Goal: Task Accomplishment & Management: Complete application form

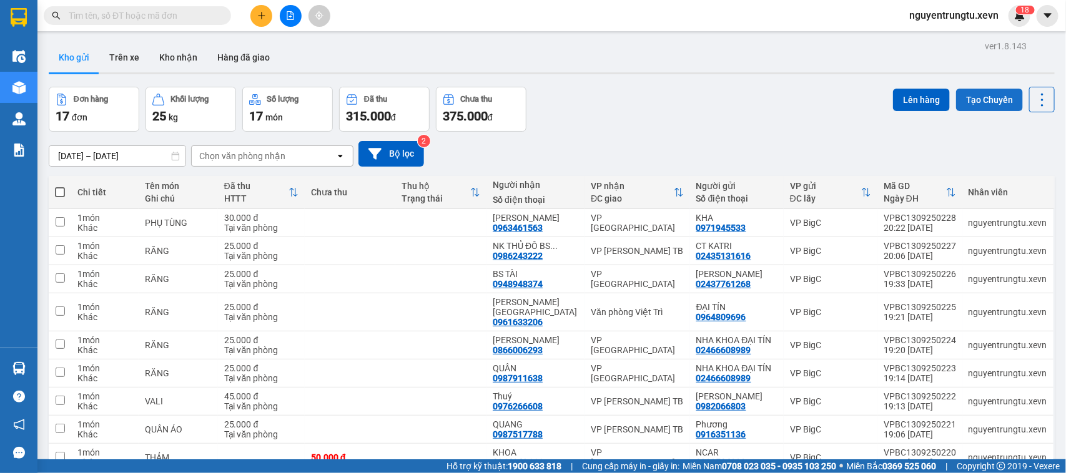
click at [971, 105] on button "Tạo Chuyến" at bounding box center [989, 100] width 67 height 22
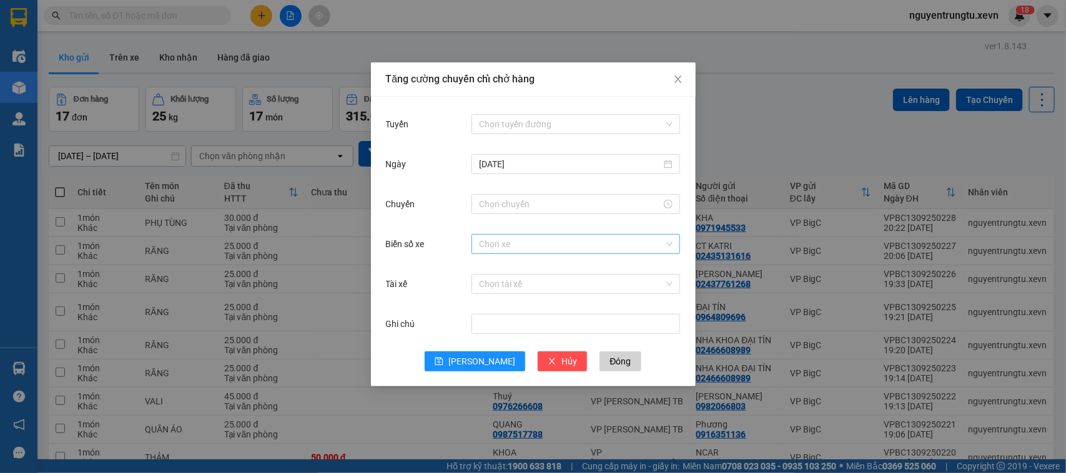
click at [511, 250] on input "Biển số xe" at bounding box center [571, 244] width 185 height 19
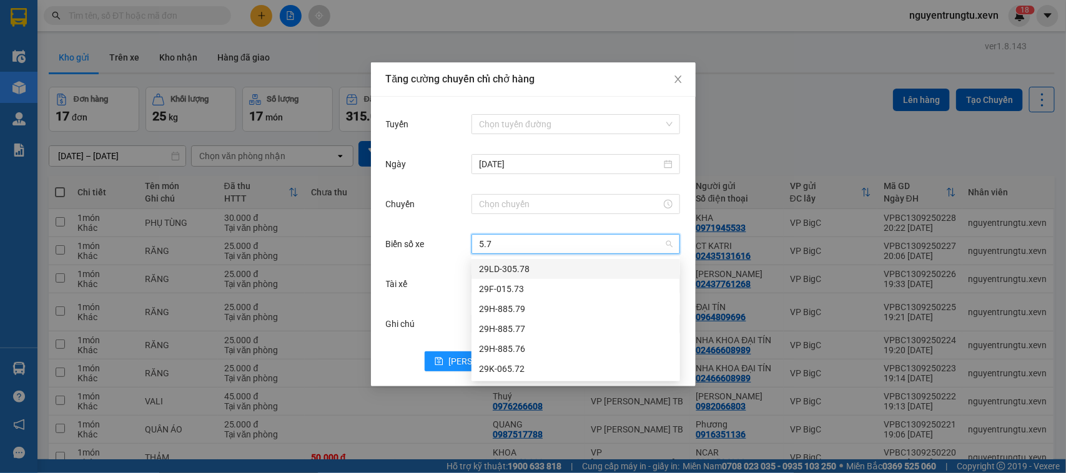
type input "5.79"
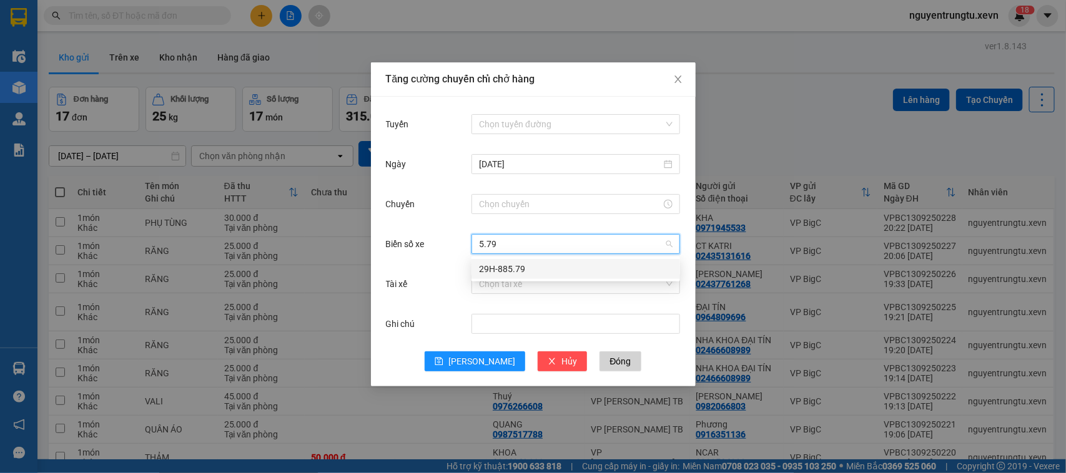
click at [515, 266] on div "29H-885.79" at bounding box center [576, 269] width 194 height 14
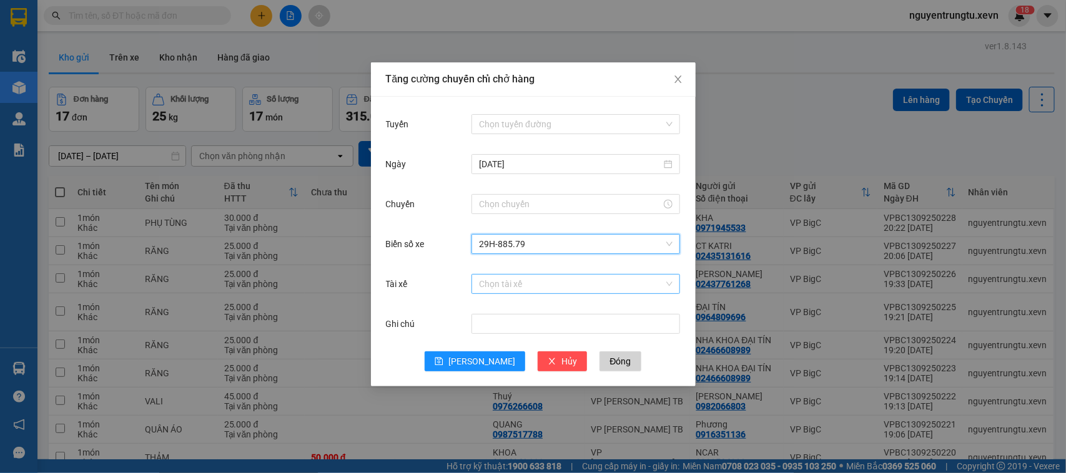
click at [516, 282] on input "Tài xế" at bounding box center [571, 284] width 185 height 19
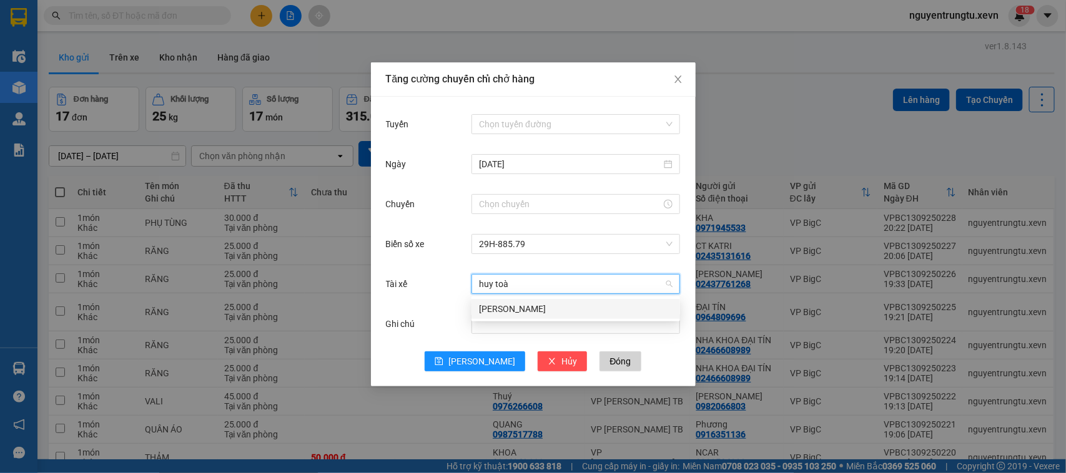
type input "huy toàn"
click at [508, 305] on div "[PERSON_NAME]" at bounding box center [575, 309] width 209 height 20
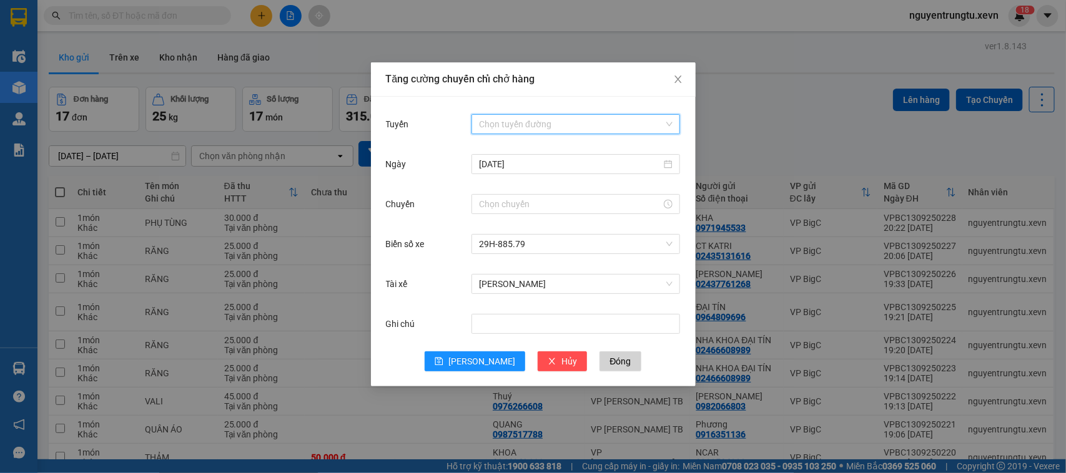
click at [528, 129] on input "Tuyến" at bounding box center [571, 124] width 185 height 19
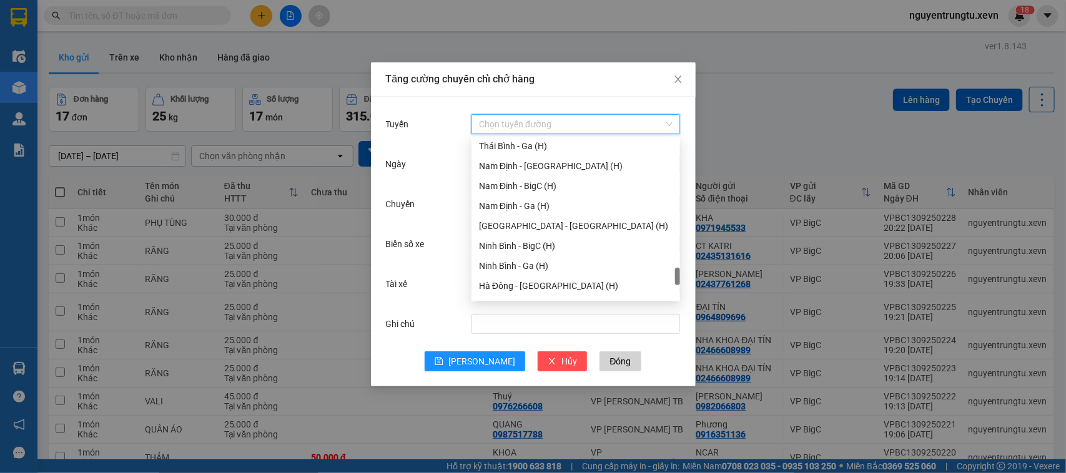
scroll to position [1394, 0]
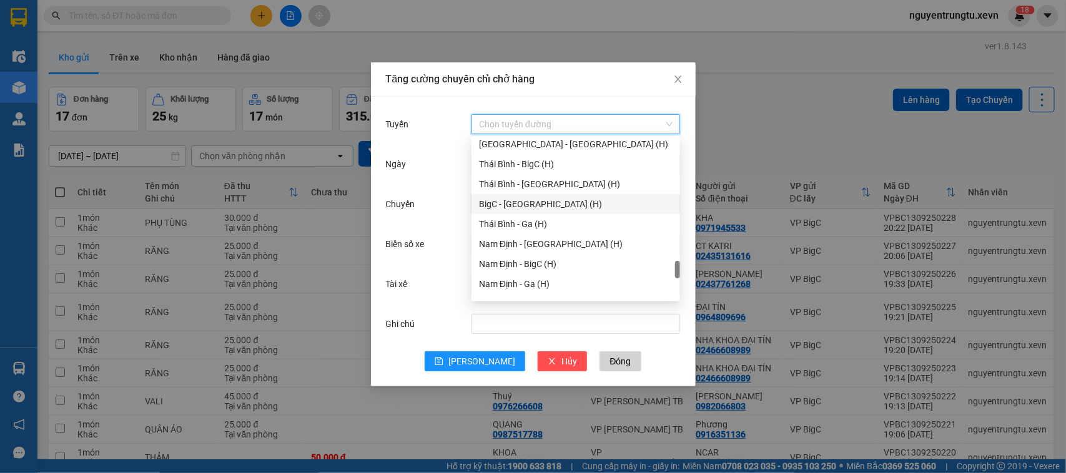
click at [531, 198] on div "BigC - [GEOGRAPHIC_DATA] (H)" at bounding box center [576, 204] width 194 height 14
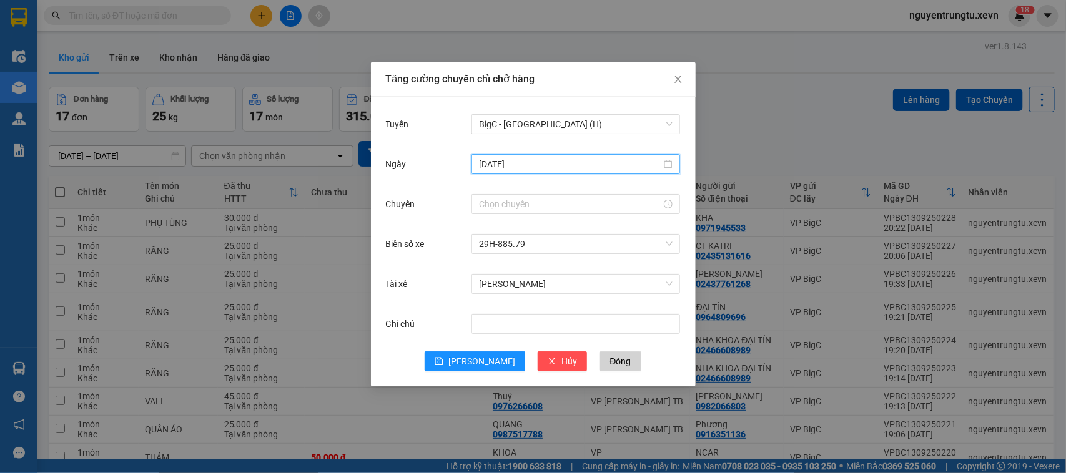
click at [535, 163] on input "[DATE]" at bounding box center [570, 164] width 182 height 14
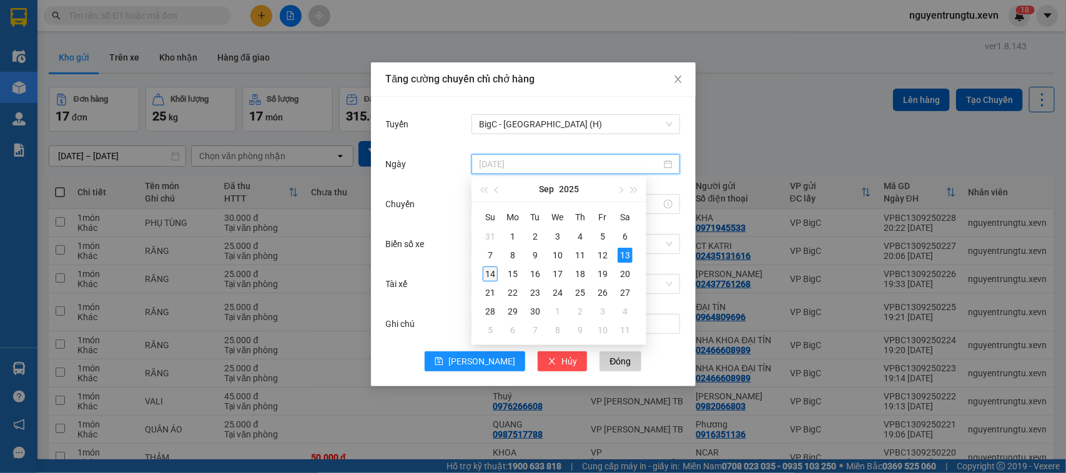
type input "[DATE]"
click at [487, 282] on td "14" at bounding box center [490, 274] width 22 height 19
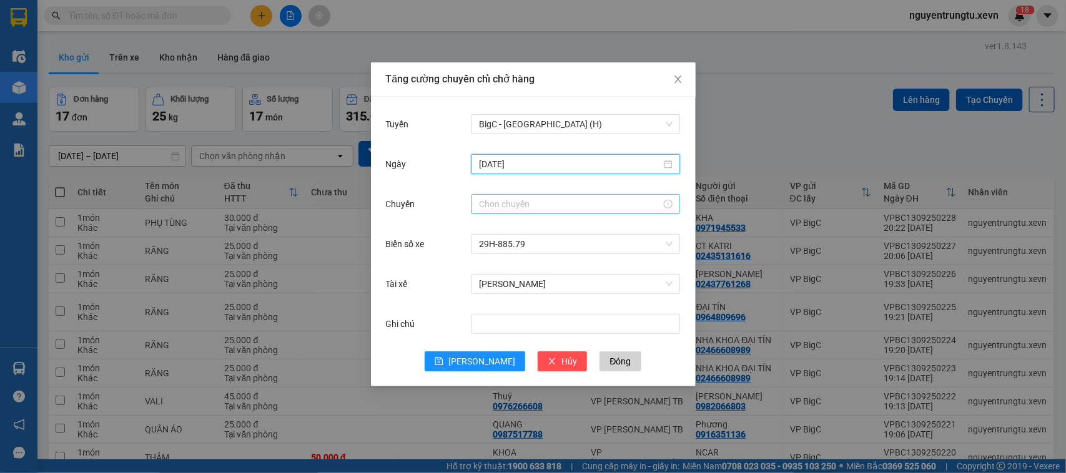
click at [492, 213] on div at bounding box center [575, 204] width 209 height 20
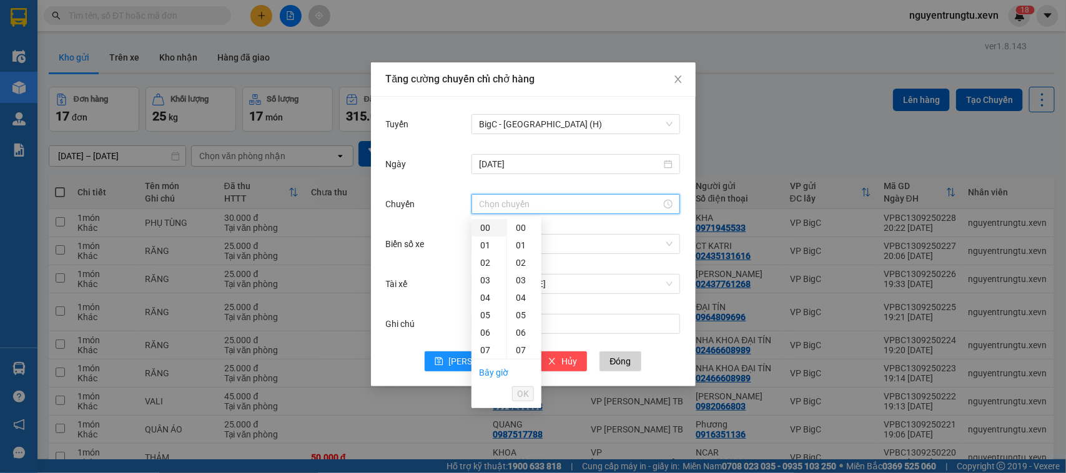
click at [488, 228] on div "00" at bounding box center [488, 227] width 35 height 17
click at [488, 254] on div "06" at bounding box center [488, 254] width 35 height 17
click at [523, 237] on div "05" at bounding box center [524, 237] width 34 height 17
type input "06:05"
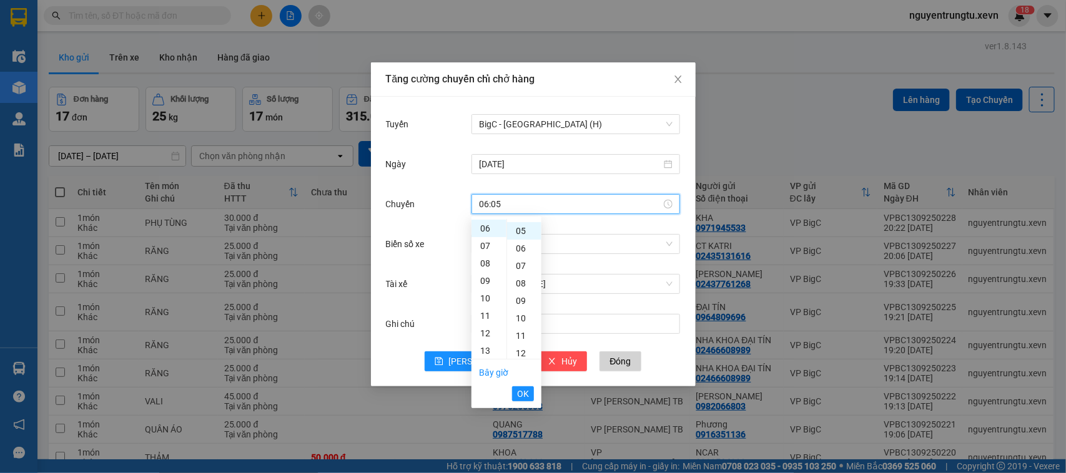
scroll to position [87, 0]
click at [523, 387] on span "OK" at bounding box center [523, 394] width 12 height 14
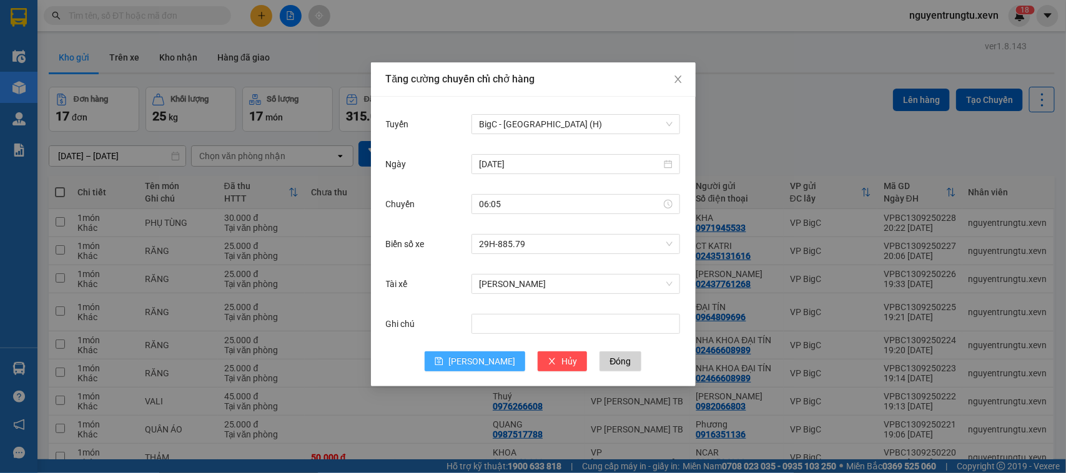
click at [476, 361] on span "[PERSON_NAME]" at bounding box center [481, 362] width 67 height 14
click at [489, 241] on input "Biển số xe" at bounding box center [571, 244] width 185 height 19
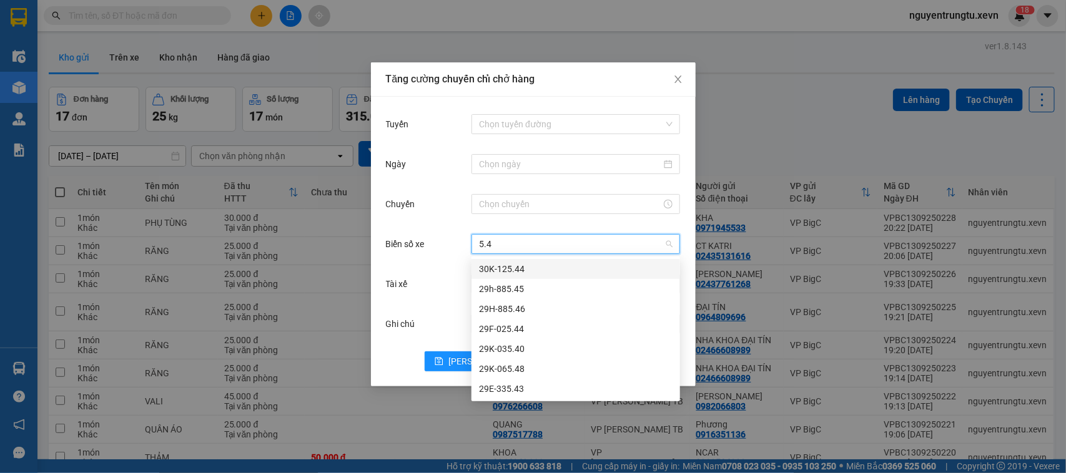
type input "5.45"
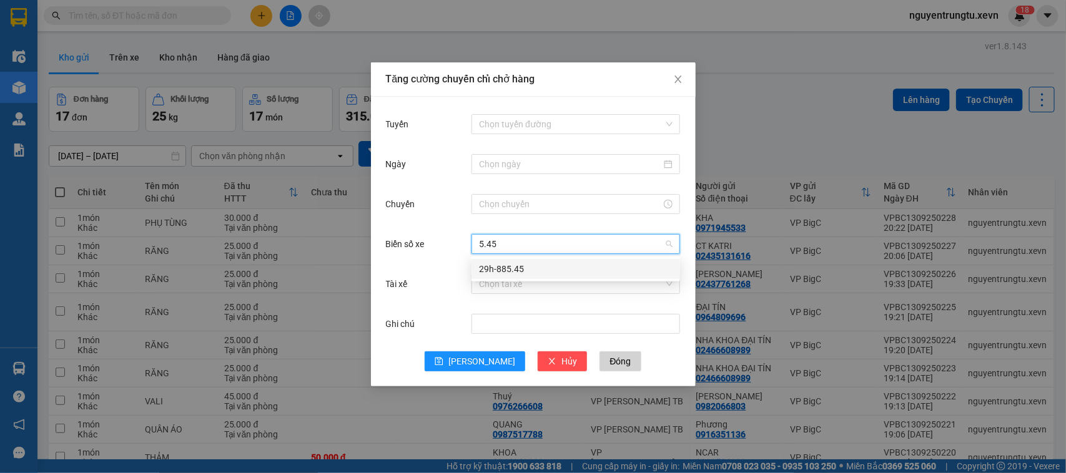
click at [491, 267] on div "29h-885.45" at bounding box center [576, 269] width 194 height 14
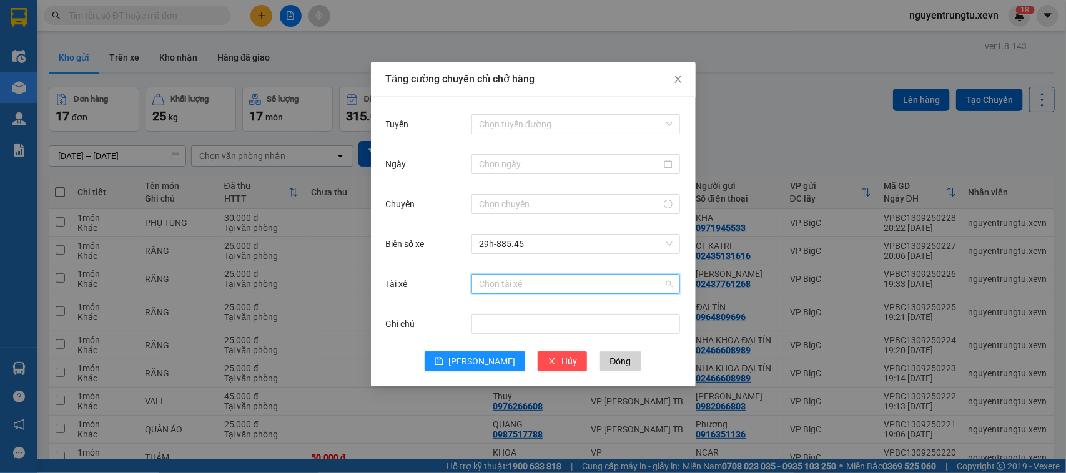
click at [496, 282] on input "Tài xế" at bounding box center [571, 284] width 185 height 19
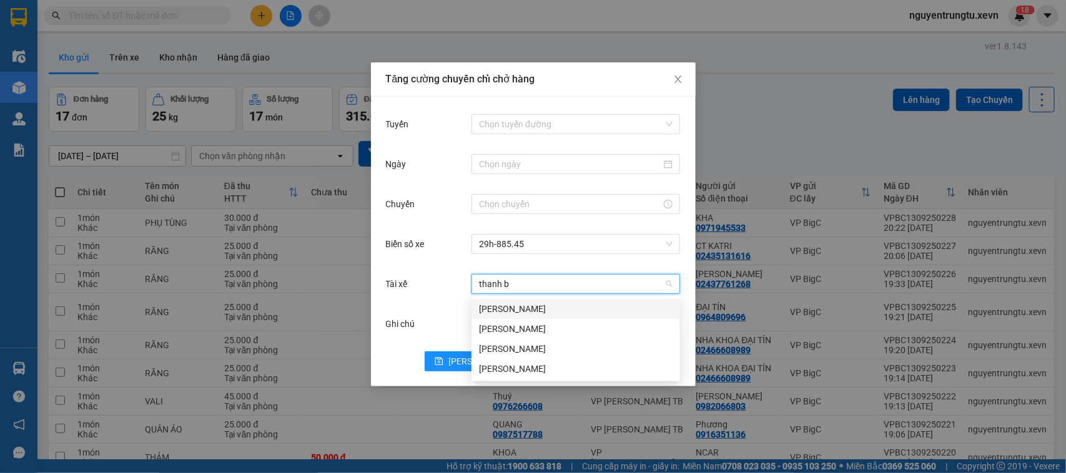
type input "thanh bi"
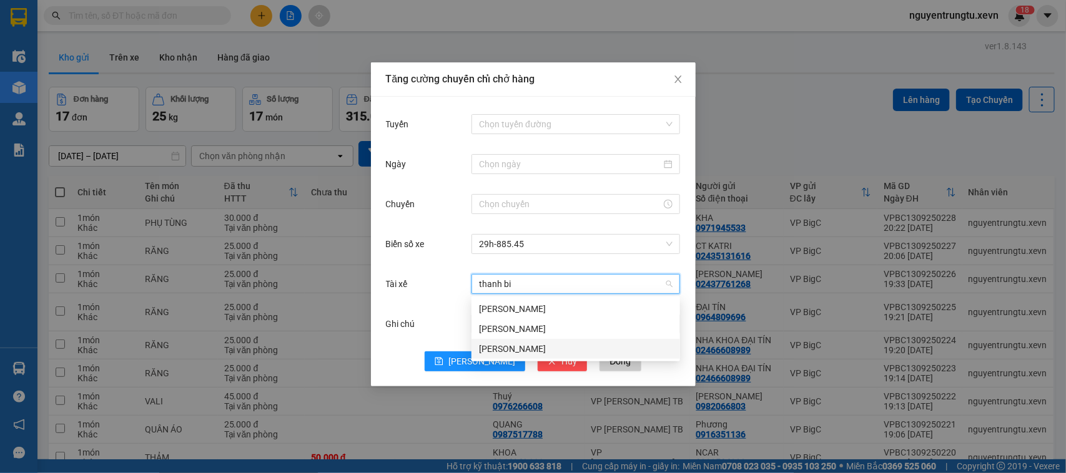
click at [503, 345] on div "[PERSON_NAME]" at bounding box center [576, 349] width 194 height 14
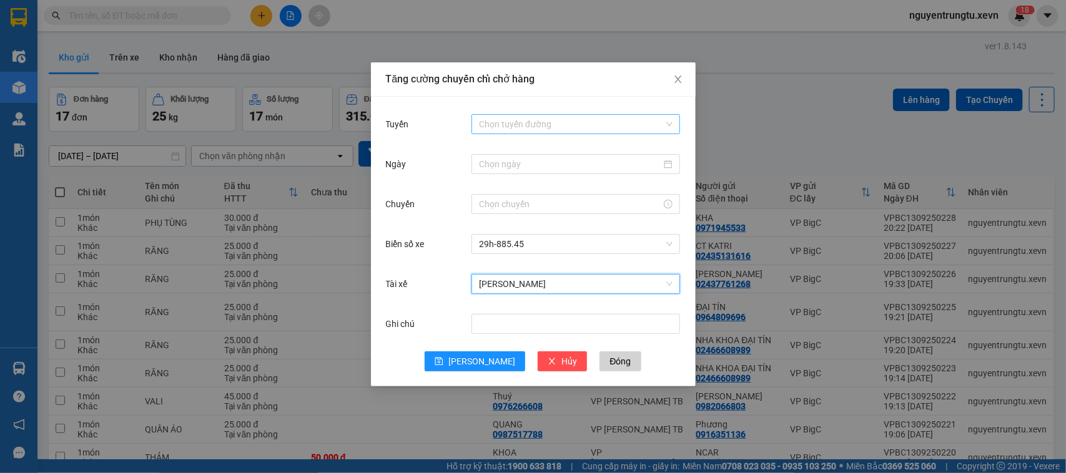
click at [497, 115] on input "Tuyến" at bounding box center [571, 124] width 185 height 19
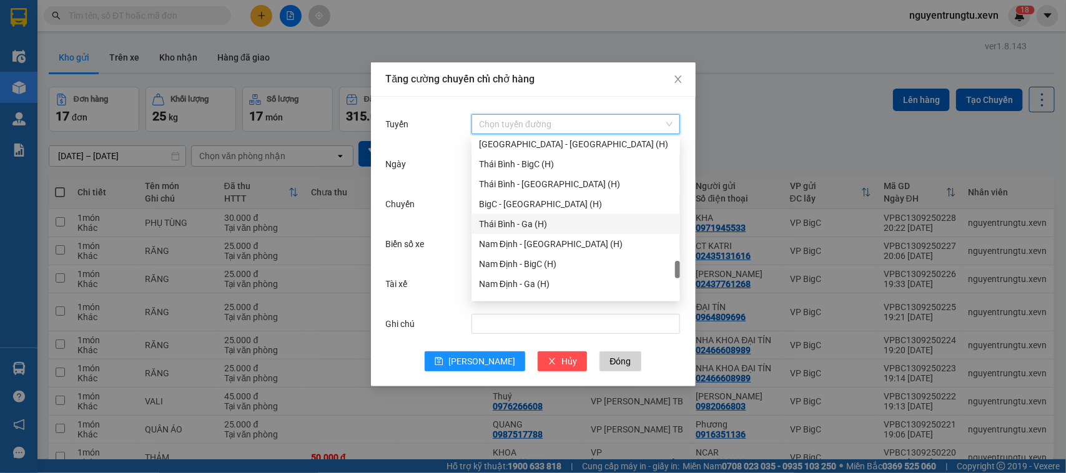
scroll to position [1628, 0]
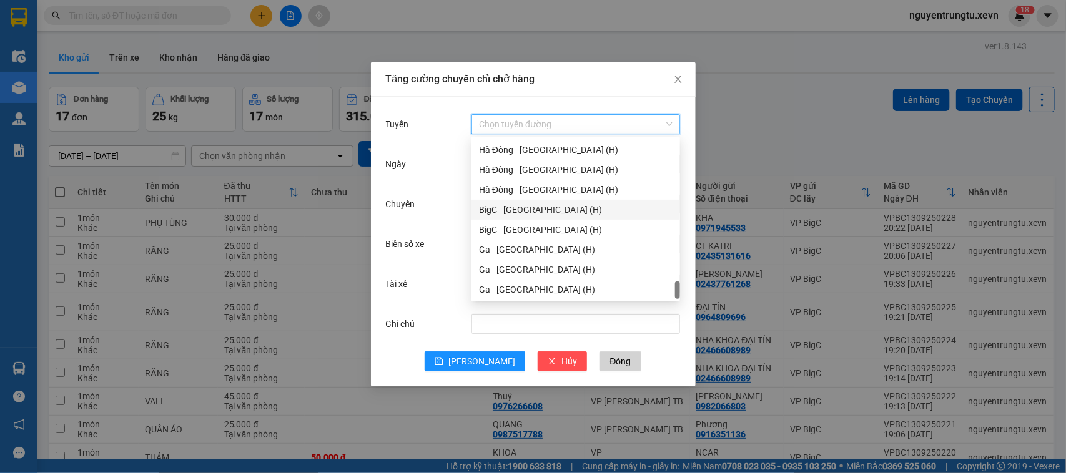
click at [511, 203] on div "BigC - [GEOGRAPHIC_DATA] (H)" at bounding box center [576, 210] width 194 height 14
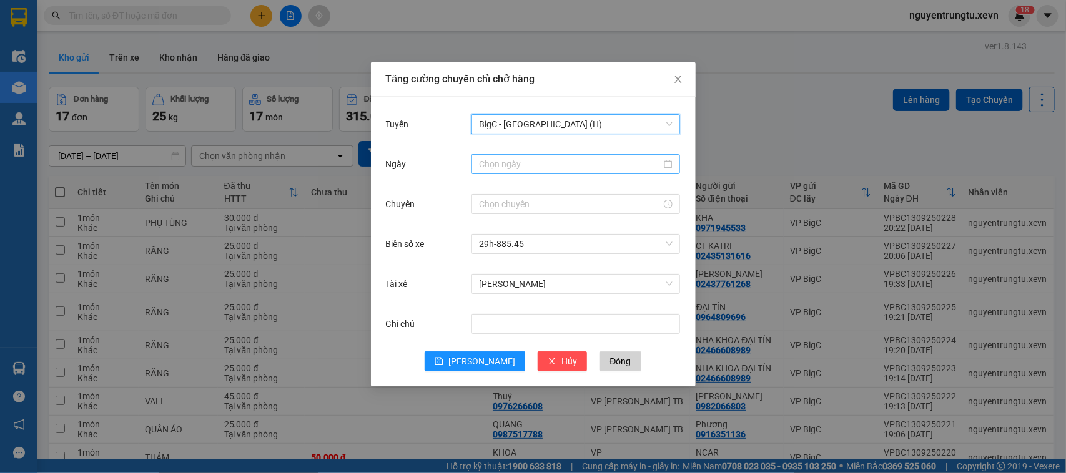
click at [511, 170] on input "Ngày" at bounding box center [570, 164] width 182 height 14
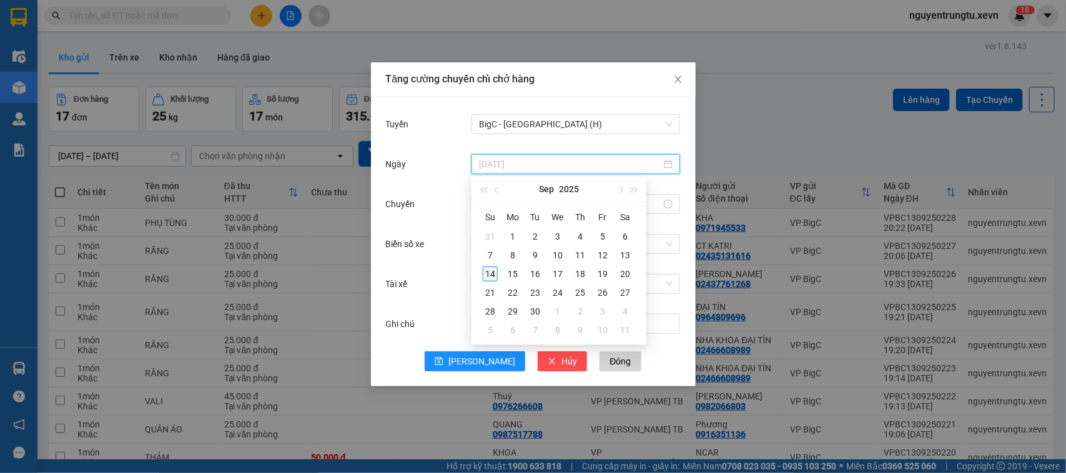
type input "[DATE]"
click at [486, 276] on div "14" at bounding box center [490, 274] width 15 height 15
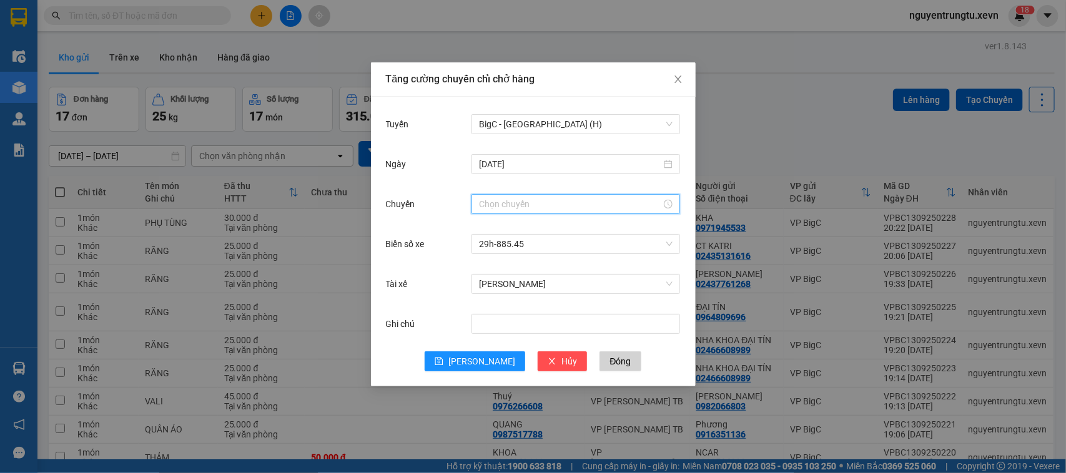
click at [479, 204] on input "Chuyến" at bounding box center [570, 204] width 182 height 14
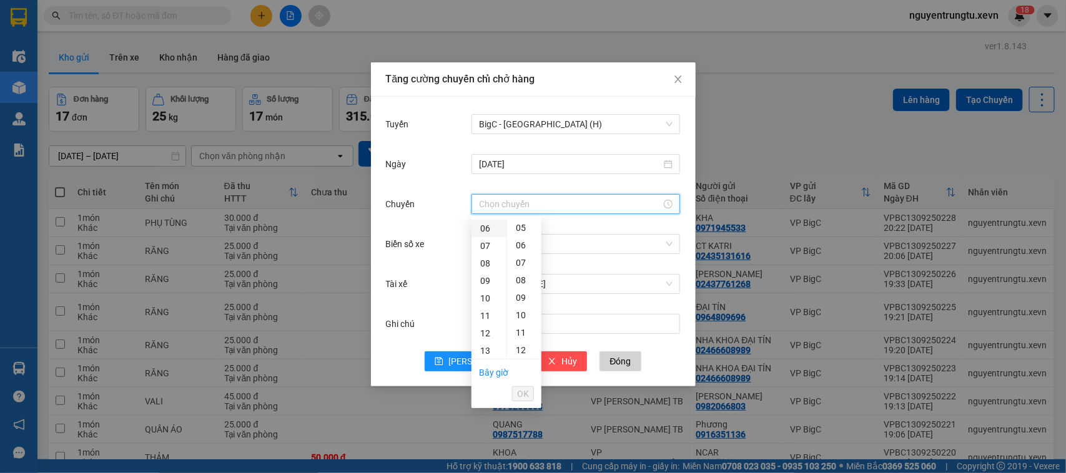
drag, startPoint x: 486, startPoint y: 233, endPoint x: 506, endPoint y: 236, distance: 20.8
click at [487, 234] on div "06" at bounding box center [488, 228] width 35 height 17
click at [520, 235] on div "05" at bounding box center [524, 237] width 34 height 17
type input "06:05"
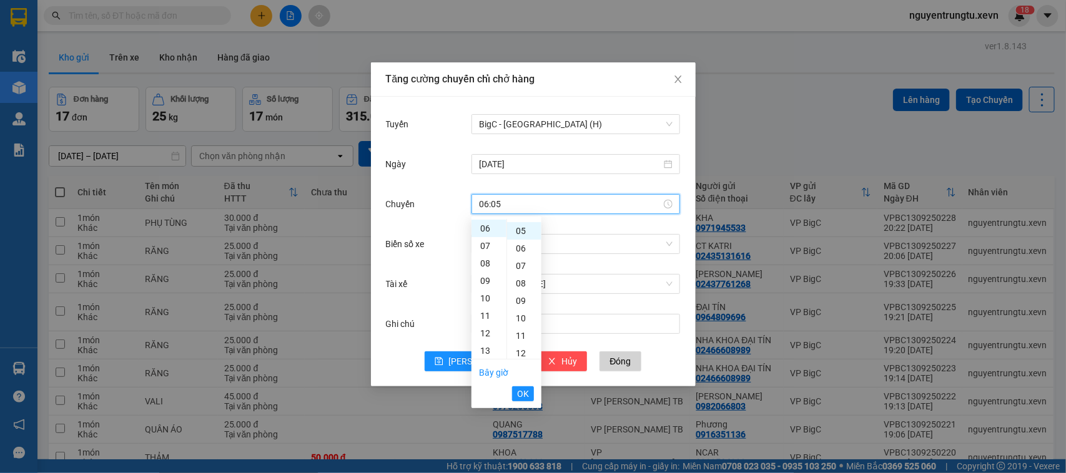
scroll to position [87, 0]
click at [517, 390] on span "OK" at bounding box center [523, 394] width 12 height 14
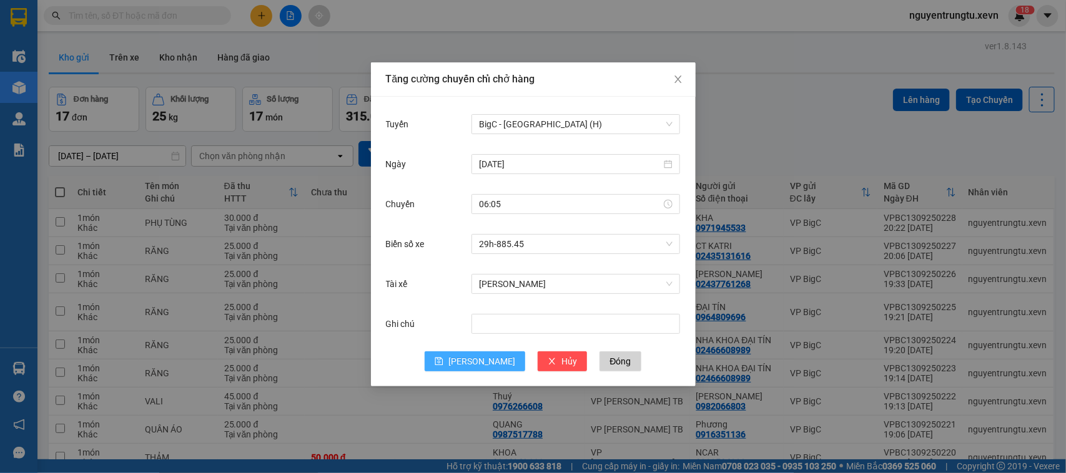
click at [488, 360] on span "[PERSON_NAME]" at bounding box center [481, 362] width 67 height 14
click at [478, 245] on div "Chọn xe" at bounding box center [575, 244] width 209 height 20
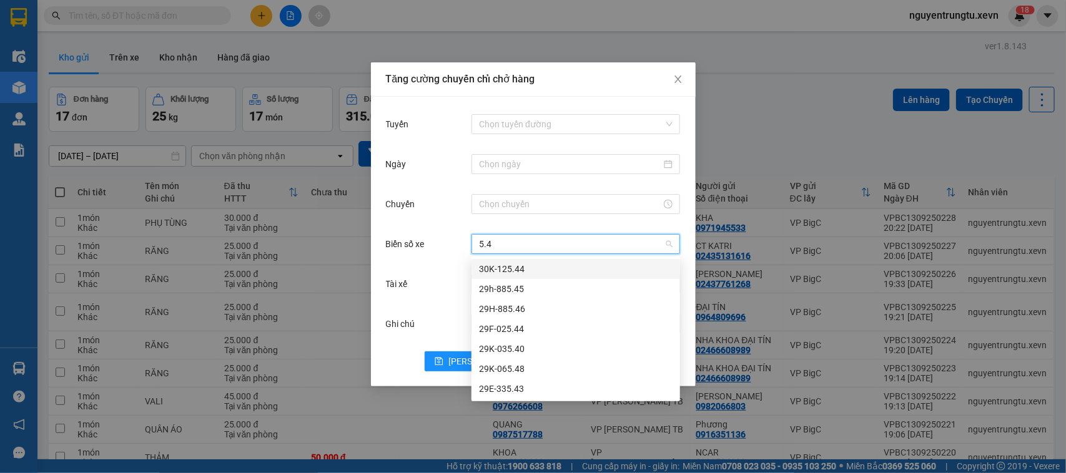
type input "5.48"
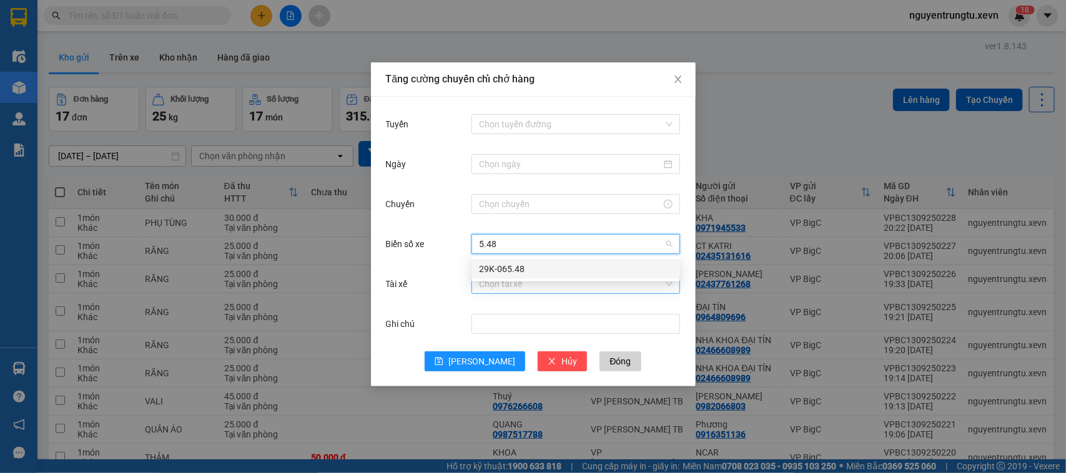
drag, startPoint x: 498, startPoint y: 266, endPoint x: 500, endPoint y: 277, distance: 10.8
click at [498, 267] on div "29K-065.48" at bounding box center [576, 269] width 194 height 14
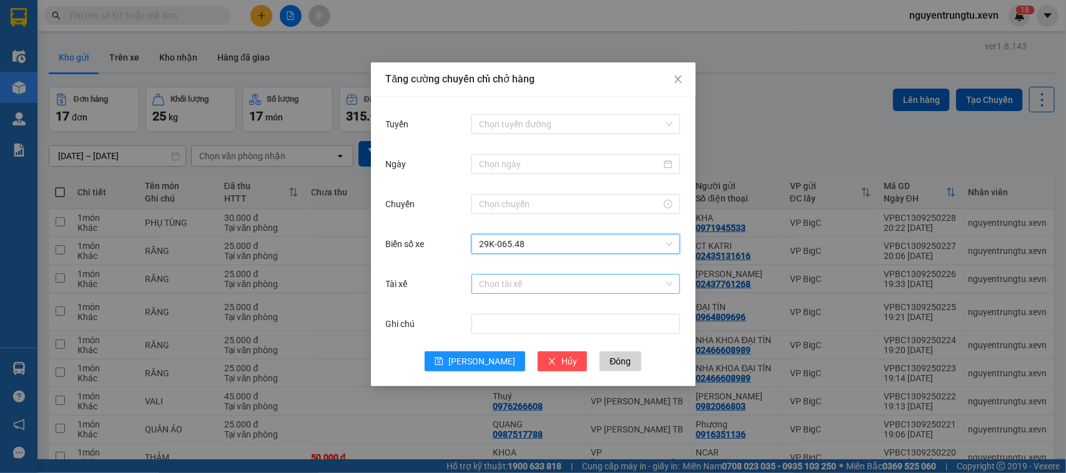
click at [501, 285] on input "Tài xế" at bounding box center [571, 284] width 185 height 19
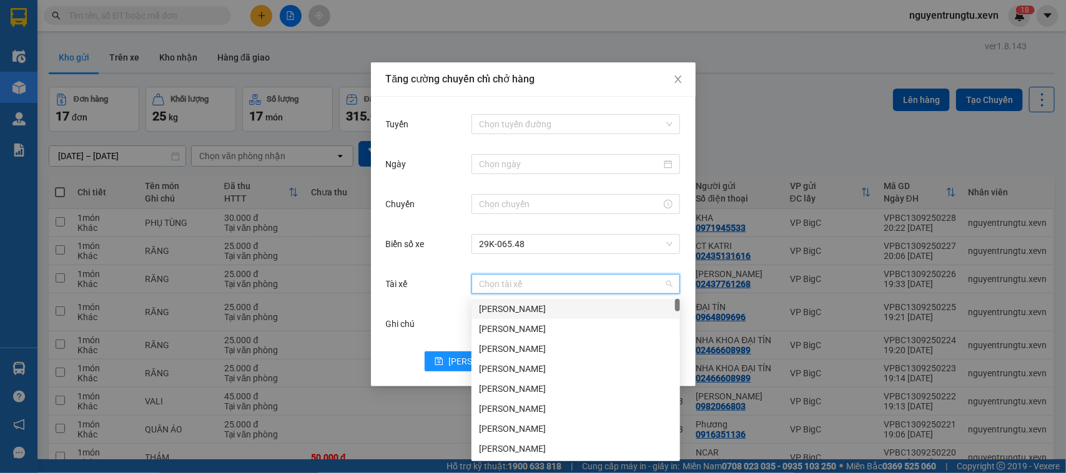
type input "d"
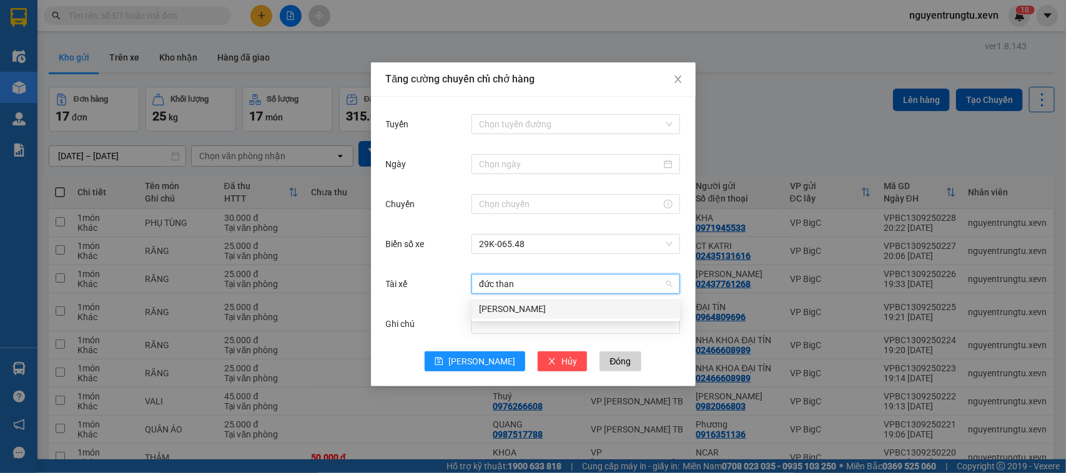
type input "đức thanh"
click at [500, 302] on div "[PERSON_NAME]" at bounding box center [576, 309] width 194 height 14
click at [528, 126] on input "Tuyến" at bounding box center [571, 124] width 185 height 19
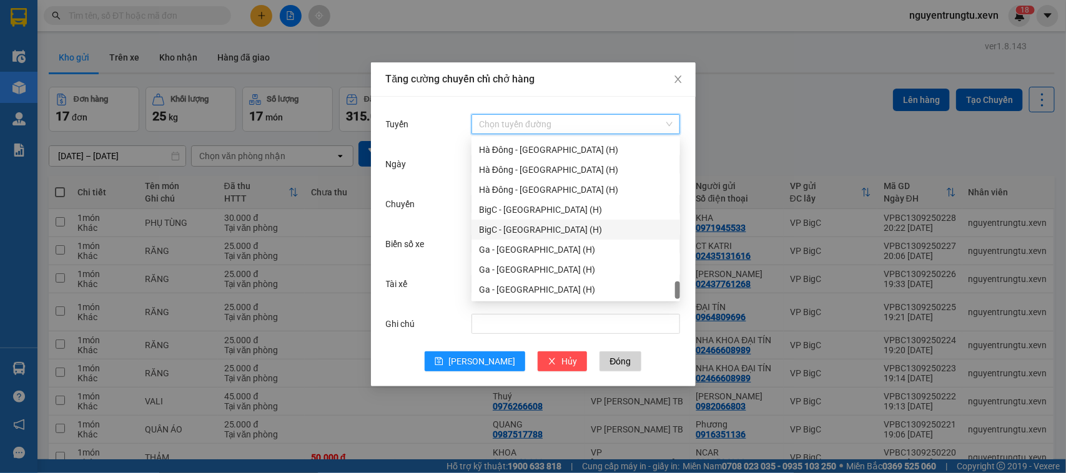
click at [526, 228] on div "BigC - [GEOGRAPHIC_DATA] (H)" at bounding box center [576, 230] width 194 height 14
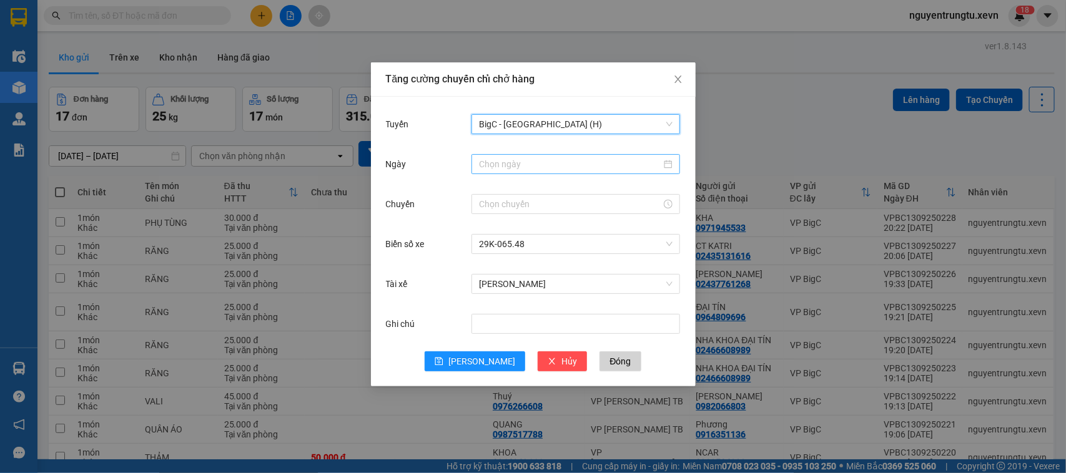
click at [531, 158] on input "Ngày" at bounding box center [570, 164] width 182 height 14
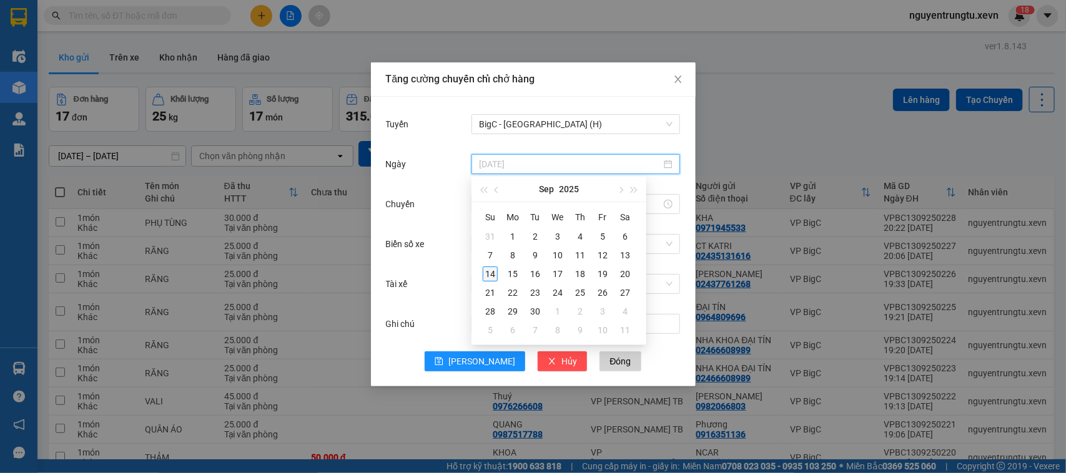
type input "[DATE]"
click at [491, 275] on div "14" at bounding box center [490, 274] width 15 height 15
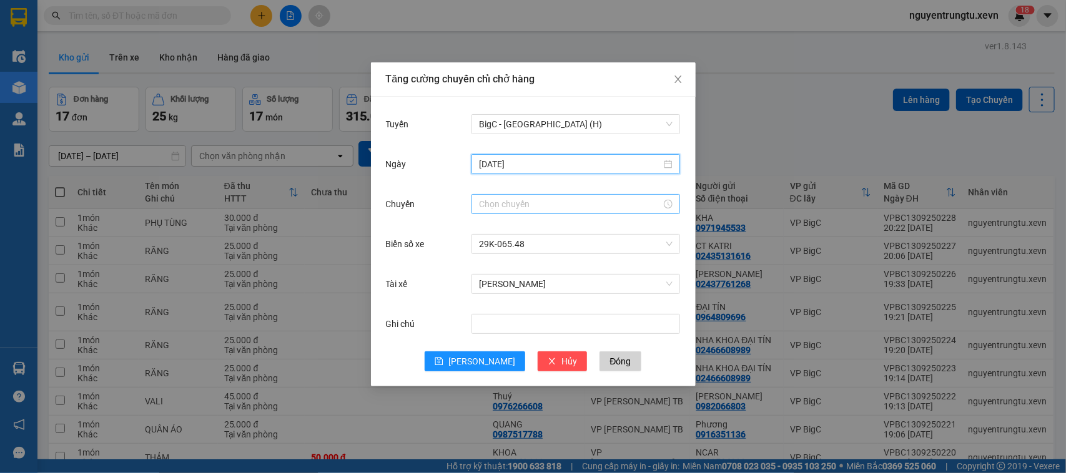
click at [495, 213] on div at bounding box center [575, 204] width 209 height 20
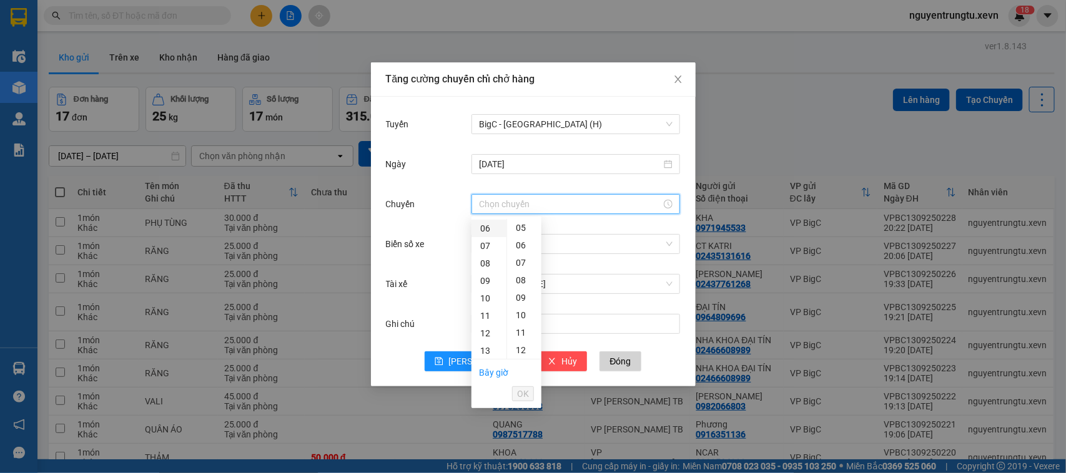
click at [487, 228] on div "06" at bounding box center [488, 228] width 35 height 17
click at [520, 232] on div "05" at bounding box center [524, 237] width 34 height 17
click at [486, 245] on div "07" at bounding box center [488, 245] width 35 height 17
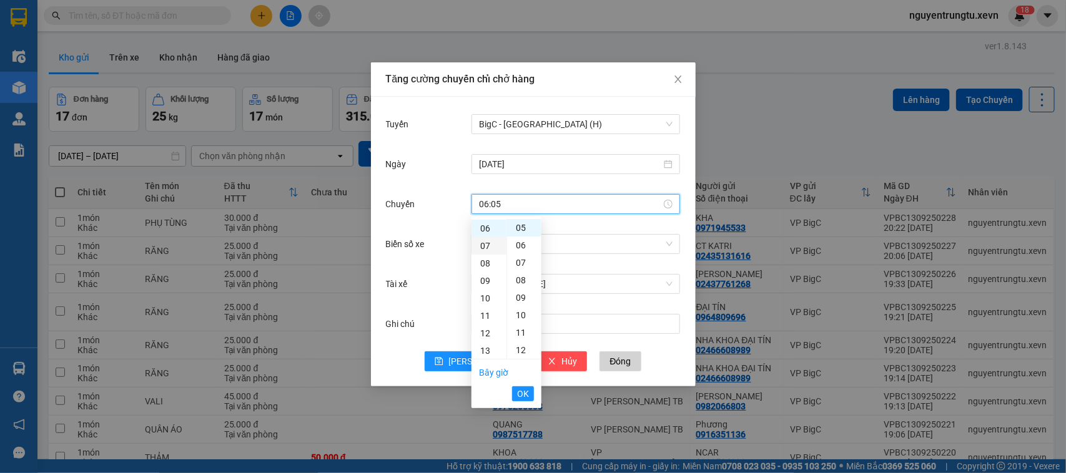
type input "07:05"
click at [517, 390] on span "OK" at bounding box center [523, 394] width 12 height 14
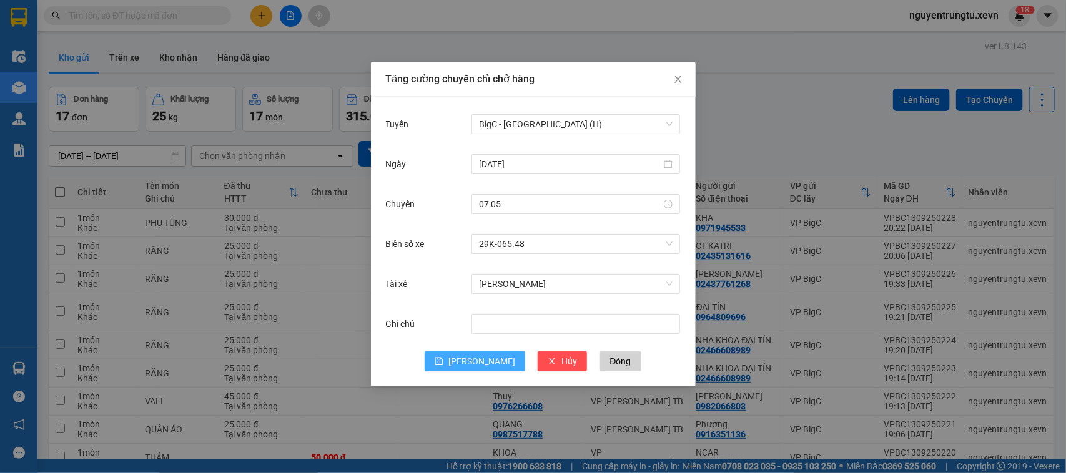
click at [473, 362] on button "[PERSON_NAME]" at bounding box center [475, 362] width 101 height 20
drag, startPoint x: 0, startPoint y: 380, endPoint x: 21, endPoint y: 373, distance: 21.5
click at [0, 379] on div "Tăng cường chuyến chỉ chở hàng Tuyến Chọn tuyến đường Ngày Chuyến Biển số xe Ch…" at bounding box center [533, 236] width 1066 height 473
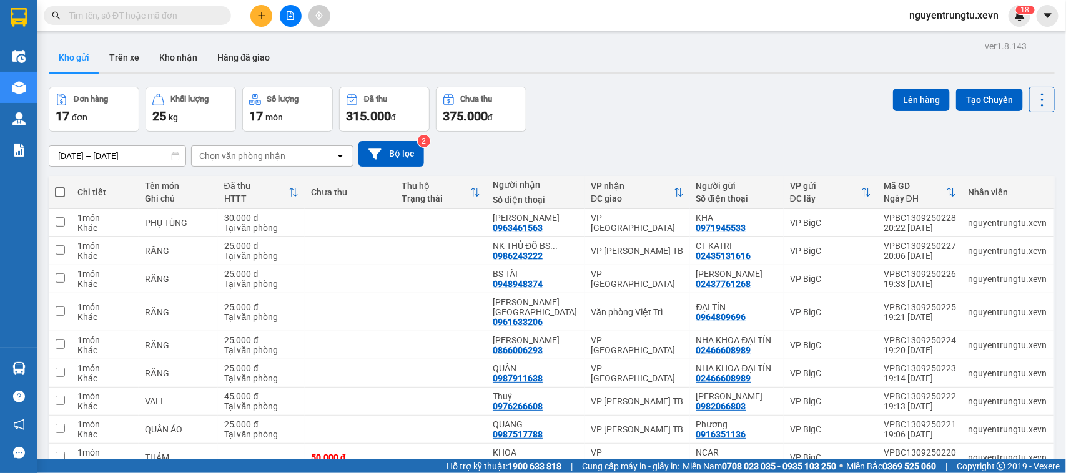
click at [25, 372] on img at bounding box center [18, 368] width 13 height 13
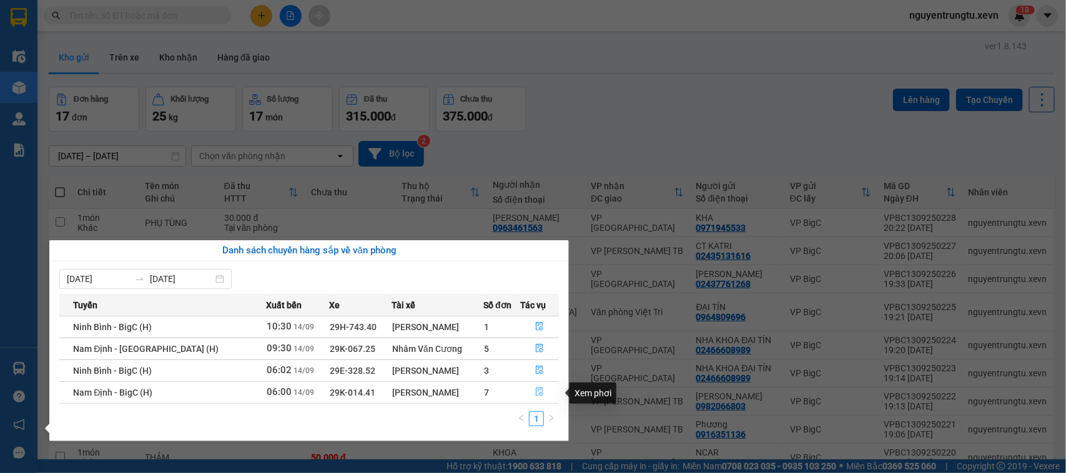
click at [535, 390] on icon "file-done" at bounding box center [539, 392] width 9 height 9
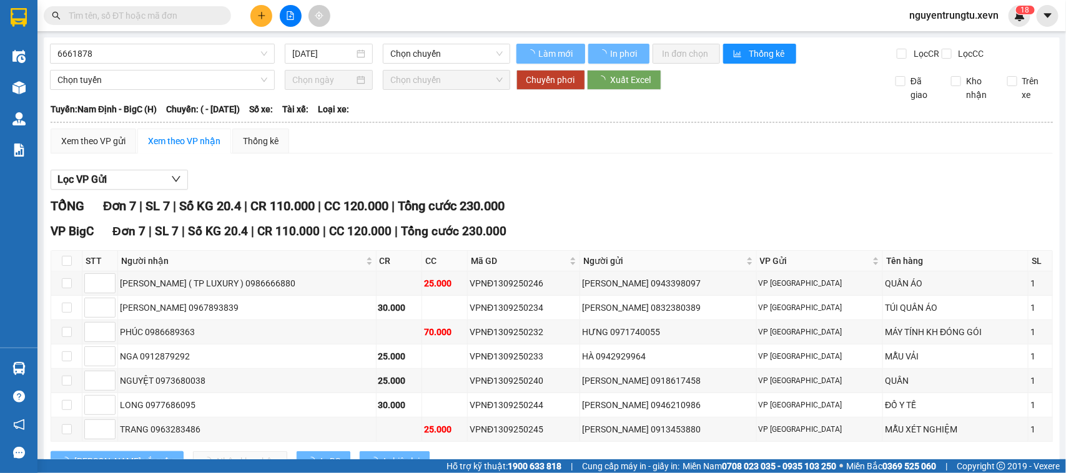
type input "[DATE]"
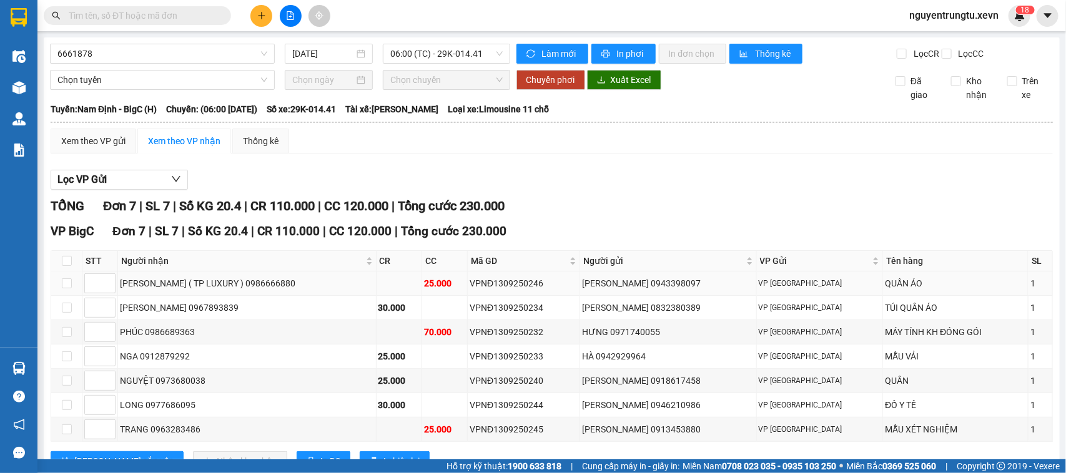
scroll to position [61, 0]
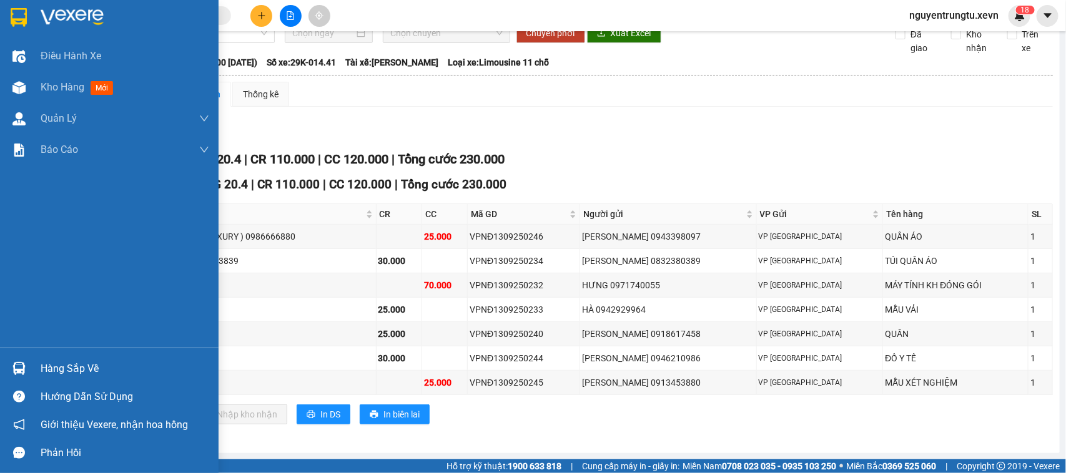
click at [30, 369] on div "Hàng sắp về" at bounding box center [109, 369] width 219 height 28
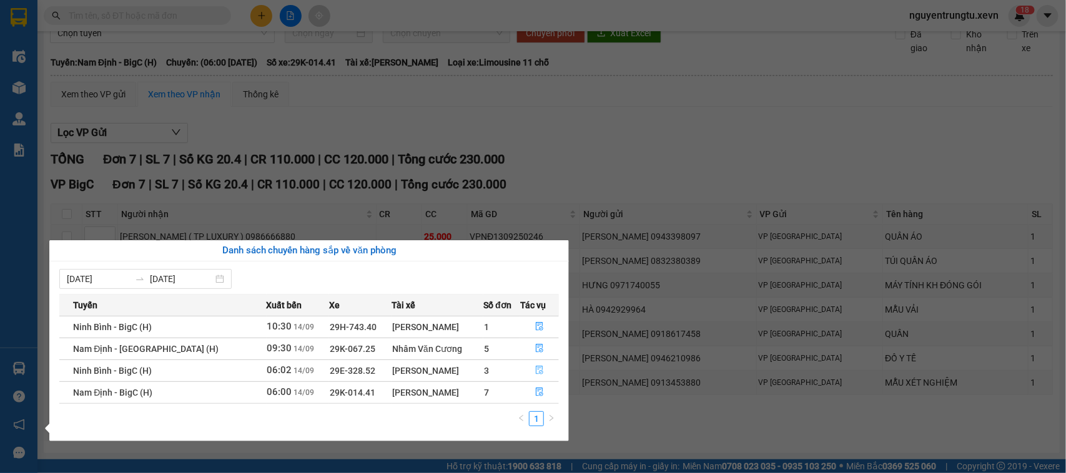
click at [537, 370] on icon "file-done" at bounding box center [539, 370] width 9 height 9
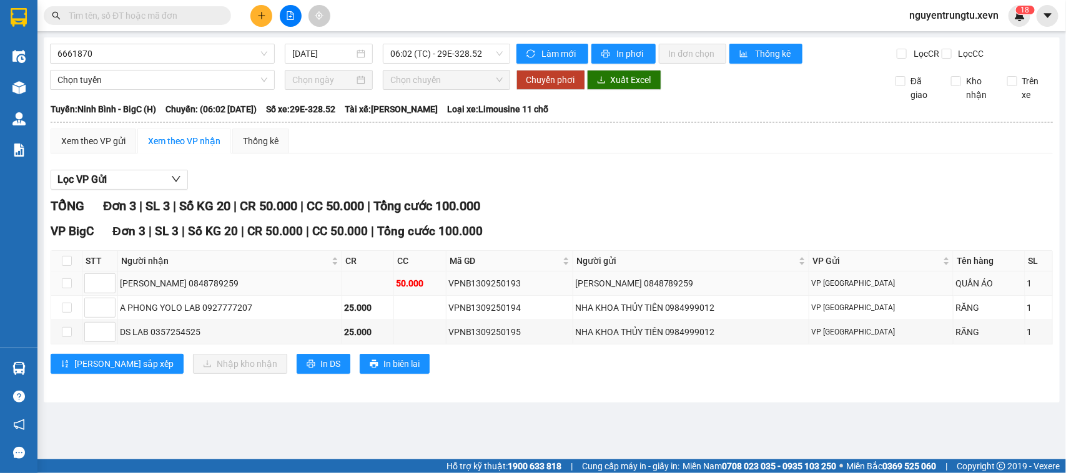
click at [498, 290] on div "VPNB1309250193" at bounding box center [509, 284] width 122 height 14
click at [511, 290] on div "VPNB1309250193" at bounding box center [509, 284] width 122 height 14
copy div "VPNB1309250193"
drag, startPoint x: 176, startPoint y: 48, endPoint x: 170, endPoint y: 57, distance: 10.9
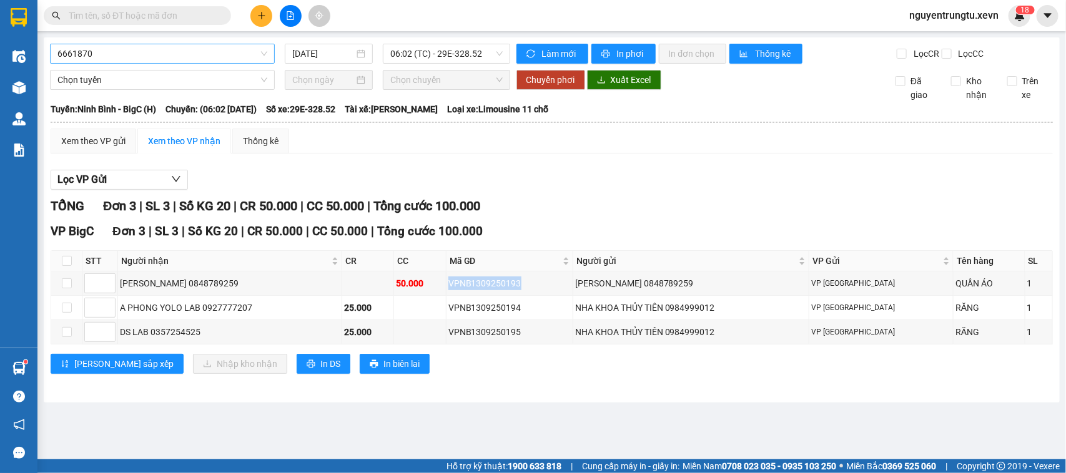
click at [175, 50] on span "6661870" at bounding box center [162, 53] width 210 height 19
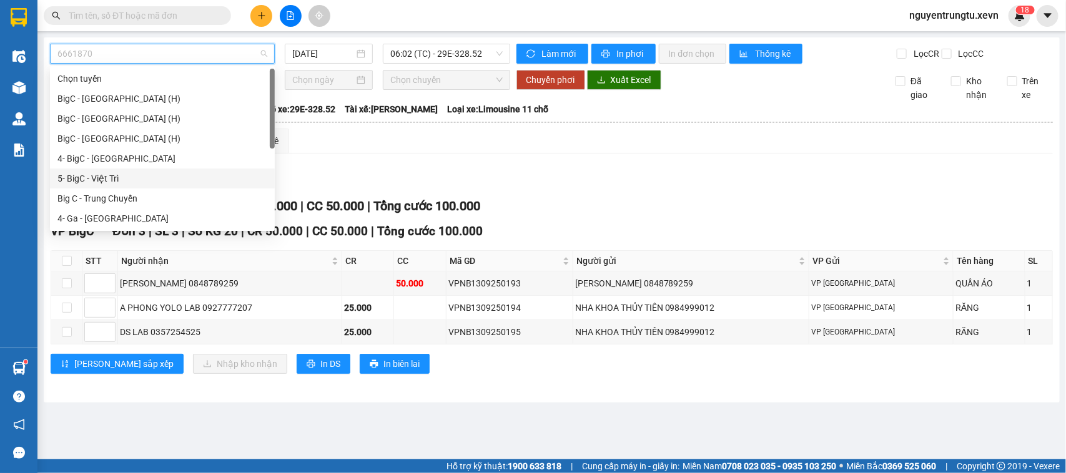
click at [111, 182] on div "5- BigC - Việt Trì" at bounding box center [162, 179] width 210 height 14
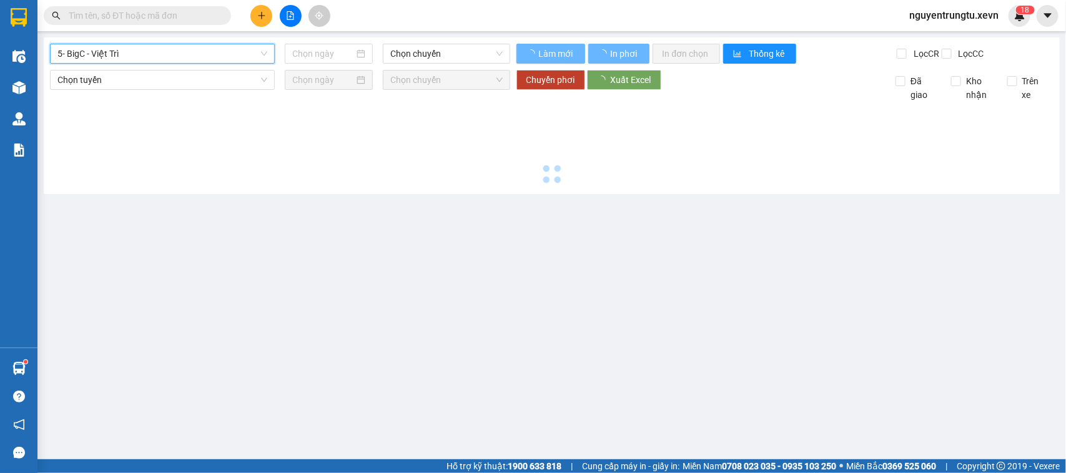
type input "[DATE]"
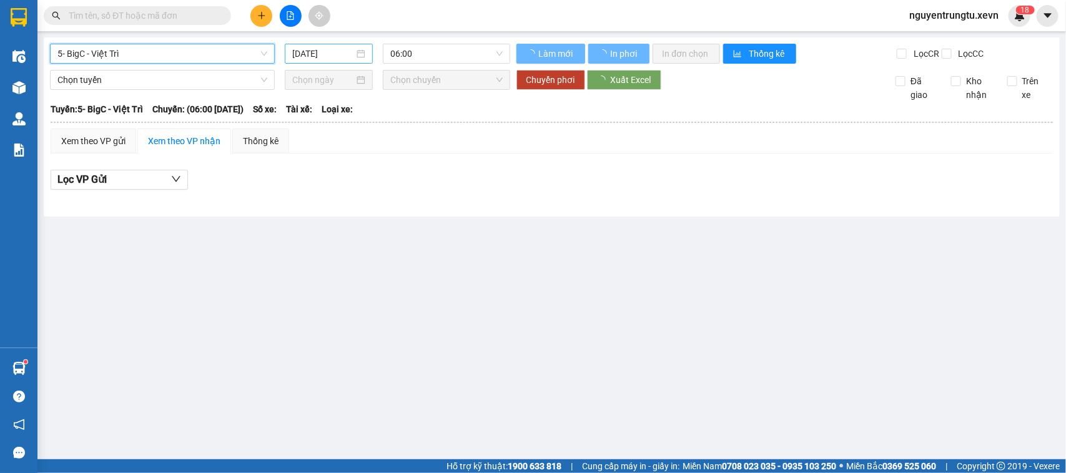
click at [310, 60] on input "[DATE]" at bounding box center [323, 54] width 62 height 14
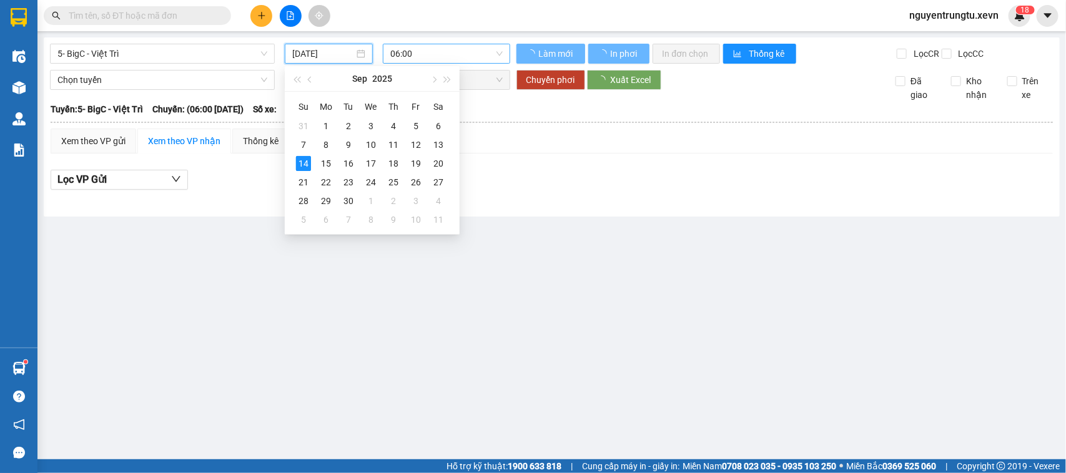
click at [457, 51] on span "06:00" at bounding box center [446, 53] width 112 height 19
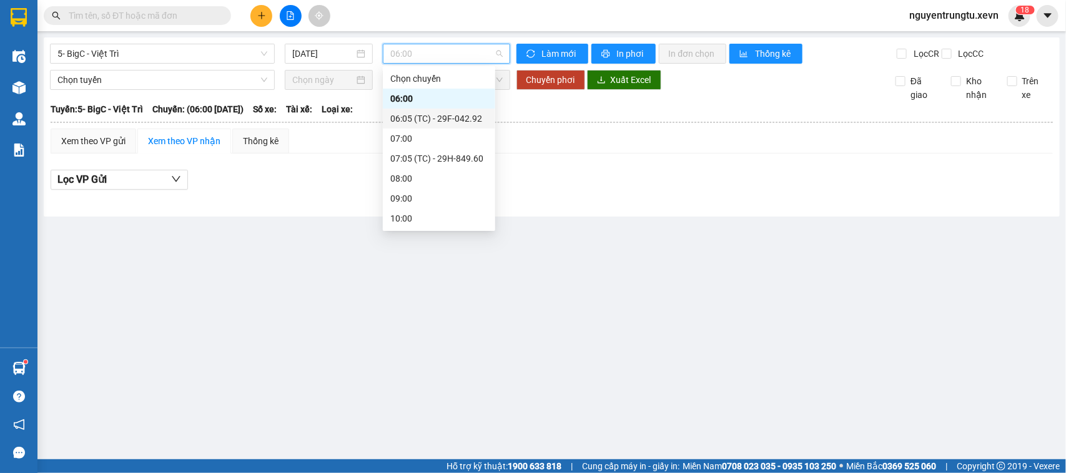
click at [451, 117] on div "06:05 (TC) - 29F-042.92" at bounding box center [438, 119] width 97 height 14
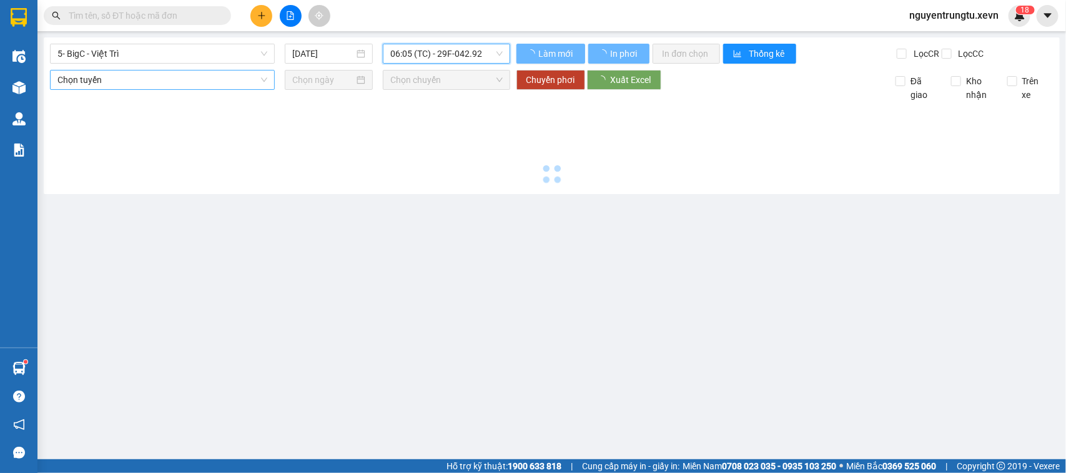
click at [160, 89] on span "Chọn tuyến" at bounding box center [162, 80] width 210 height 19
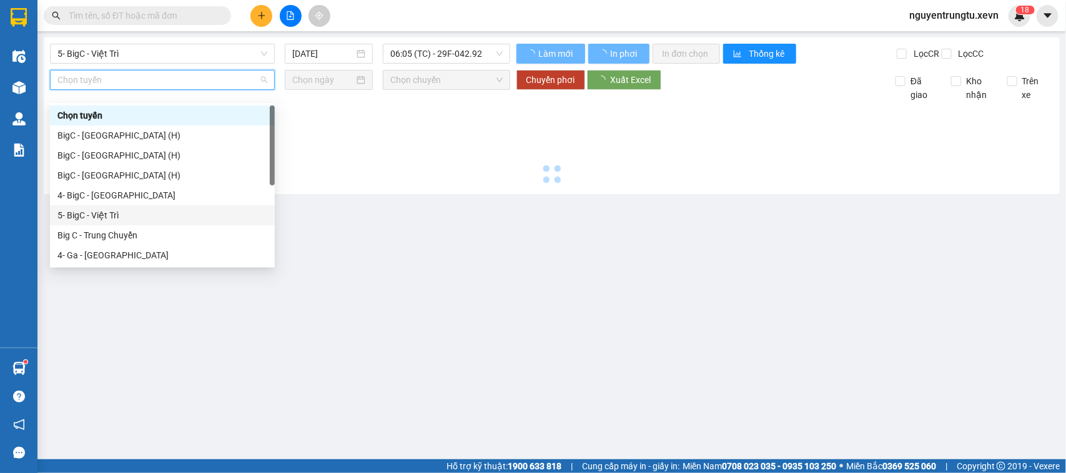
click at [124, 215] on div "5- BigC - Việt Trì" at bounding box center [162, 216] width 210 height 14
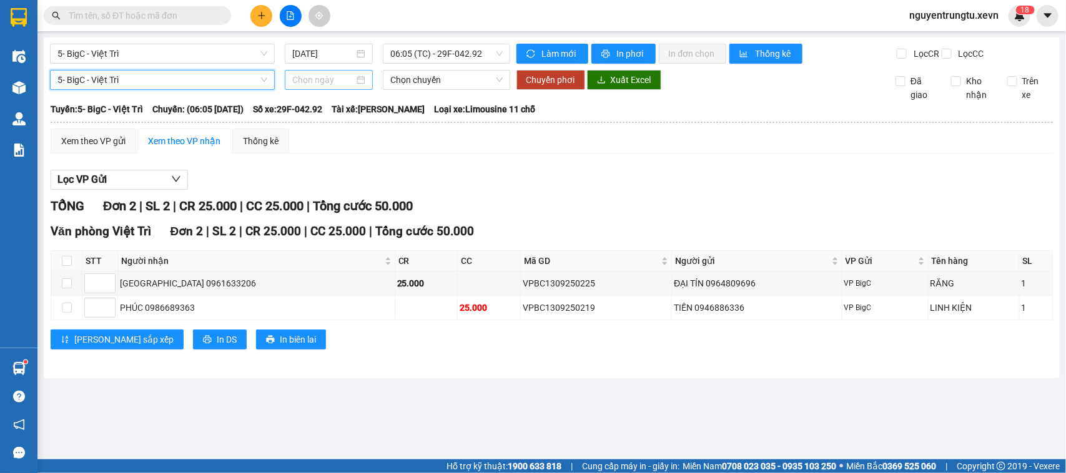
click at [300, 87] on input at bounding box center [323, 80] width 62 height 14
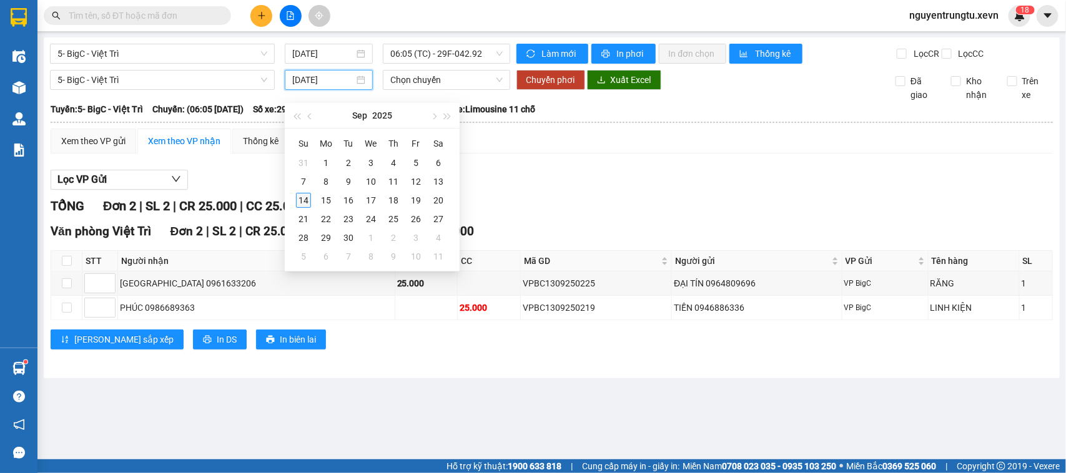
type input "[DATE]"
click at [302, 204] on div "14" at bounding box center [303, 200] width 15 height 15
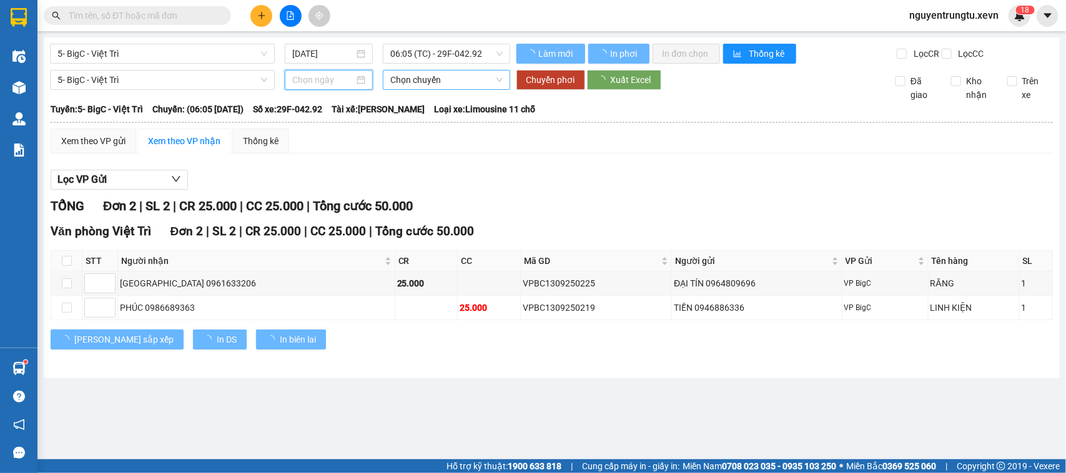
click at [480, 89] on span "Chọn chuyến" at bounding box center [446, 80] width 112 height 19
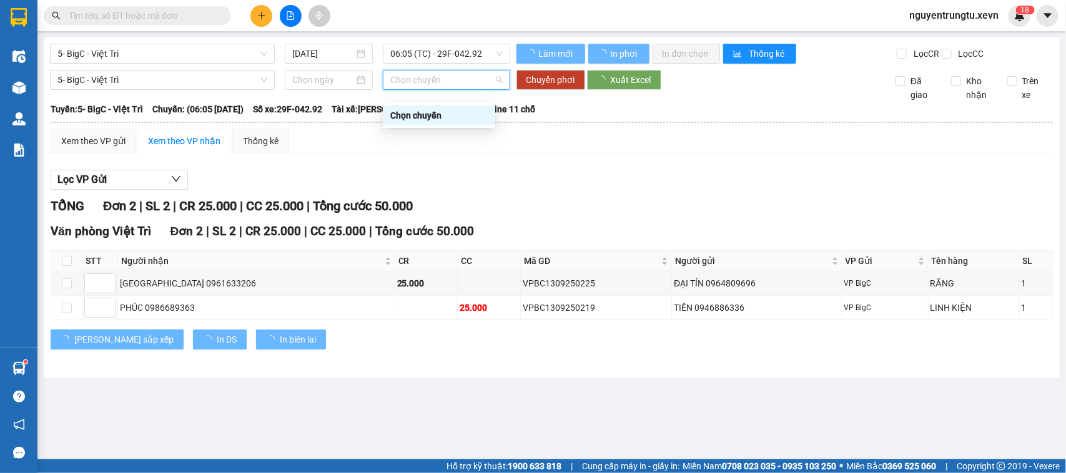
type input "[DATE]"
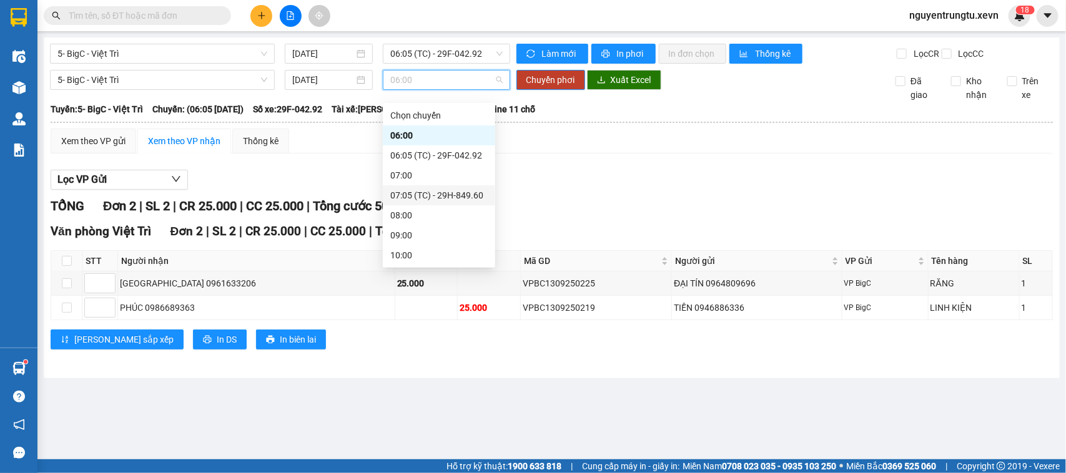
click at [450, 197] on div "07:05 (TC) - 29H-849.60" at bounding box center [438, 196] width 97 height 14
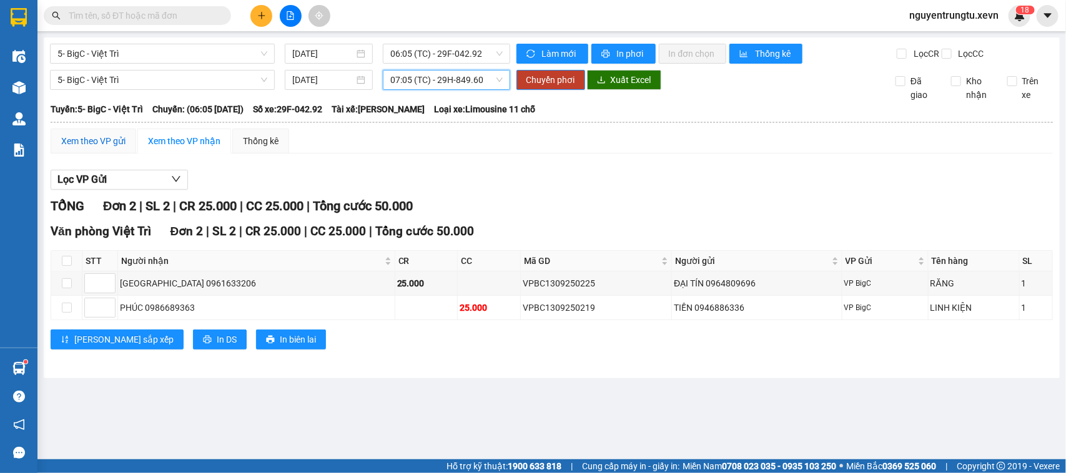
click at [79, 148] on div "Xem theo VP gửi" at bounding box center [93, 141] width 64 height 14
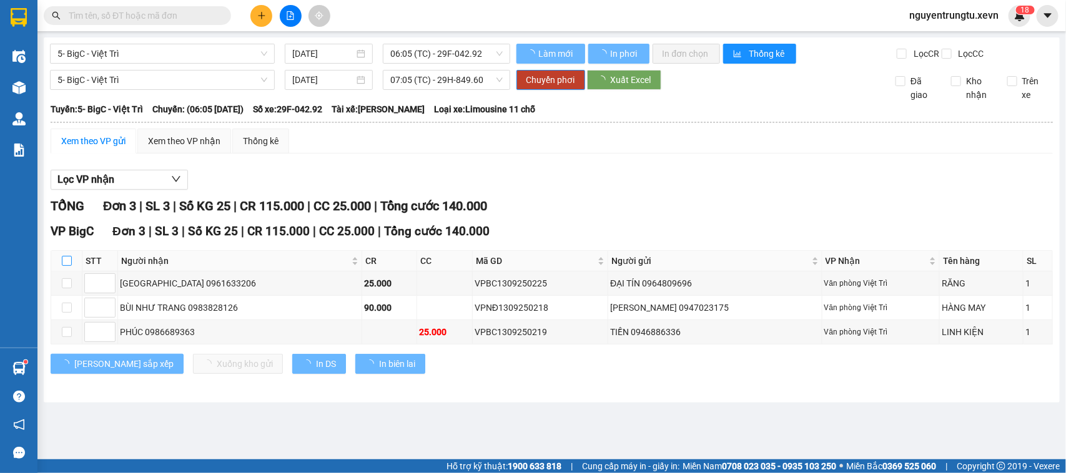
click at [67, 266] on input "checkbox" at bounding box center [67, 261] width 10 height 10
checkbox input "true"
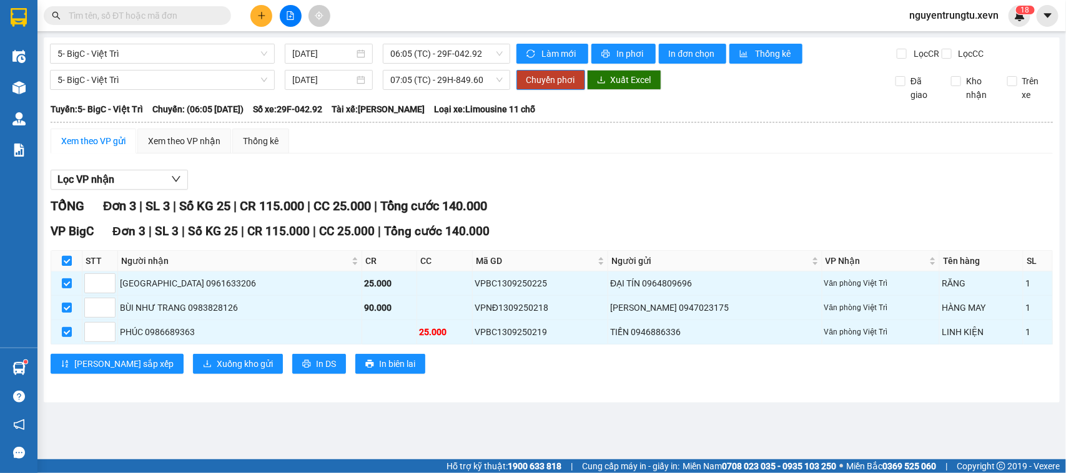
checkbox input "true"
click at [542, 87] on span "Chuyển phơi" at bounding box center [550, 80] width 49 height 14
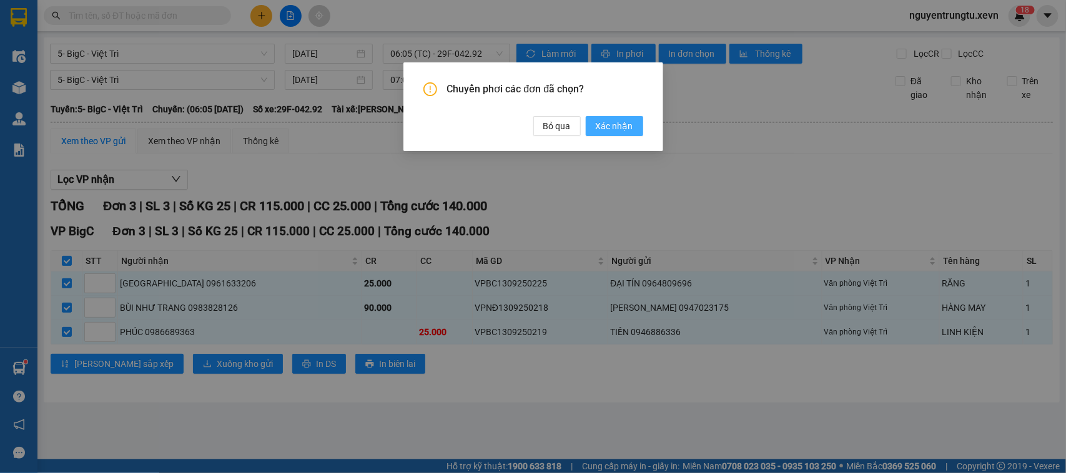
click at [622, 121] on span "Xác nhận" at bounding box center [614, 126] width 37 height 14
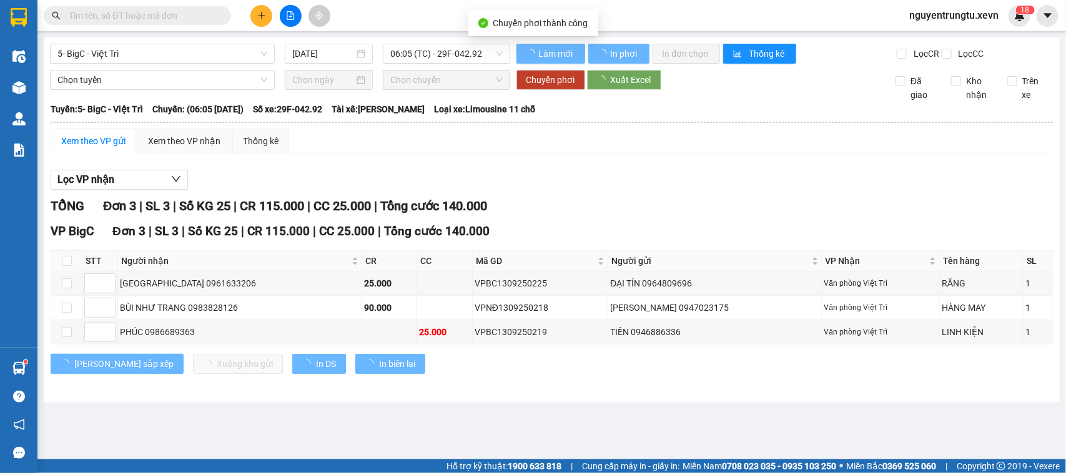
checkbox input "false"
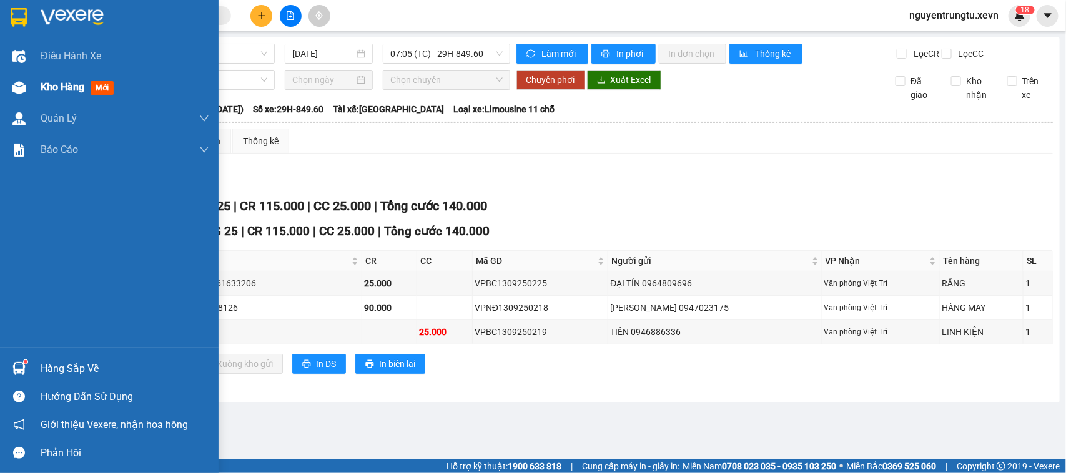
click at [26, 84] on div at bounding box center [19, 88] width 22 height 22
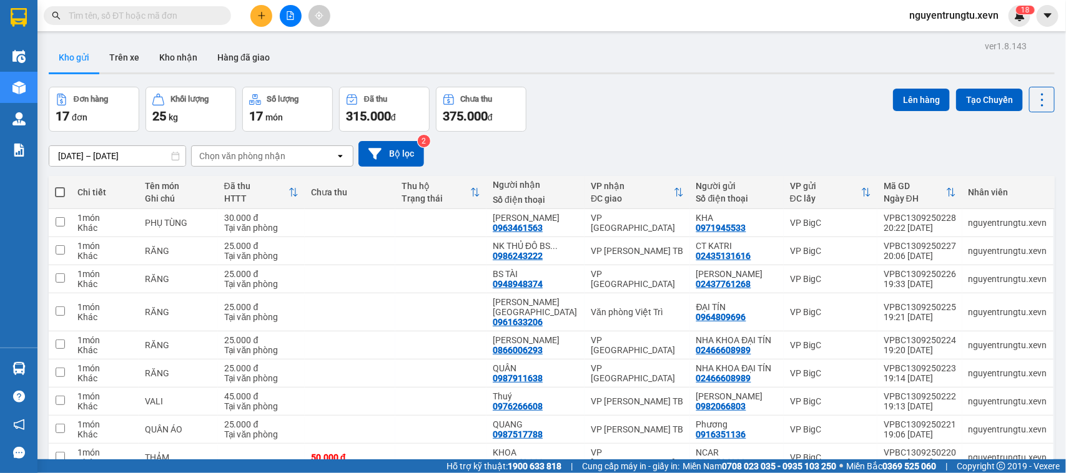
click at [247, 151] on div "Chọn văn phòng nhận" at bounding box center [242, 156] width 86 height 12
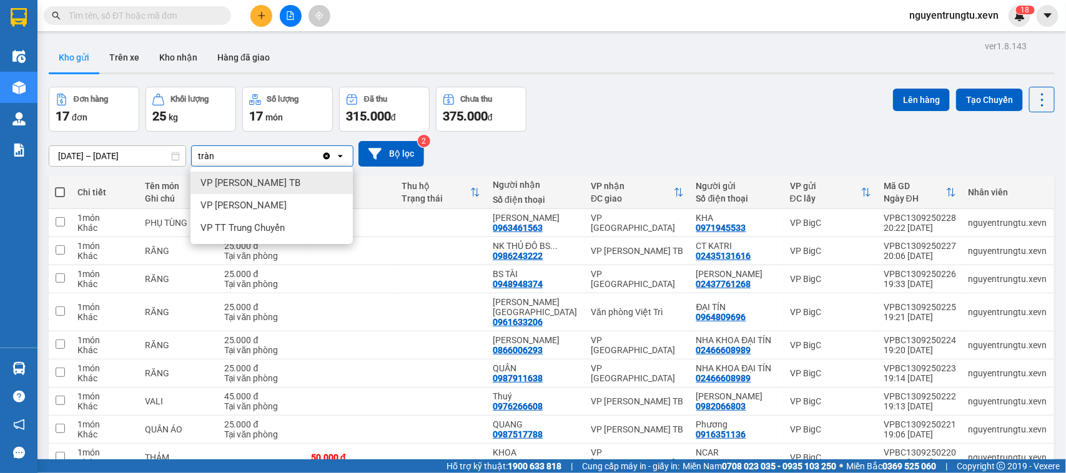
type input "tràn"
click at [252, 185] on span "VP [PERSON_NAME] TB" at bounding box center [250, 183] width 100 height 12
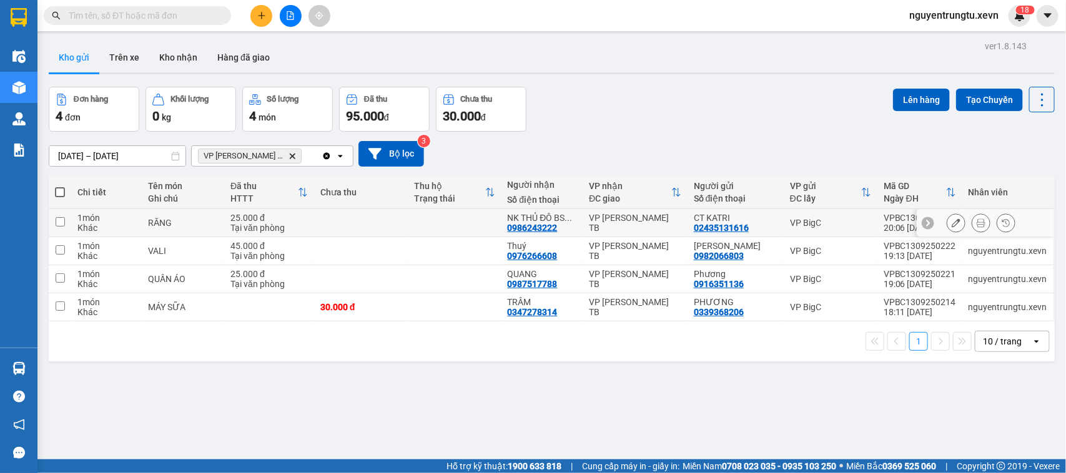
click at [232, 219] on div "25.000 đ" at bounding box center [268, 218] width 77 height 10
checkbox input "true"
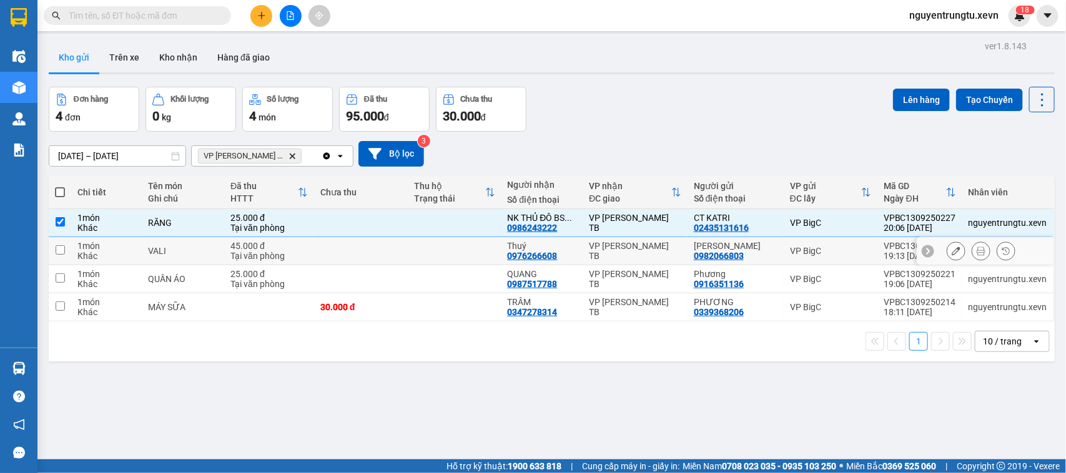
drag, startPoint x: 210, startPoint y: 266, endPoint x: 207, endPoint y: 283, distance: 17.1
click at [210, 267] on td "QUẦN ÁO" at bounding box center [183, 279] width 82 height 28
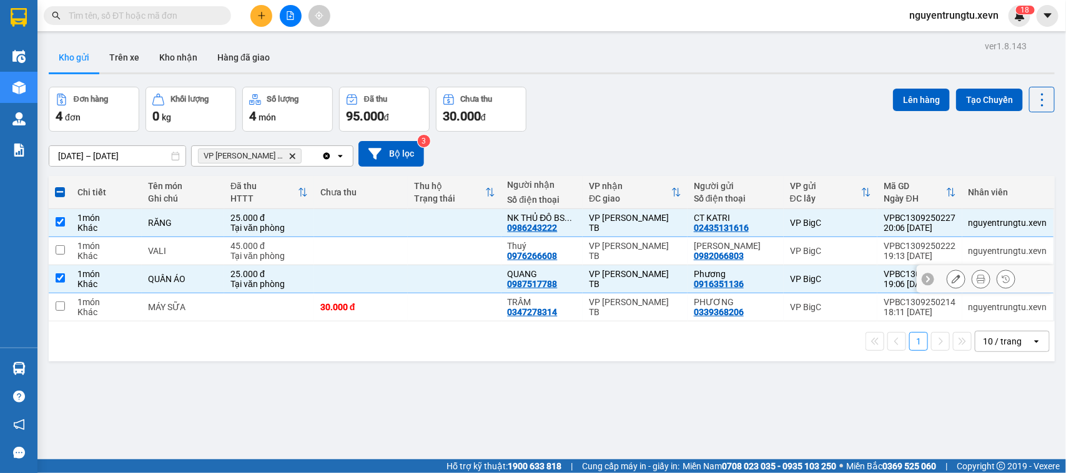
click at [207, 289] on td "QUẦN ÁO" at bounding box center [183, 279] width 82 height 28
checkbox input "false"
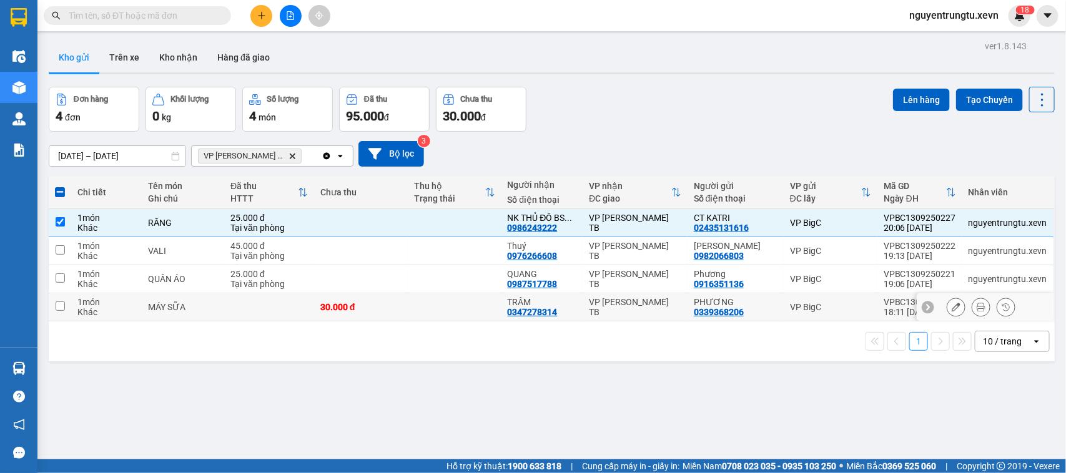
click at [212, 306] on div "MÁY SỮA" at bounding box center [183, 307] width 70 height 10
checkbox input "true"
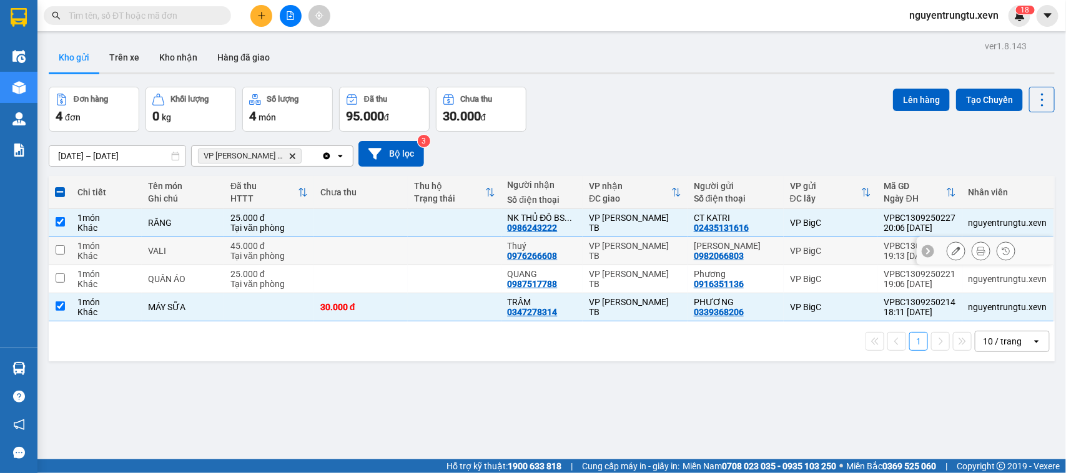
click at [185, 250] on div "VALI" at bounding box center [183, 251] width 70 height 10
checkbox input "true"
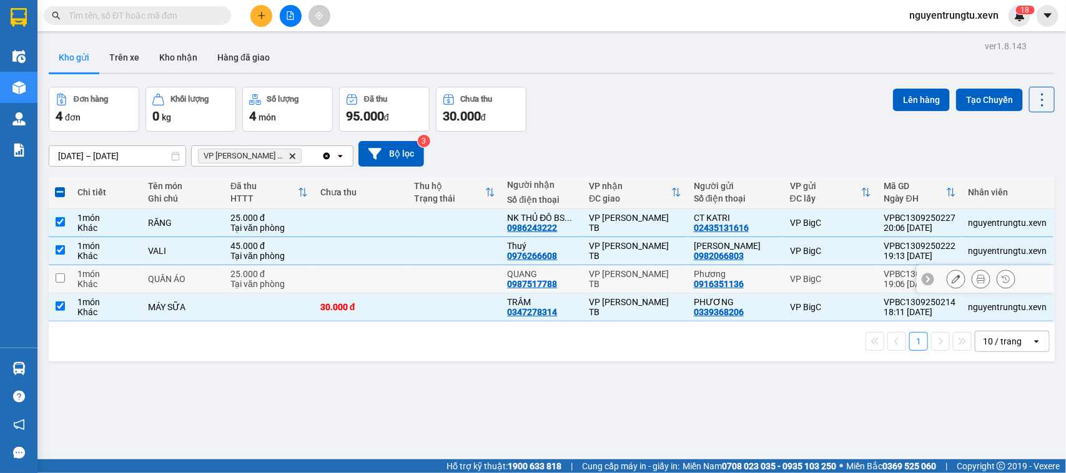
click at [189, 281] on div "QUẦN ÁO" at bounding box center [183, 279] width 70 height 10
checkbox input "true"
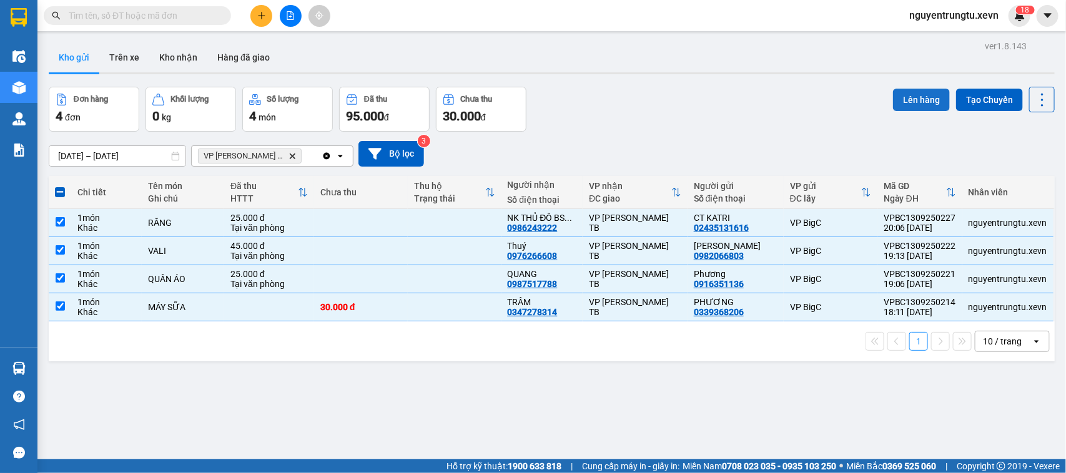
click at [902, 103] on button "Lên hàng" at bounding box center [921, 100] width 57 height 22
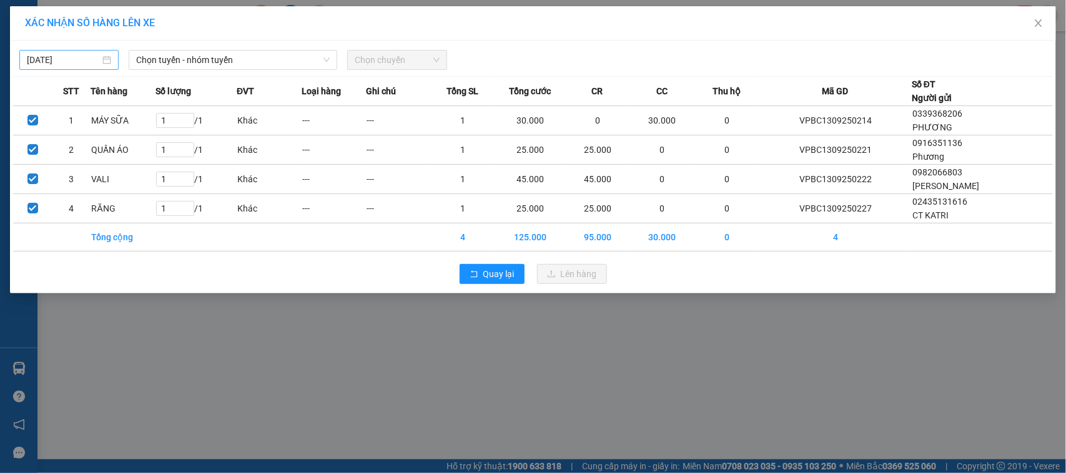
type input "[DATE]"
click at [85, 66] on input "[DATE]" at bounding box center [63, 60] width 73 height 14
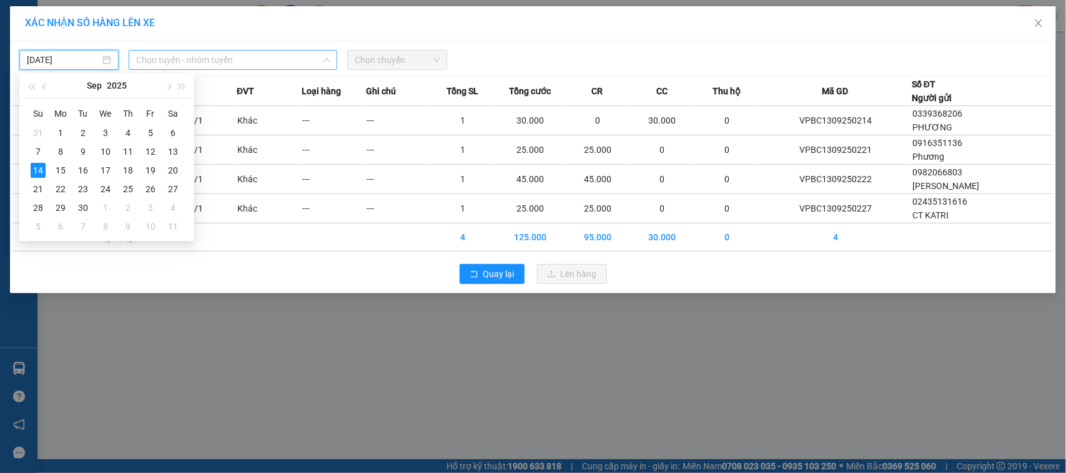
click at [219, 54] on span "Chọn tuyến - nhóm tuyến" at bounding box center [233, 60] width 194 height 19
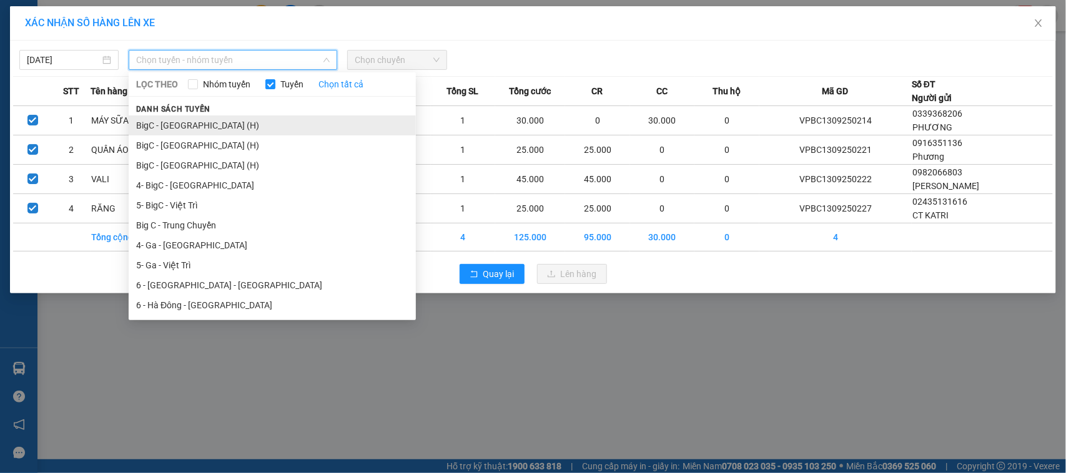
click at [207, 121] on li "BigC - [GEOGRAPHIC_DATA] (H)" at bounding box center [272, 126] width 287 height 20
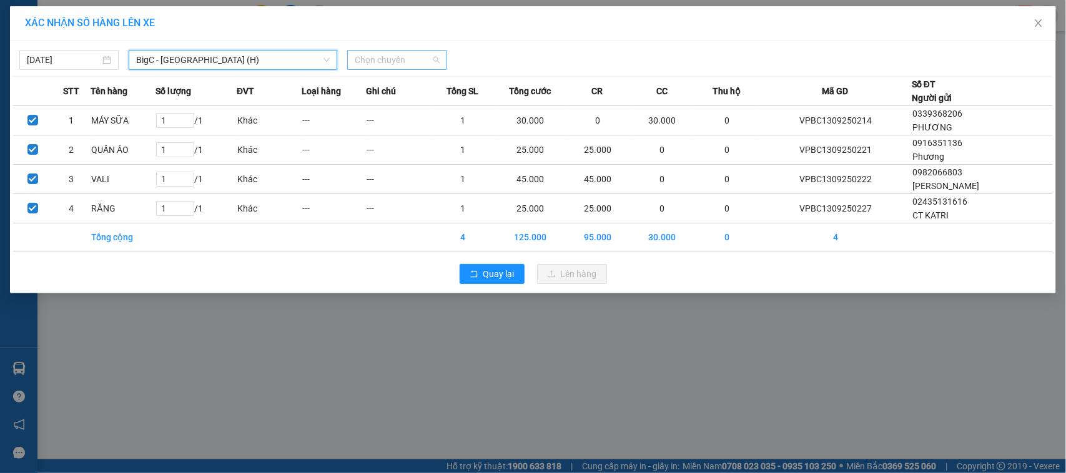
click at [417, 53] on span "Chọn chuyến" at bounding box center [397, 60] width 84 height 19
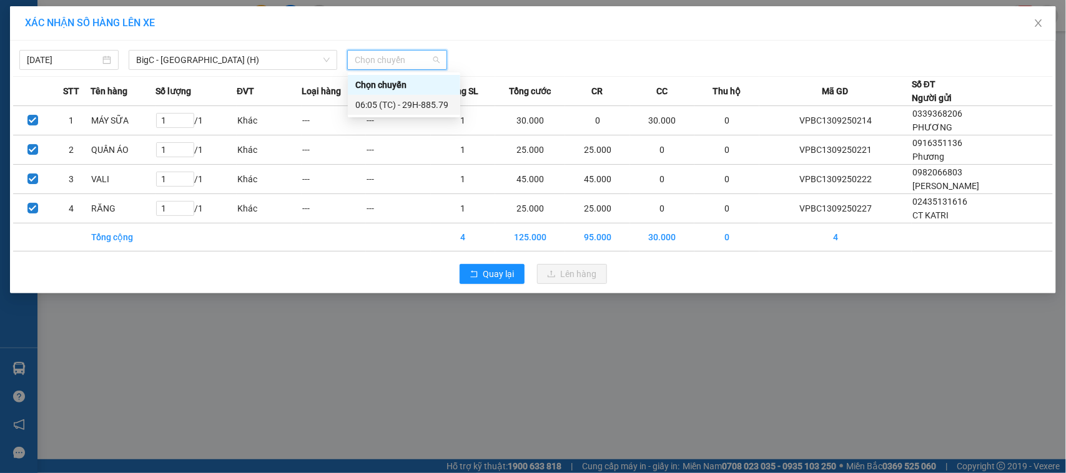
click at [414, 103] on div "06:05 (TC) - 29H-885.79" at bounding box center [403, 105] width 97 height 14
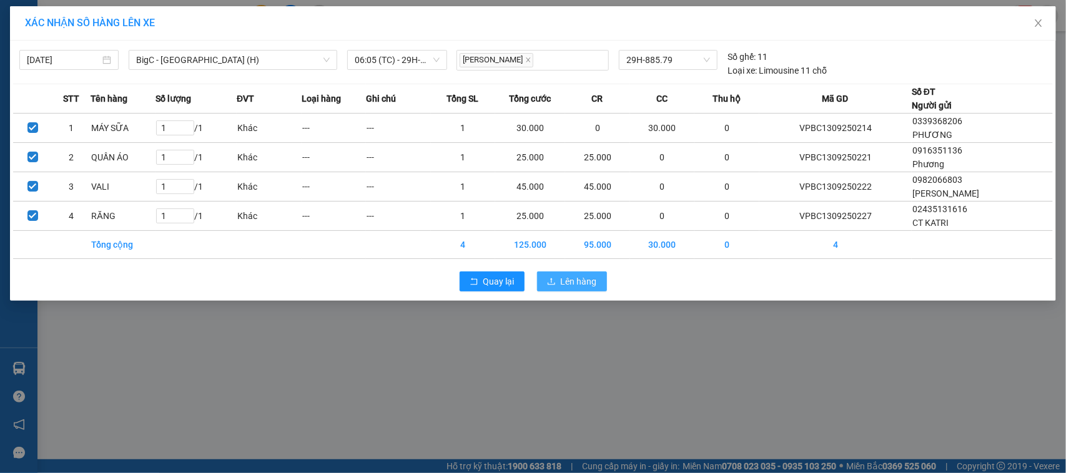
drag, startPoint x: 568, startPoint y: 278, endPoint x: 556, endPoint y: 245, distance: 35.2
click at [567, 278] on span "Lên hàng" at bounding box center [579, 282] width 36 height 14
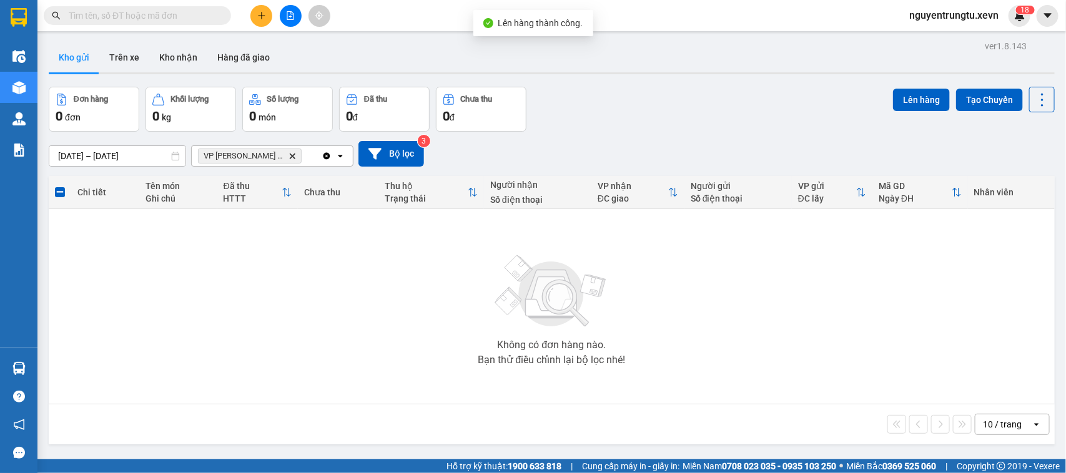
click at [289, 157] on icon "Delete" at bounding box center [292, 155] width 7 height 7
click at [266, 156] on div "Chọn văn phòng nhận" at bounding box center [242, 156] width 86 height 12
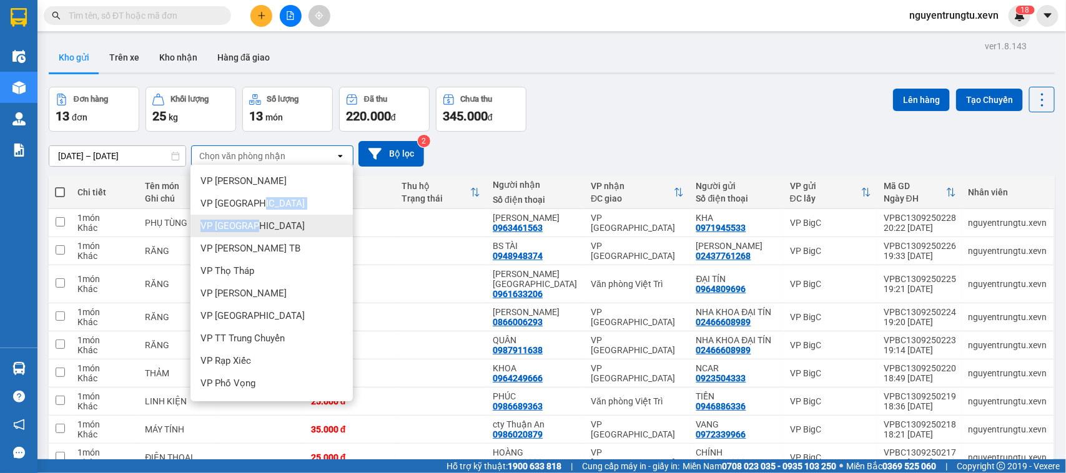
drag, startPoint x: 258, startPoint y: 200, endPoint x: 260, endPoint y: 220, distance: 20.1
click at [260, 220] on ul "VP Ngọc Hồi VP Ninh Bình VP Nam Định VP [PERSON_NAME] TB VP Thọ Tháp VP [PERSON…" at bounding box center [271, 283] width 162 height 237
click at [260, 220] on div "VP [GEOGRAPHIC_DATA]" at bounding box center [271, 226] width 162 height 22
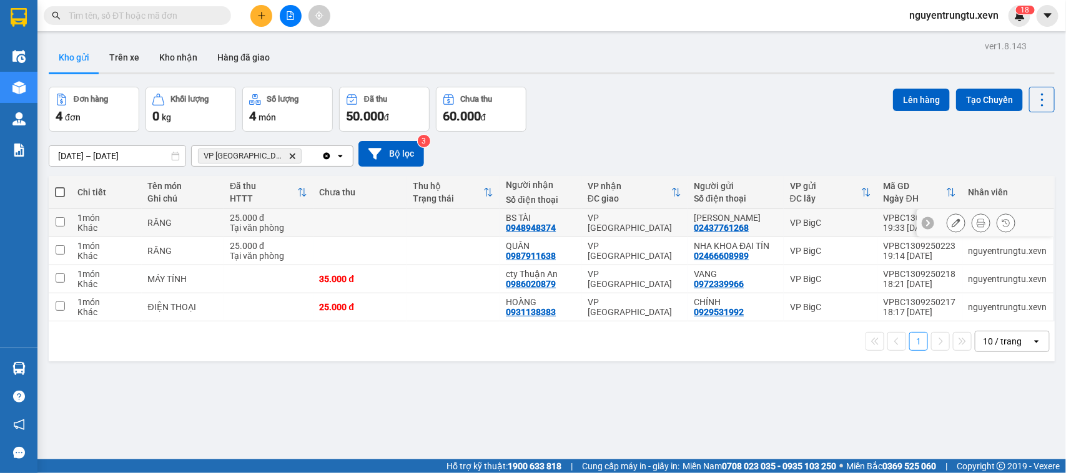
drag, startPoint x: 269, startPoint y: 214, endPoint x: 269, endPoint y: 222, distance: 7.5
click at [269, 215] on div "25.000 đ" at bounding box center [268, 218] width 77 height 10
checkbox input "true"
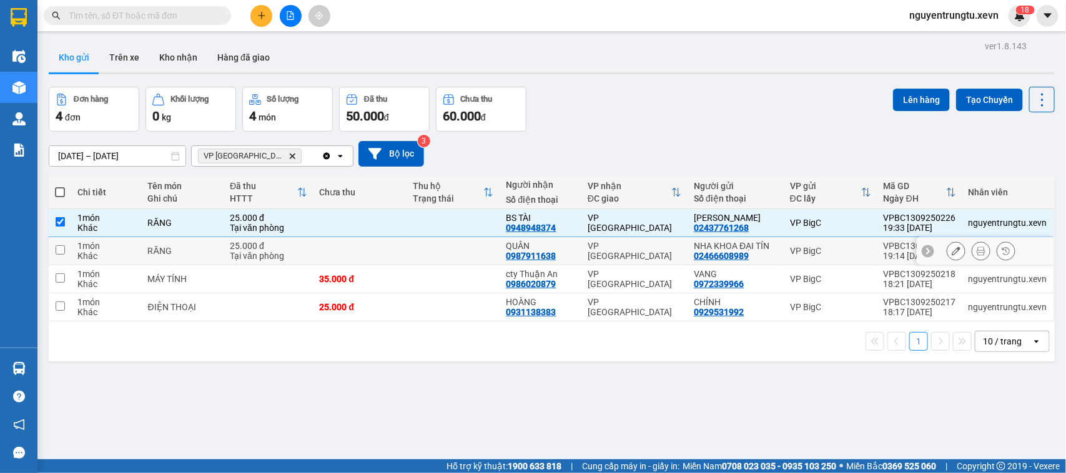
drag, startPoint x: 256, startPoint y: 259, endPoint x: 255, endPoint y: 290, distance: 31.2
click at [256, 261] on div "Tại văn phòng" at bounding box center [268, 256] width 77 height 10
checkbox input "true"
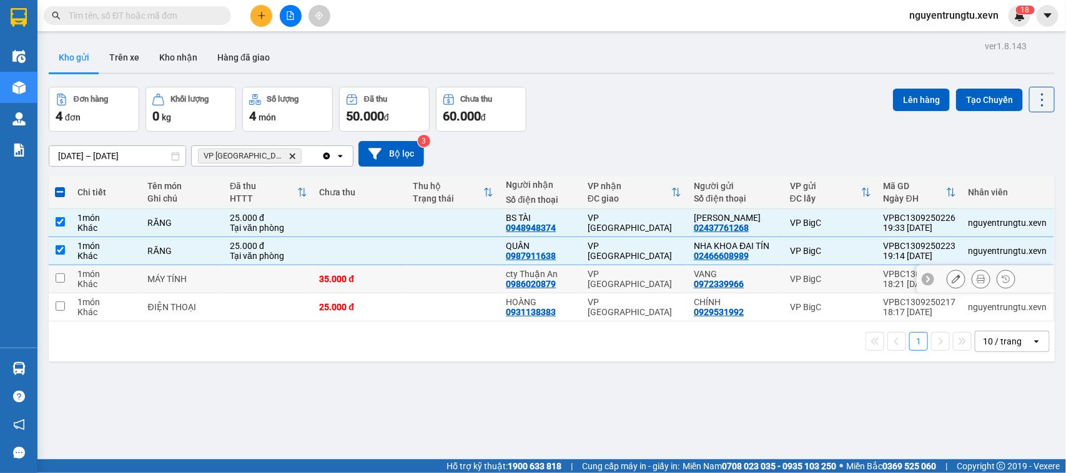
drag, startPoint x: 255, startPoint y: 290, endPoint x: 258, endPoint y: 305, distance: 14.7
click at [255, 295] on tbody "1 món Khác RĂNG 25.000 đ Tại văn phòng BS TÀI 0948948374 VP [GEOGRAPHIC_DATA] V…" at bounding box center [552, 265] width 1006 height 112
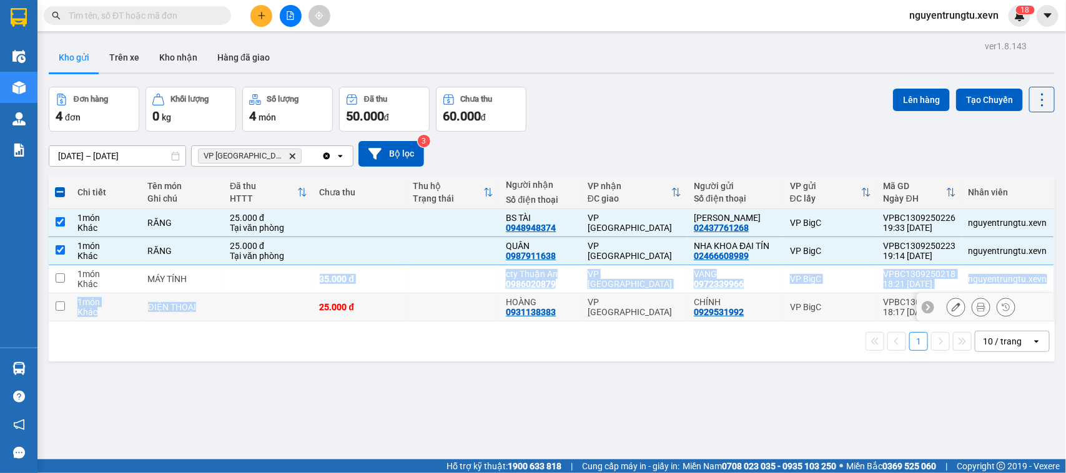
click at [258, 306] on td at bounding box center [268, 308] width 89 height 28
checkbox input "true"
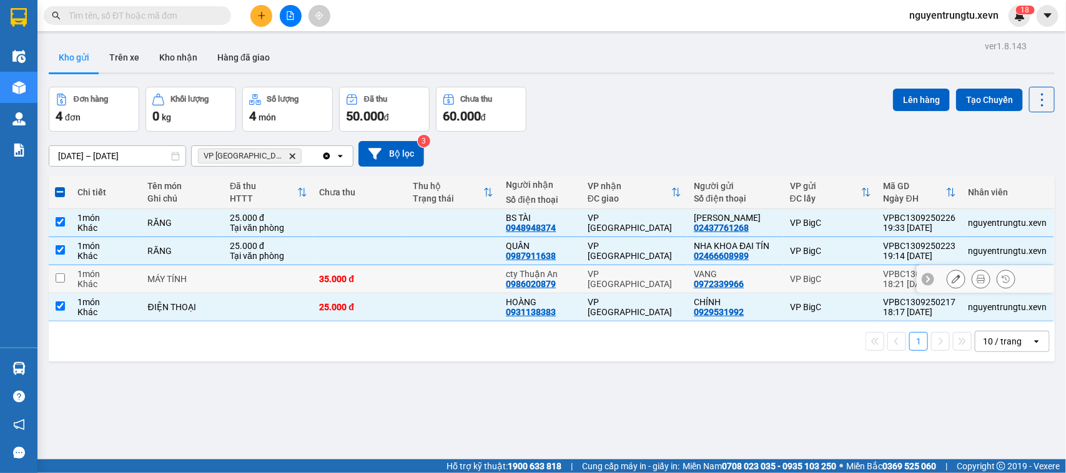
click at [256, 275] on td at bounding box center [268, 279] width 89 height 28
checkbox input "true"
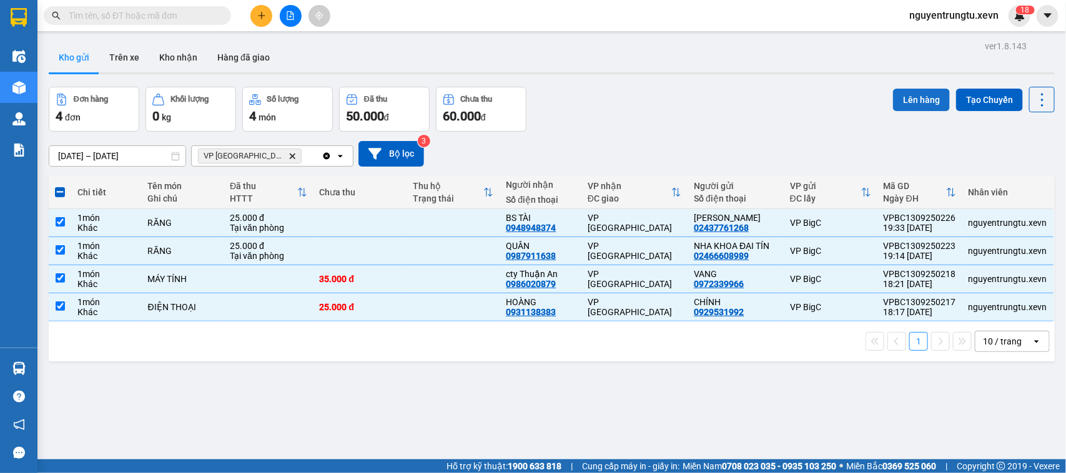
click at [903, 102] on button "Lên hàng" at bounding box center [921, 100] width 57 height 22
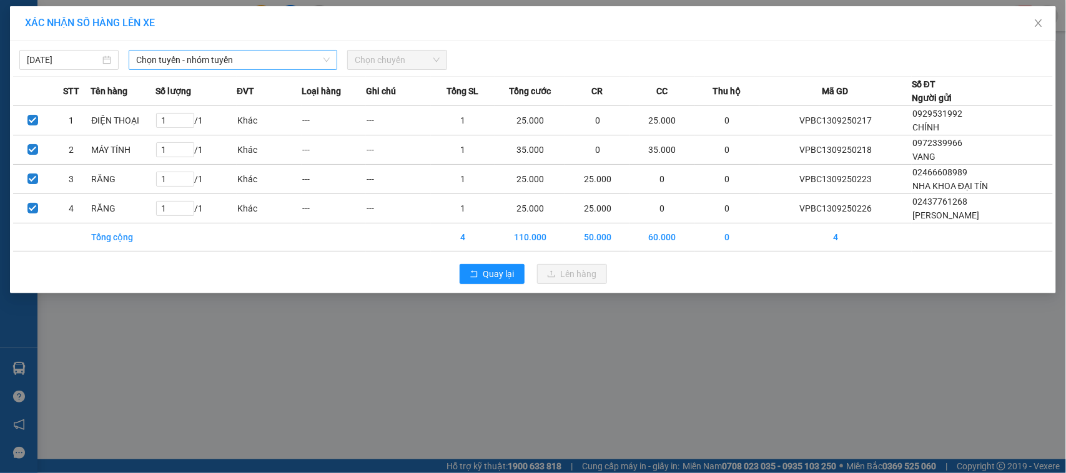
click at [234, 66] on span "Chọn tuyến - nhóm tuyến" at bounding box center [233, 60] width 194 height 19
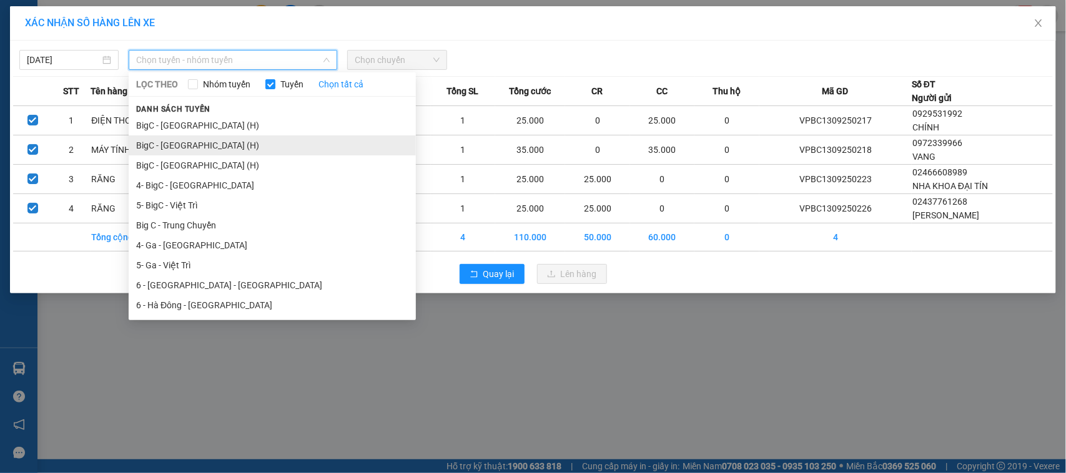
click at [172, 142] on li "BigC - [GEOGRAPHIC_DATA] (H)" at bounding box center [272, 146] width 287 height 20
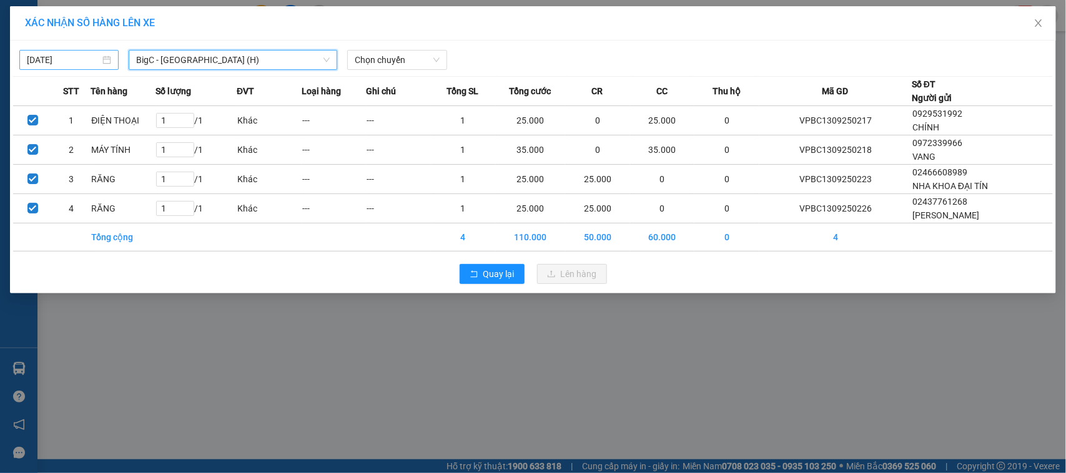
click at [54, 64] on input "[DATE]" at bounding box center [63, 60] width 73 height 14
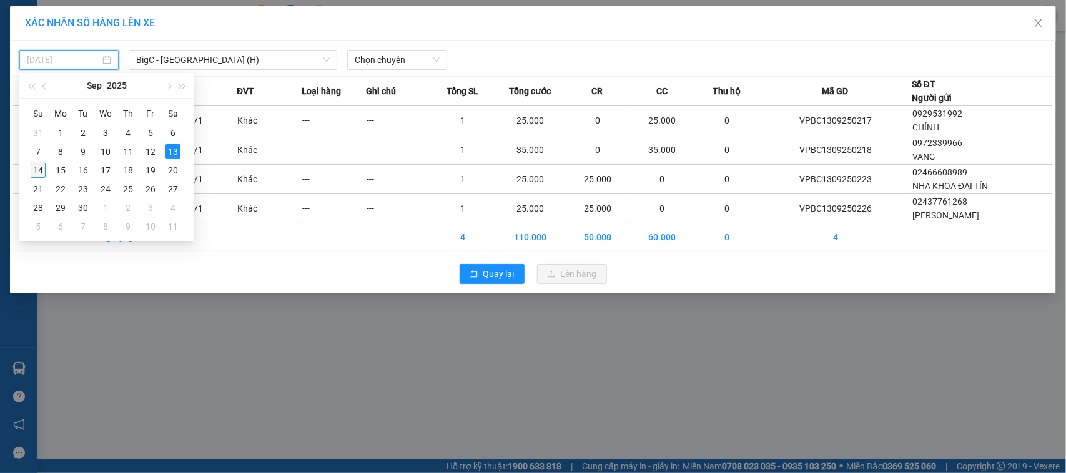
click at [42, 172] on div "14" at bounding box center [38, 170] width 15 height 15
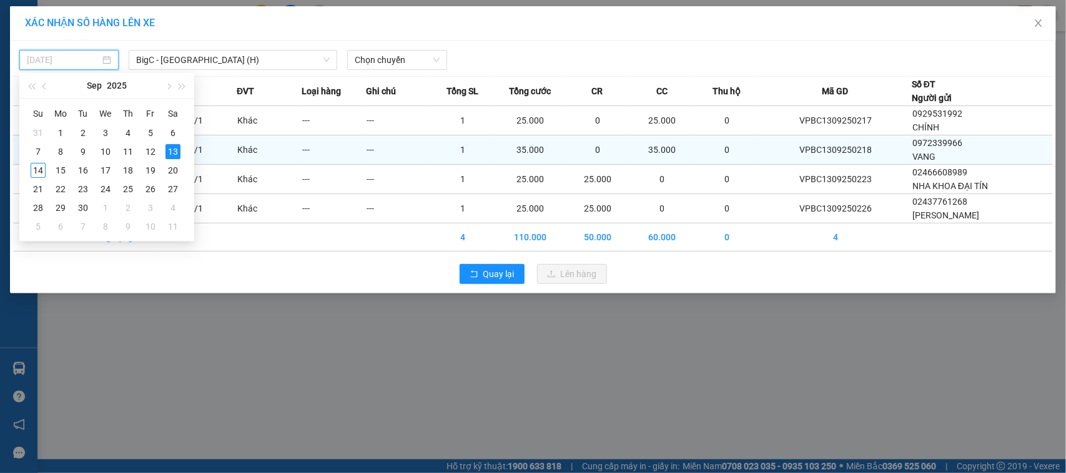
type input "[DATE]"
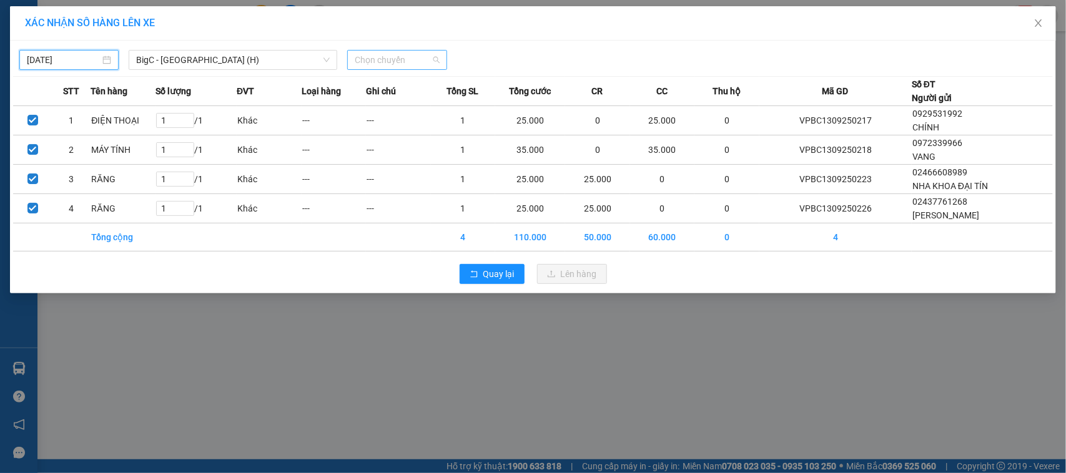
click at [403, 54] on span "Chọn chuyến" at bounding box center [397, 60] width 84 height 19
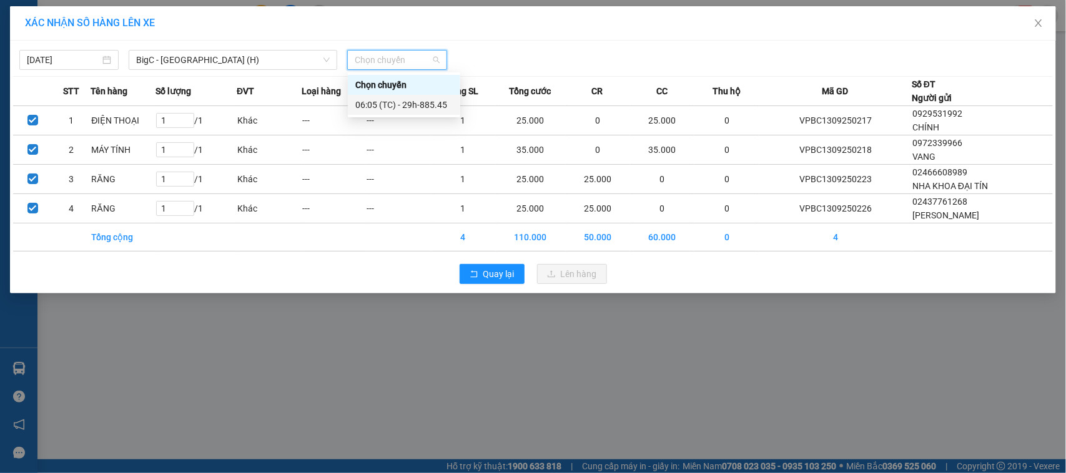
click at [400, 101] on div "06:05 (TC) - 29h-885.45" at bounding box center [403, 105] width 97 height 14
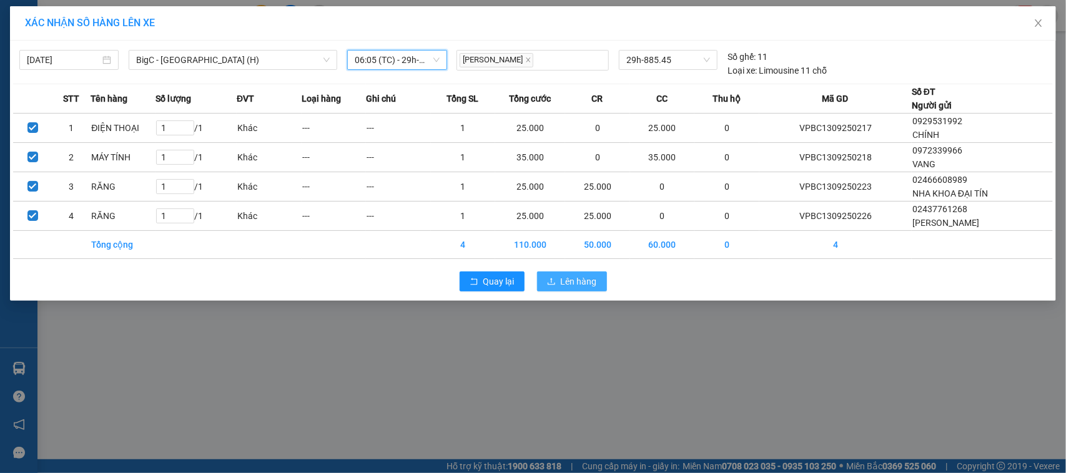
click at [592, 279] on span "Lên hàng" at bounding box center [579, 282] width 36 height 14
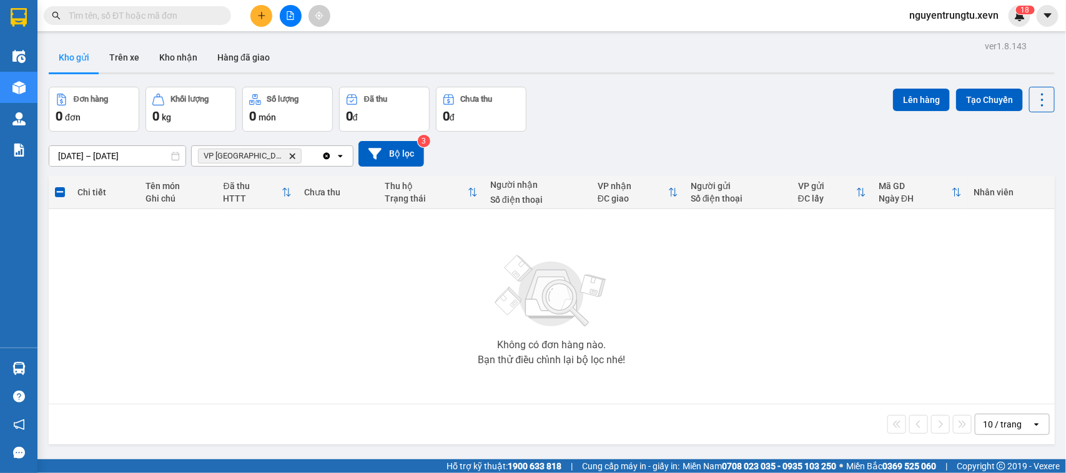
click at [289, 154] on icon "Delete" at bounding box center [292, 155] width 7 height 7
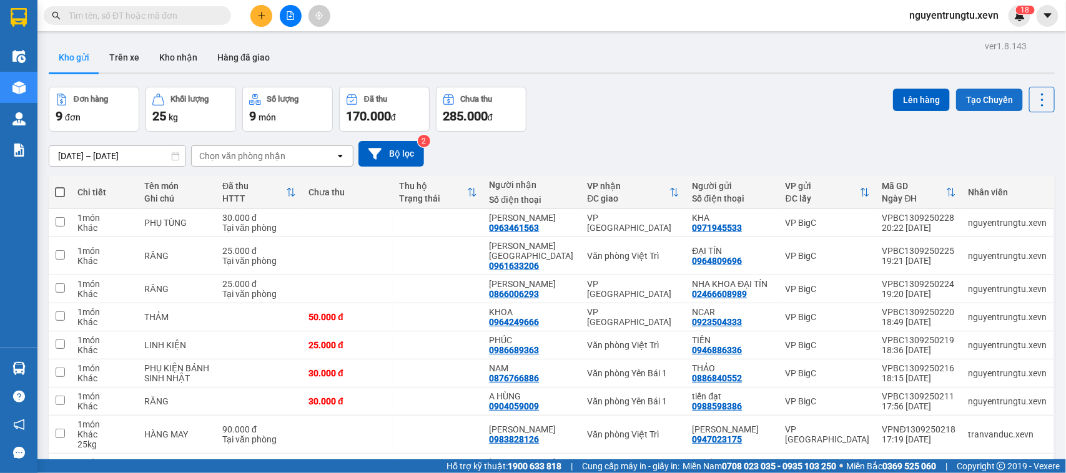
click at [979, 107] on button "Tạo Chuyến" at bounding box center [989, 100] width 67 height 22
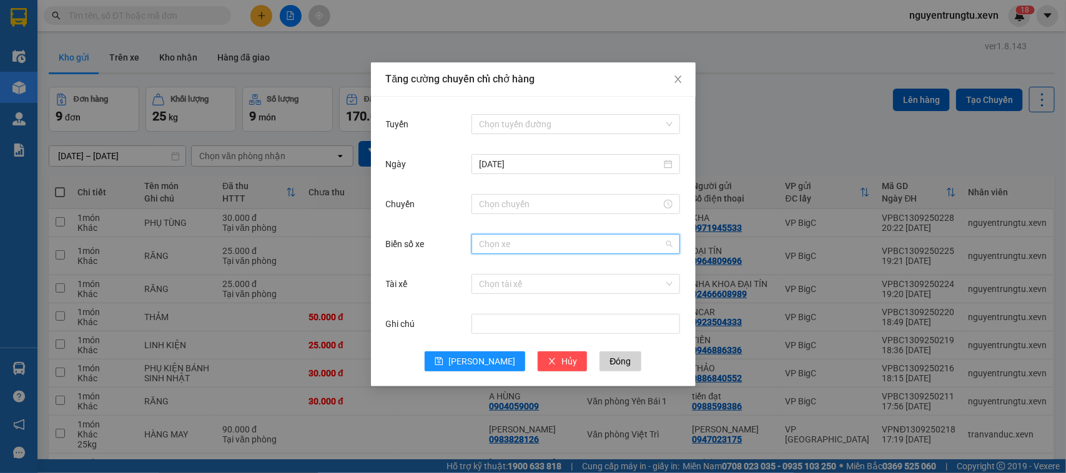
click at [496, 239] on input "Biển số xe" at bounding box center [571, 244] width 185 height 19
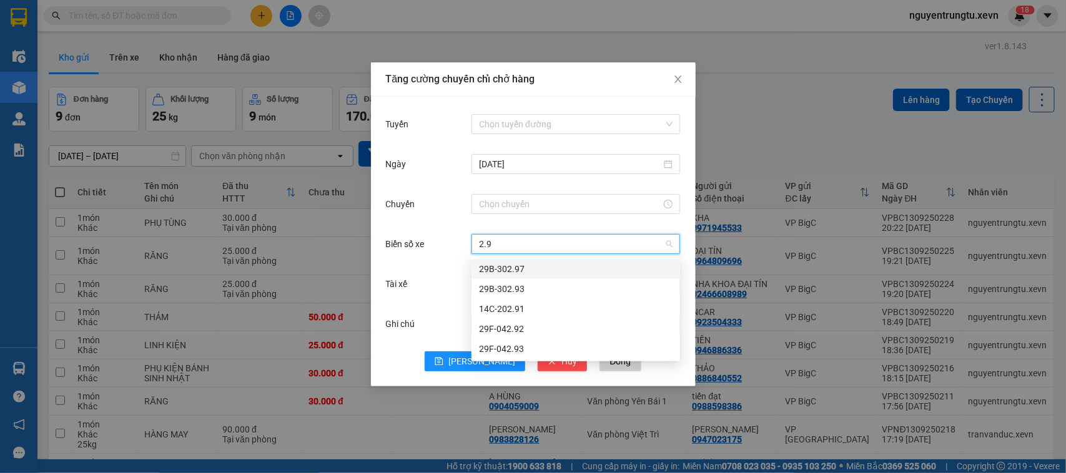
type input "2.92"
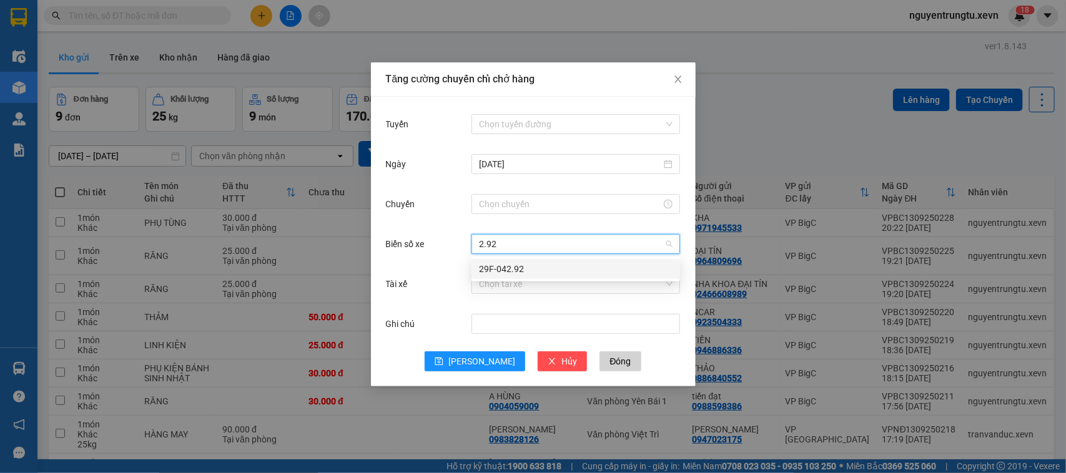
drag, startPoint x: 501, startPoint y: 264, endPoint x: 501, endPoint y: 273, distance: 9.4
click at [501, 265] on div "29F-042.92" at bounding box center [576, 269] width 194 height 14
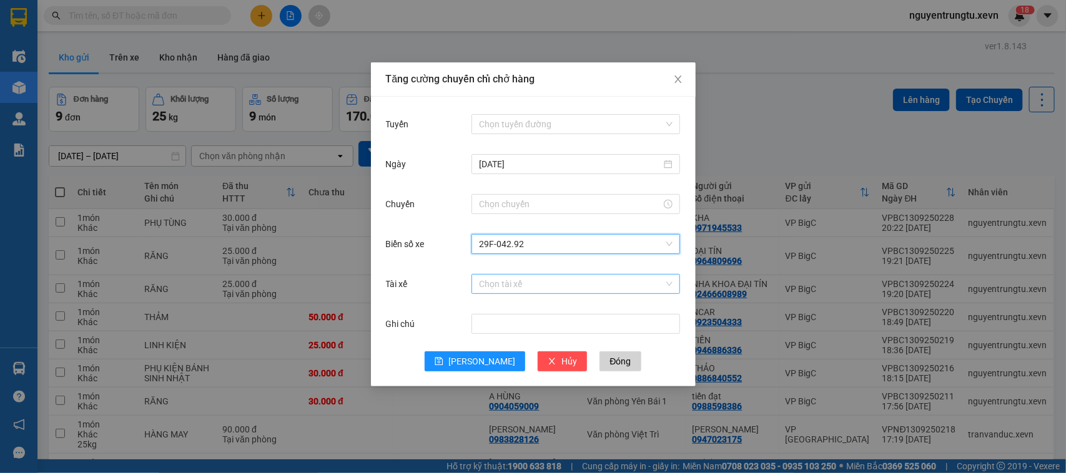
click at [501, 279] on input "Tài xế" at bounding box center [571, 284] width 185 height 19
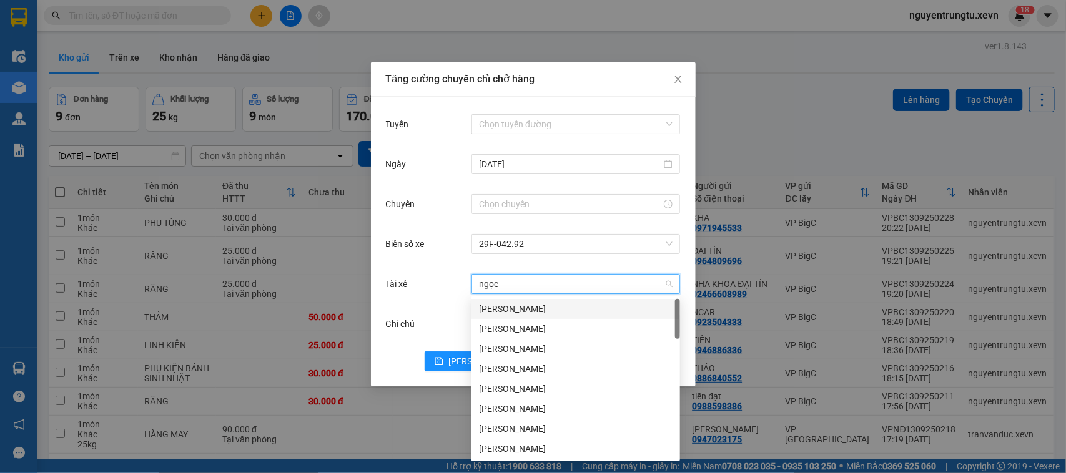
type input "[PERSON_NAME]"
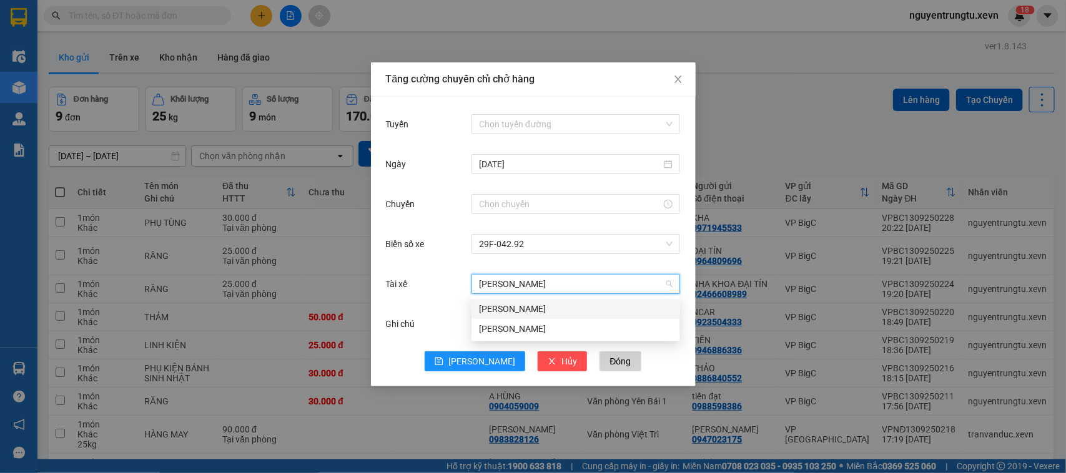
click at [510, 301] on div "[PERSON_NAME]" at bounding box center [575, 309] width 209 height 20
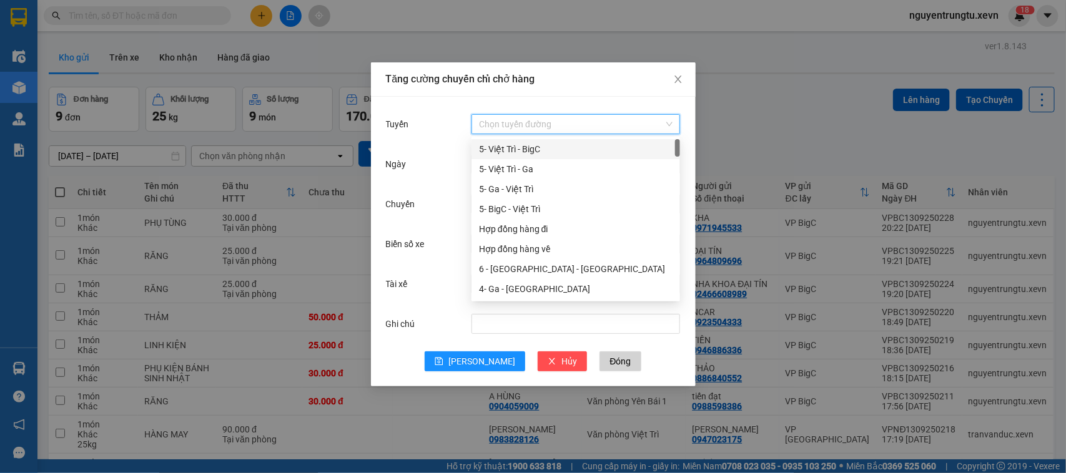
click at [528, 126] on input "Tuyến" at bounding box center [571, 124] width 185 height 19
click at [520, 215] on div "5- BigC - Việt Trì" at bounding box center [576, 209] width 194 height 14
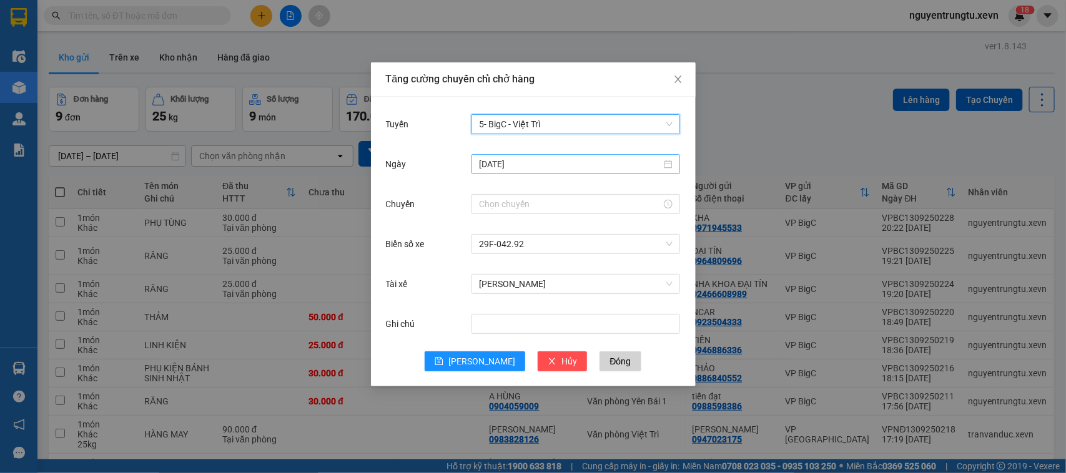
click at [525, 160] on input "[DATE]" at bounding box center [570, 164] width 182 height 14
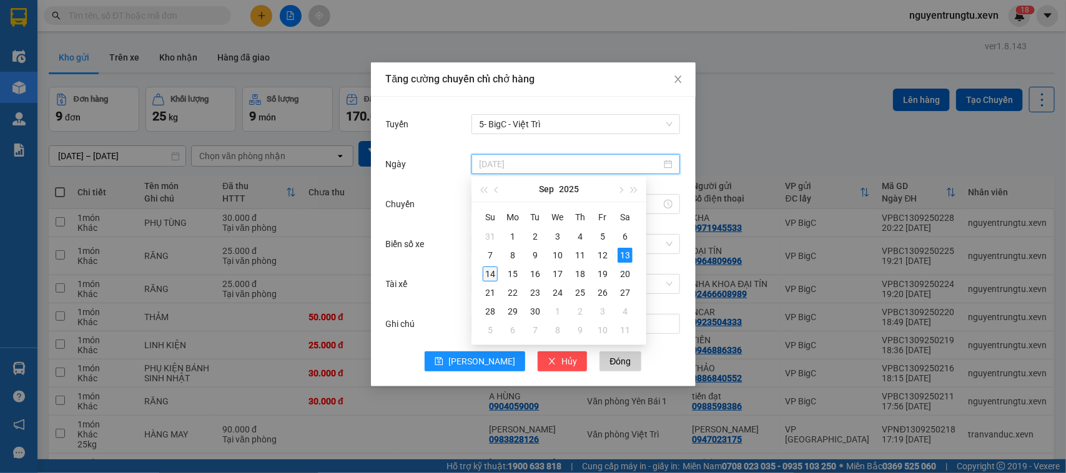
type input "[DATE]"
click at [485, 270] on div "14" at bounding box center [490, 274] width 15 height 15
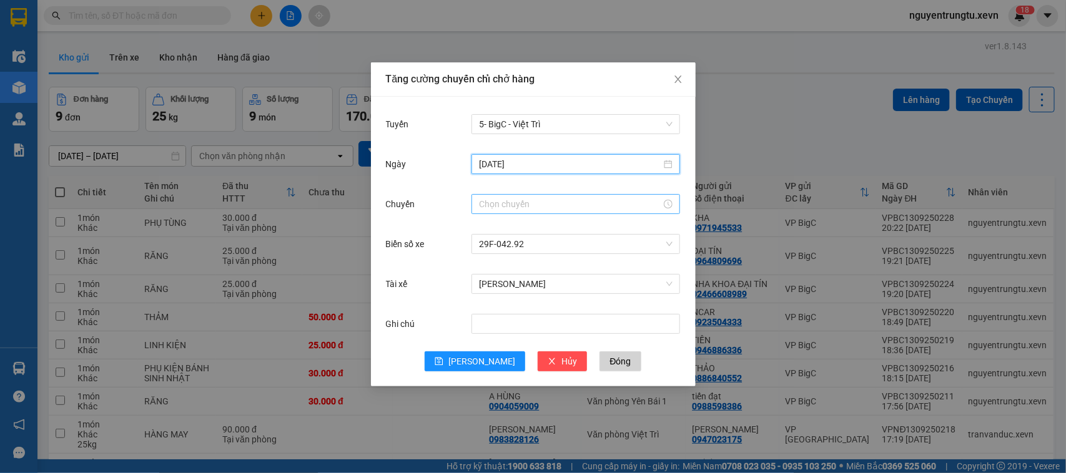
click at [498, 203] on input "Chuyến" at bounding box center [570, 204] width 182 height 14
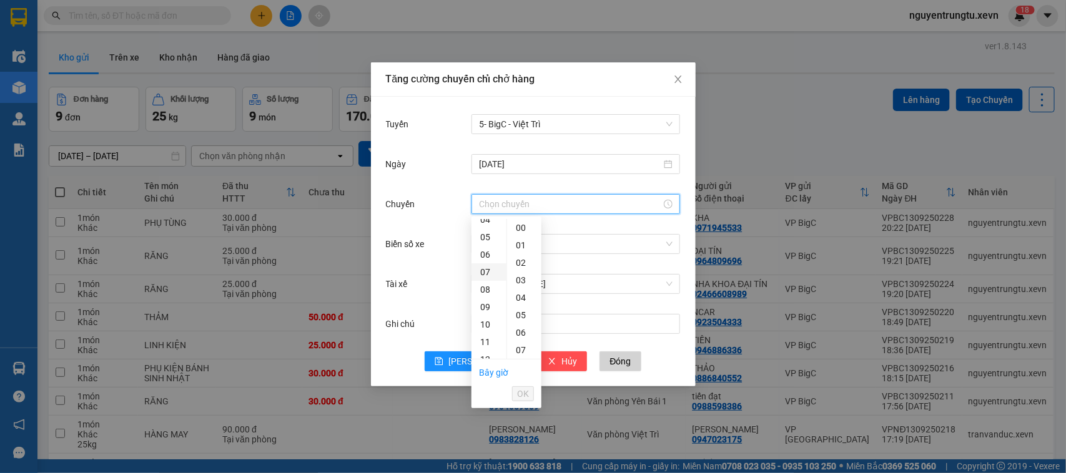
click at [491, 264] on div "07" at bounding box center [488, 272] width 35 height 17
click at [485, 289] on div "06" at bounding box center [488, 288] width 35 height 17
click at [517, 239] on div "05" at bounding box center [524, 237] width 34 height 17
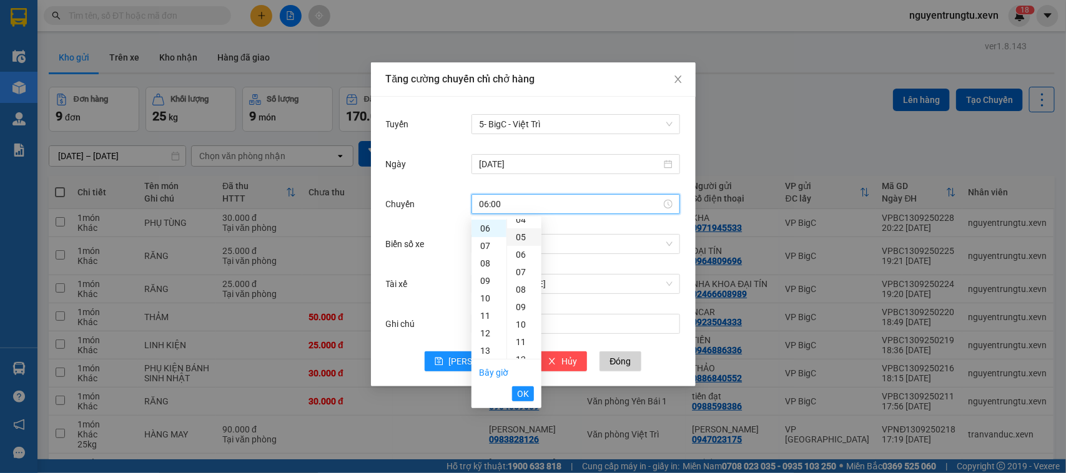
type input "06:05"
click at [520, 394] on span "OK" at bounding box center [523, 394] width 12 height 14
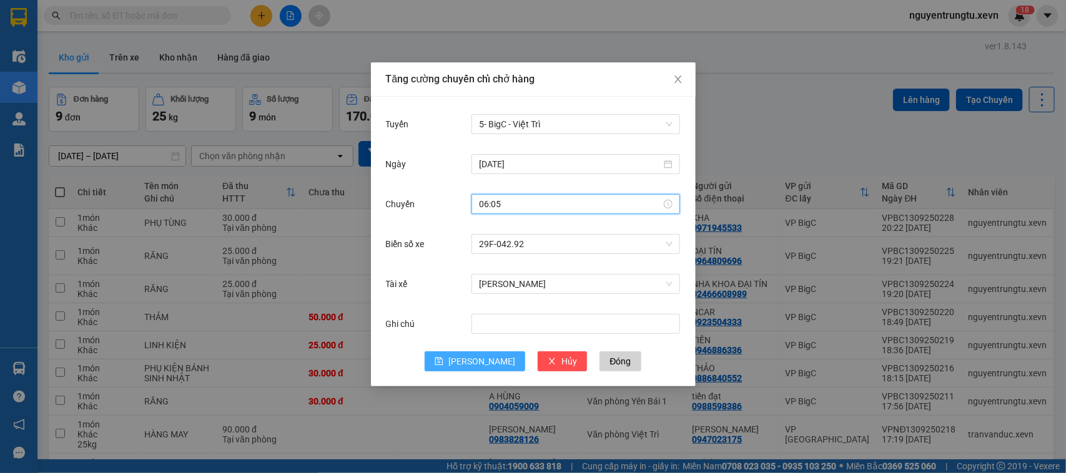
click at [483, 368] on span "[PERSON_NAME]" at bounding box center [481, 362] width 67 height 14
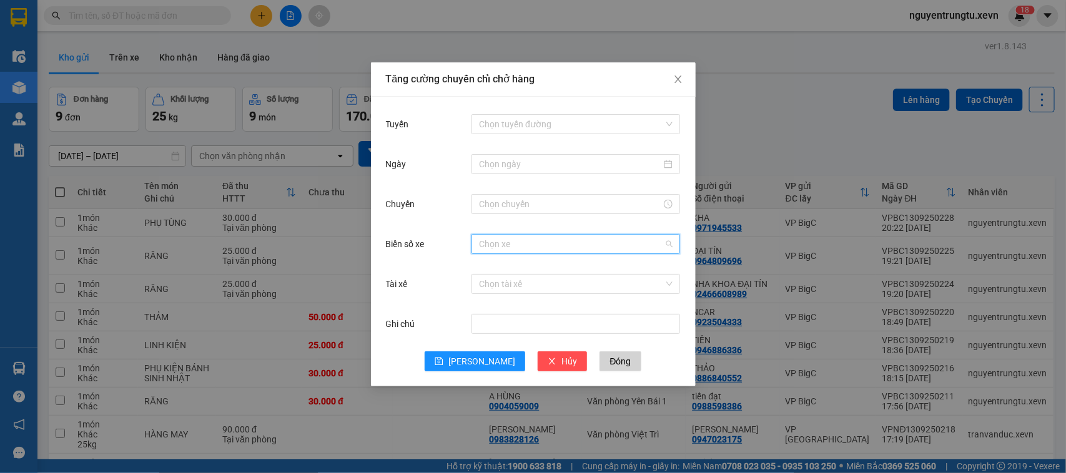
click at [523, 242] on input "Biển số xe" at bounding box center [571, 244] width 185 height 19
type input "6.25"
drag, startPoint x: 505, startPoint y: 267, endPoint x: 505, endPoint y: 278, distance: 10.6
click at [505, 269] on div "29F-026.25" at bounding box center [576, 269] width 194 height 14
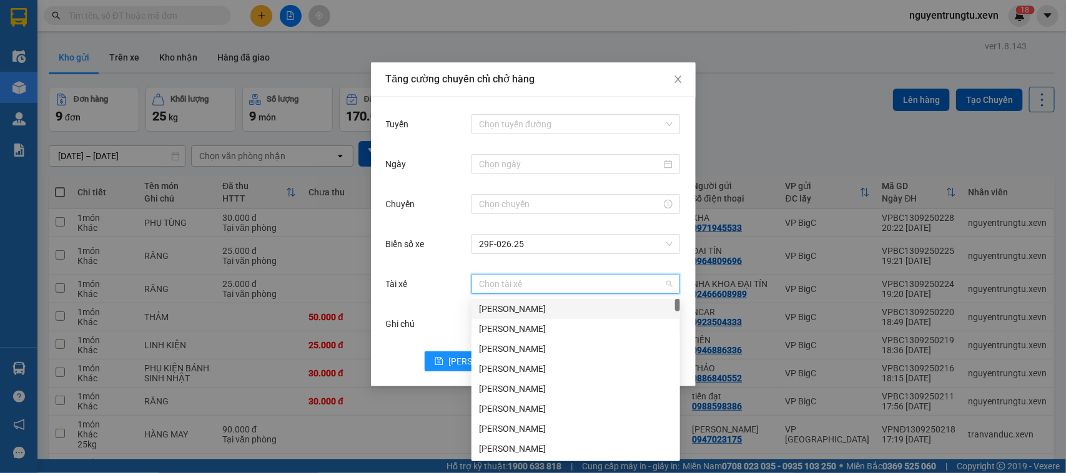
click at [505, 282] on input "Tài xế" at bounding box center [571, 284] width 185 height 19
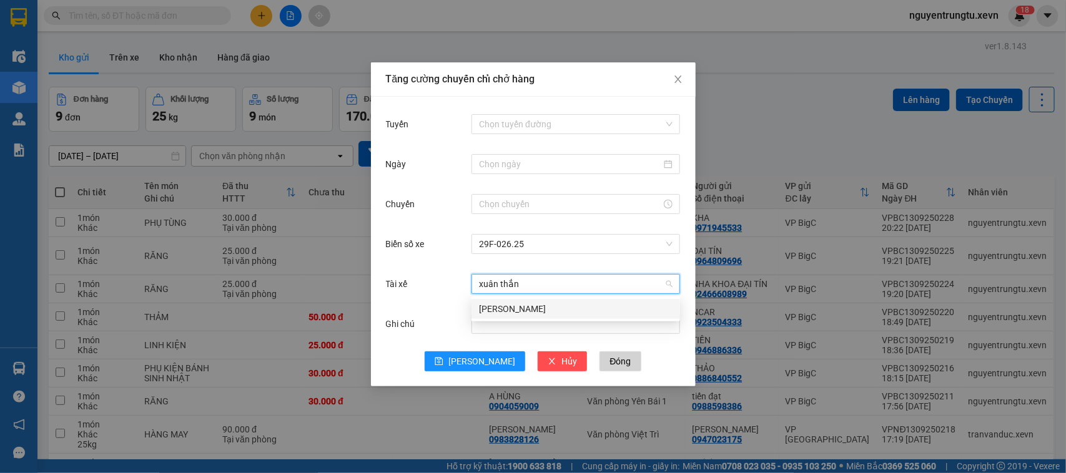
type input "[PERSON_NAME]"
click at [516, 306] on div "[PERSON_NAME]" at bounding box center [576, 309] width 194 height 14
click at [531, 119] on input "Tuyến" at bounding box center [571, 124] width 185 height 19
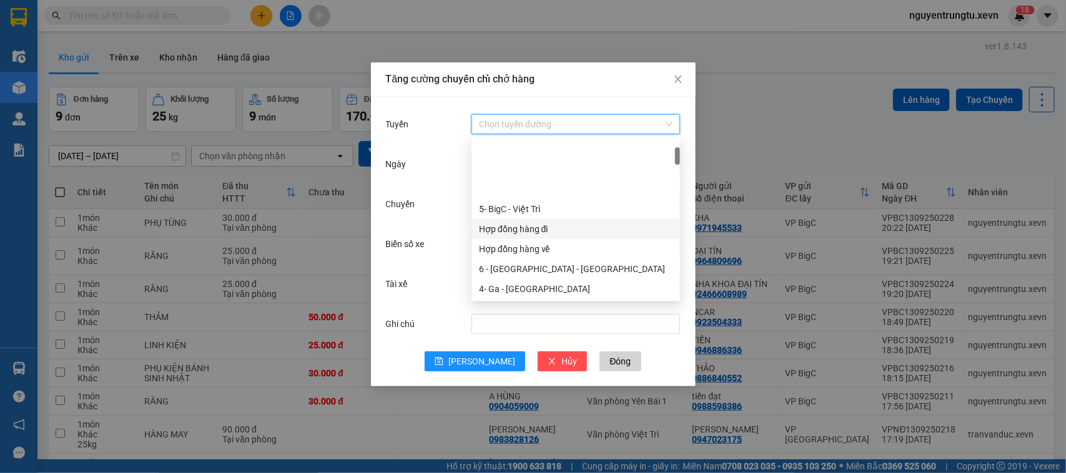
scroll to position [78, 0]
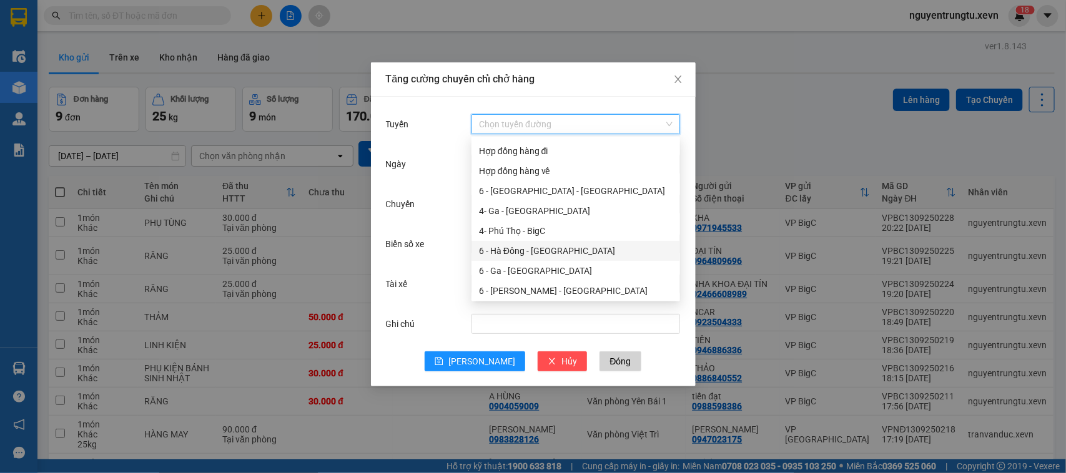
drag, startPoint x: 521, startPoint y: 215, endPoint x: 516, endPoint y: 260, distance: 44.7
click at [516, 259] on div "5- BigC - Việt Trì Hợp đồng hàng đi Hợp đồng hàng về 6 - [GEOGRAPHIC_DATA] - [G…" at bounding box center [575, 221] width 209 height 200
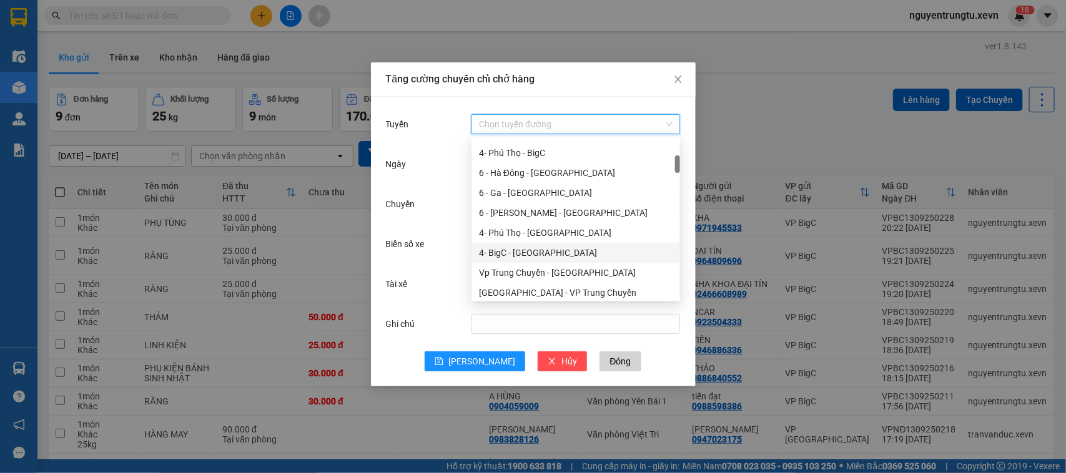
click at [515, 254] on div "4- BigC - [GEOGRAPHIC_DATA]" at bounding box center [576, 253] width 194 height 14
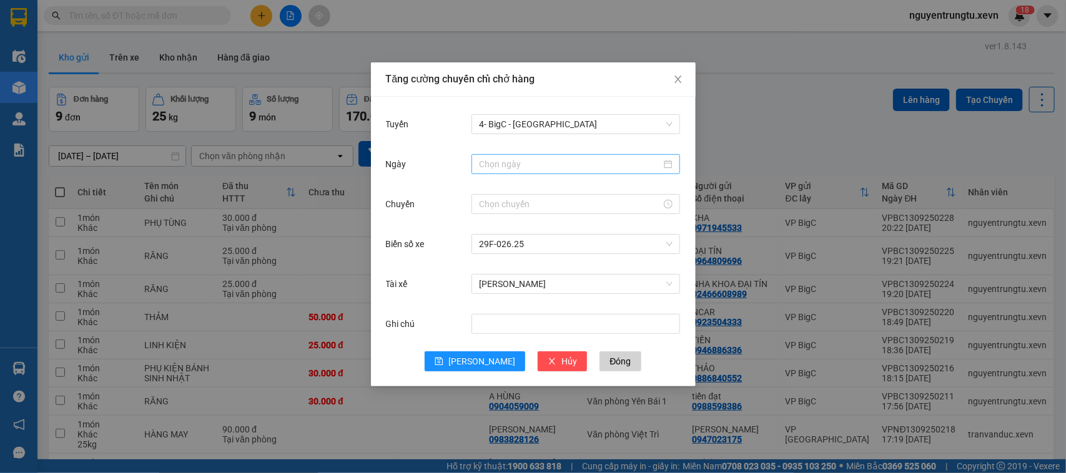
click at [512, 172] on div at bounding box center [575, 164] width 209 height 20
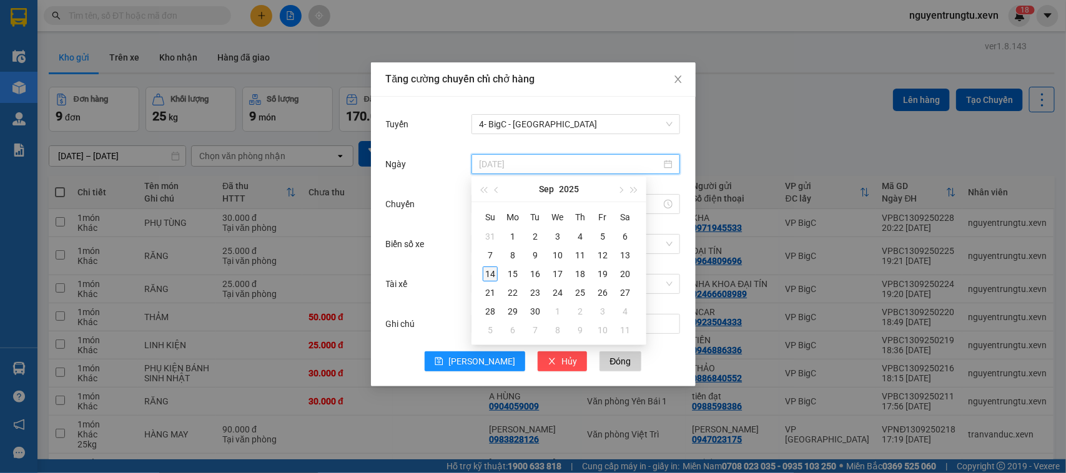
type input "[DATE]"
click at [496, 275] on div "14" at bounding box center [490, 274] width 15 height 15
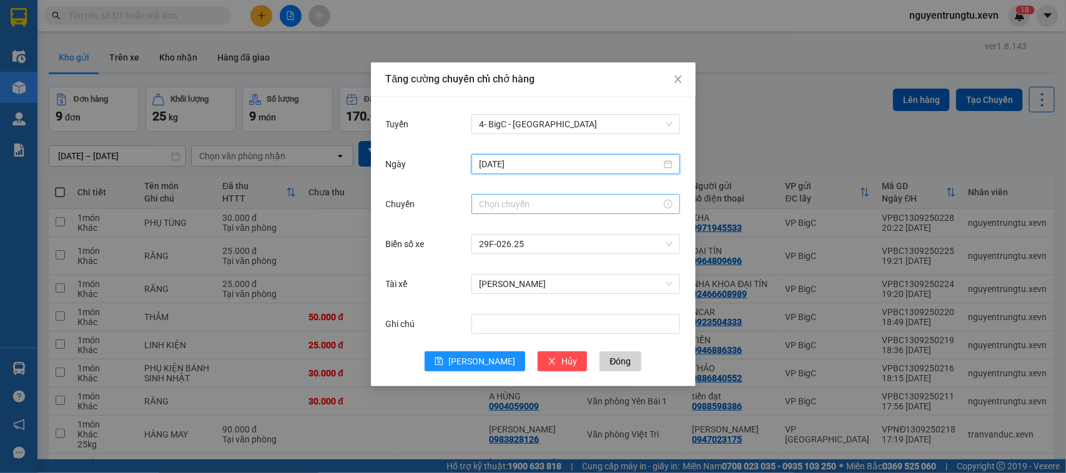
click at [491, 201] on input "Chuyến" at bounding box center [570, 204] width 182 height 14
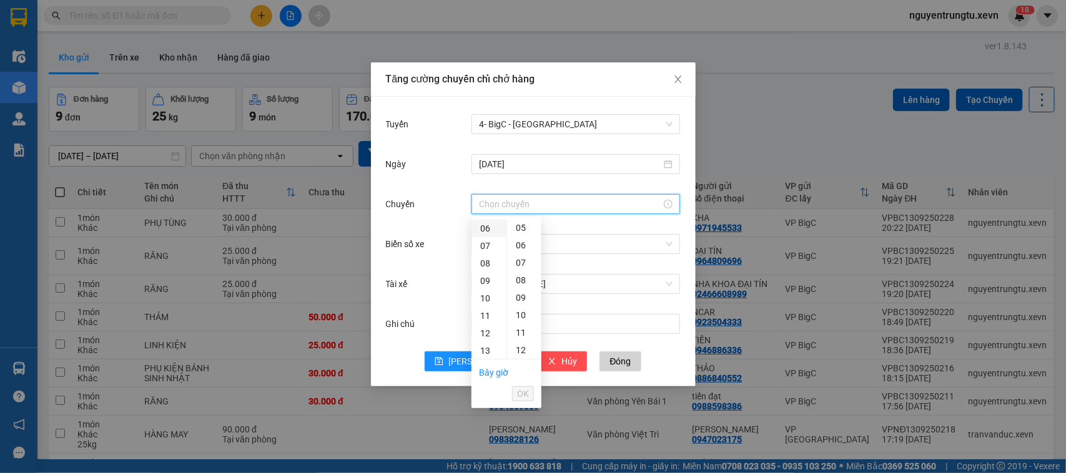
click at [491, 229] on div "06" at bounding box center [488, 228] width 35 height 17
click at [523, 233] on div "05" at bounding box center [524, 237] width 34 height 17
type input "06:05"
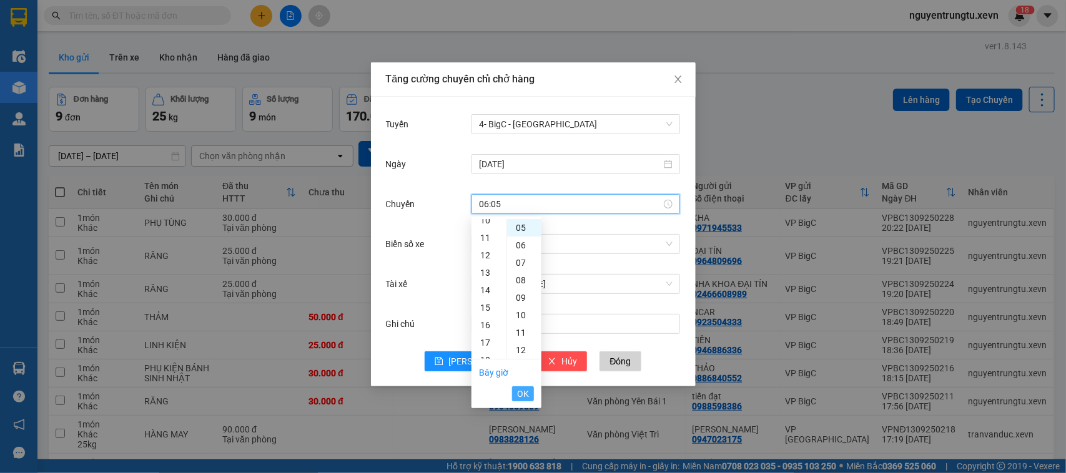
click at [525, 395] on span "OK" at bounding box center [523, 394] width 12 height 14
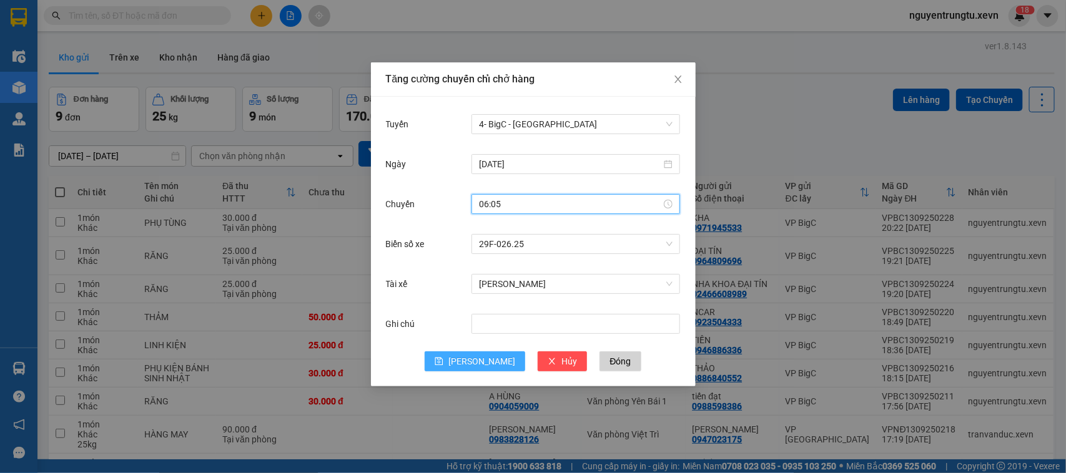
click at [491, 364] on button "[PERSON_NAME]" at bounding box center [475, 362] width 101 height 20
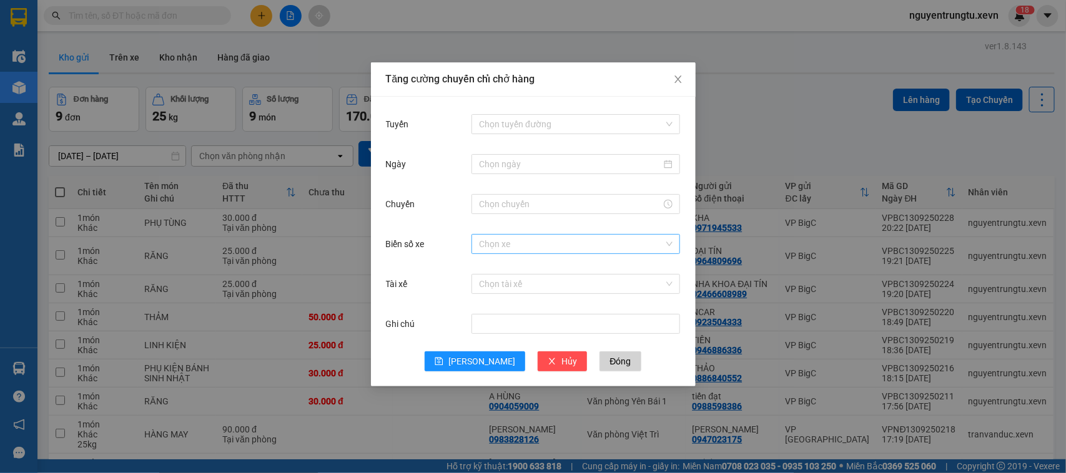
click at [503, 251] on input "Biển số xe" at bounding box center [571, 244] width 185 height 19
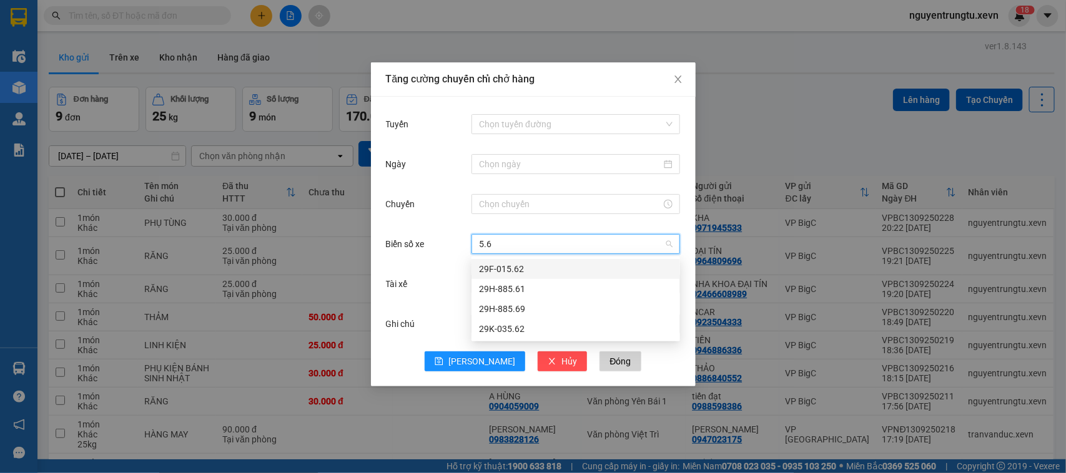
type input "5.61"
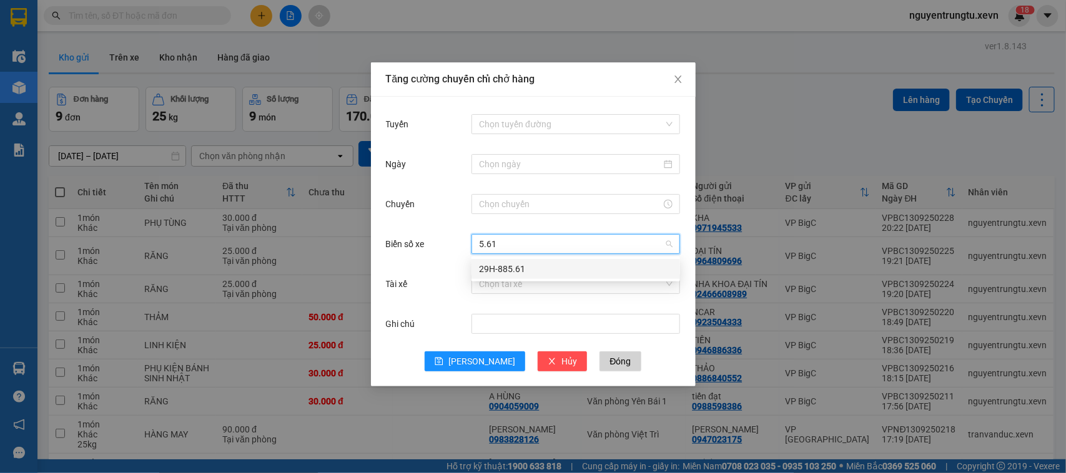
click at [509, 265] on div "29H-885.61" at bounding box center [576, 269] width 194 height 14
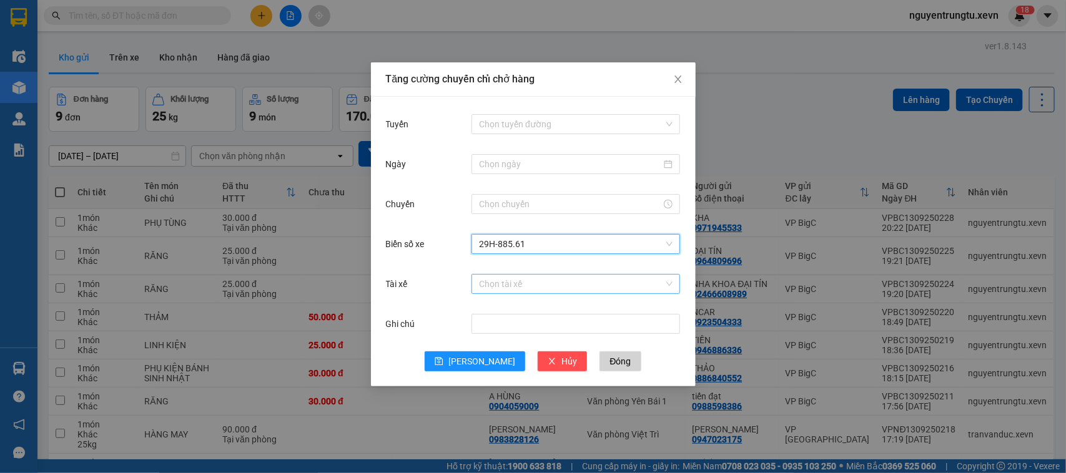
click at [509, 282] on input "Tài xế" at bounding box center [571, 284] width 185 height 19
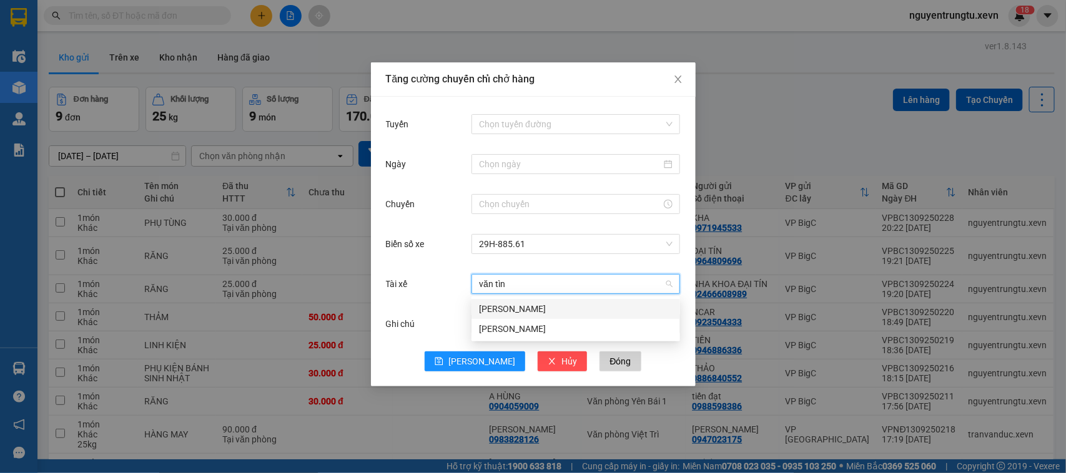
type input "văn tình"
click at [510, 325] on div "[PERSON_NAME]" at bounding box center [576, 329] width 194 height 14
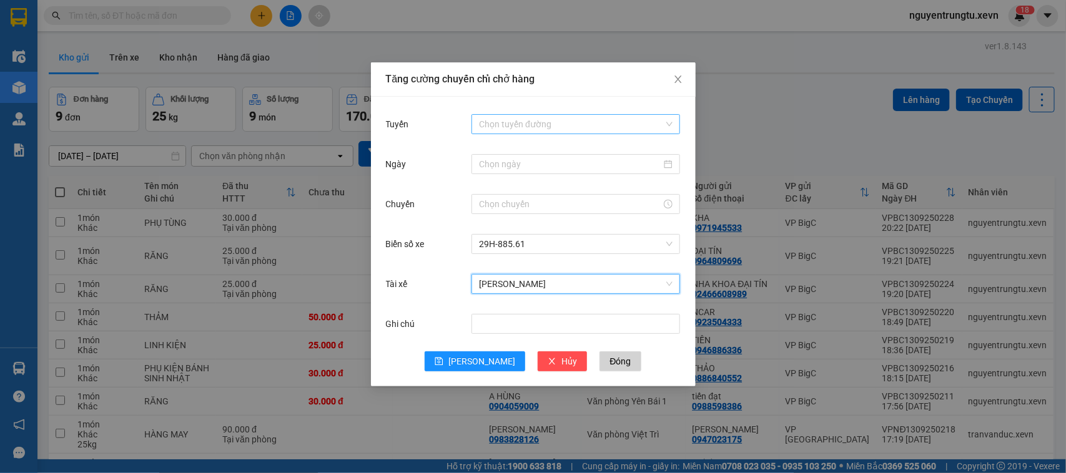
click at [526, 127] on input "Tuyến" at bounding box center [571, 124] width 185 height 19
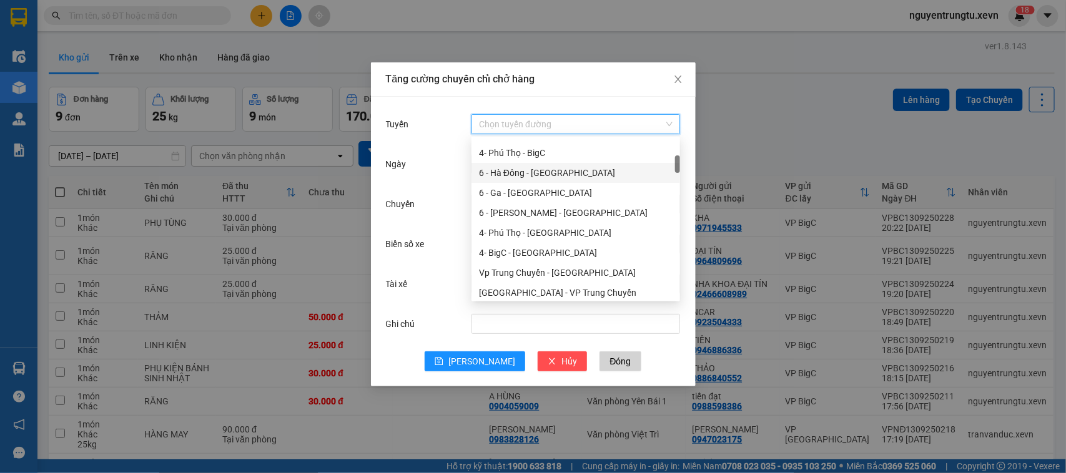
click at [525, 170] on div "6 - Hà Đông - [GEOGRAPHIC_DATA]" at bounding box center [576, 173] width 194 height 14
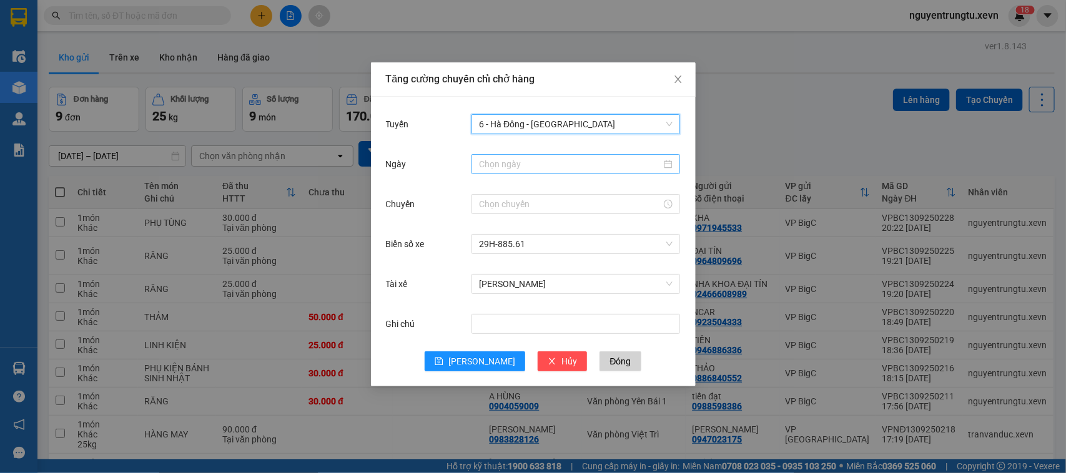
click at [520, 164] on input "Ngày" at bounding box center [570, 164] width 182 height 14
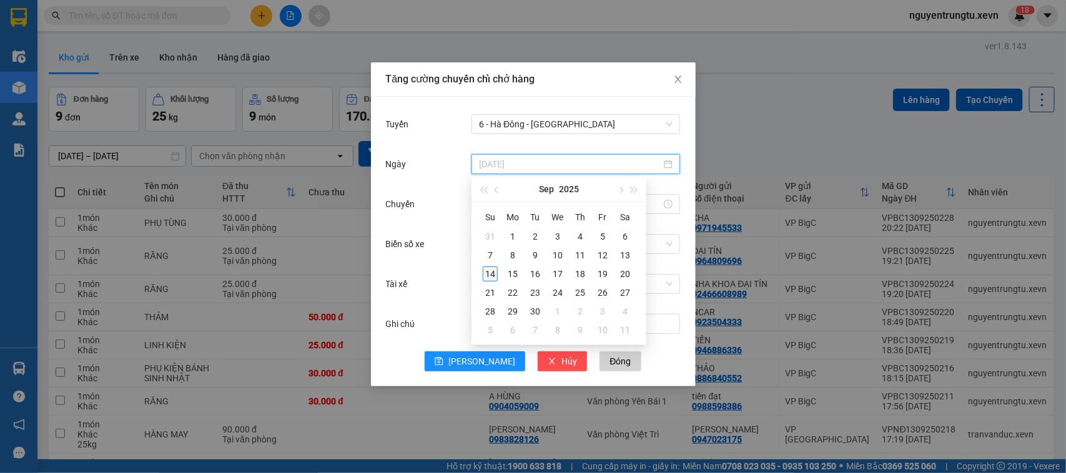
type input "[DATE]"
click at [488, 276] on div "14" at bounding box center [490, 274] width 15 height 15
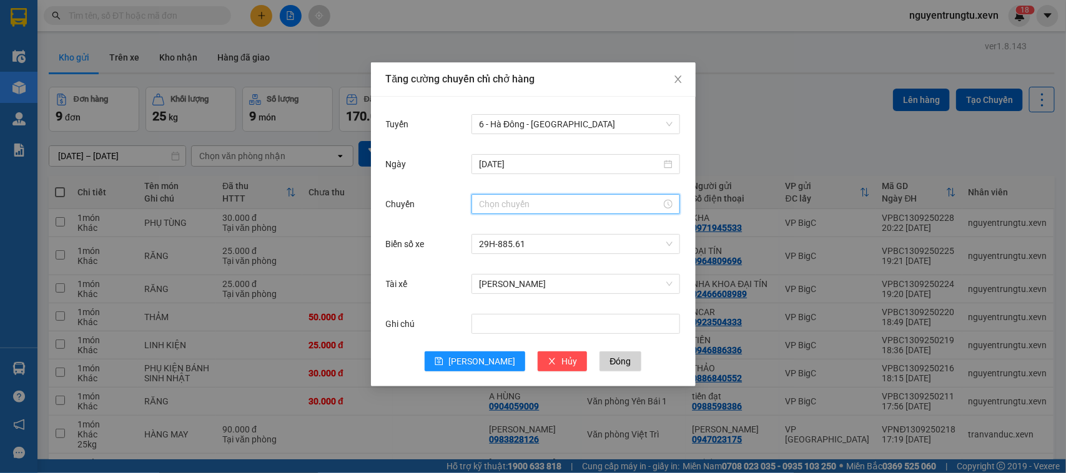
click at [492, 200] on input "Chuyến" at bounding box center [570, 204] width 182 height 14
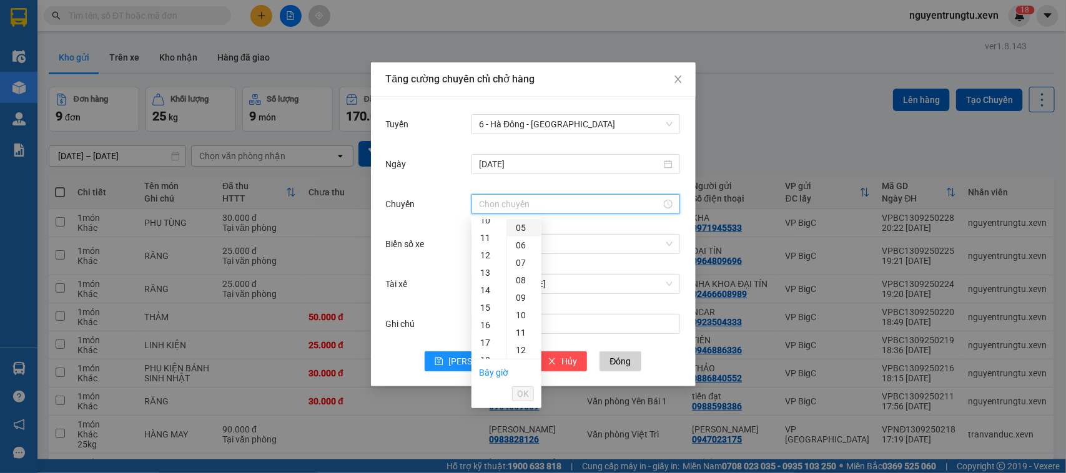
click at [518, 229] on div "05" at bounding box center [524, 227] width 34 height 17
click at [489, 254] on div "06" at bounding box center [488, 254] width 35 height 17
type input "06:05"
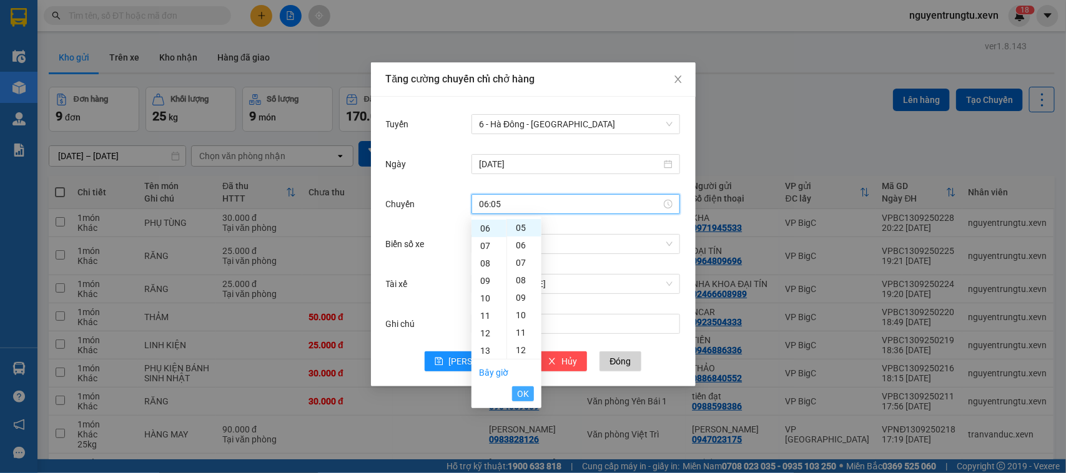
click at [520, 398] on span "OK" at bounding box center [523, 394] width 12 height 14
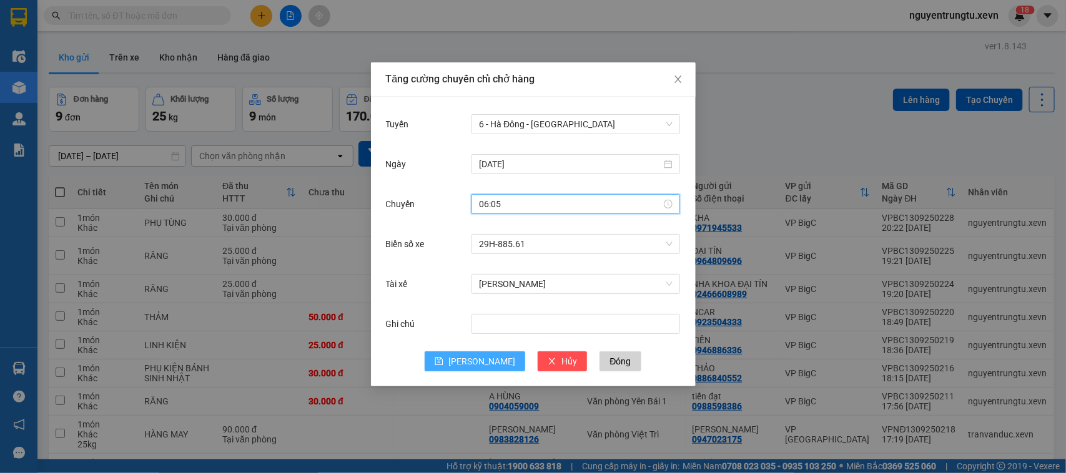
click at [486, 365] on span "[PERSON_NAME]" at bounding box center [481, 362] width 67 height 14
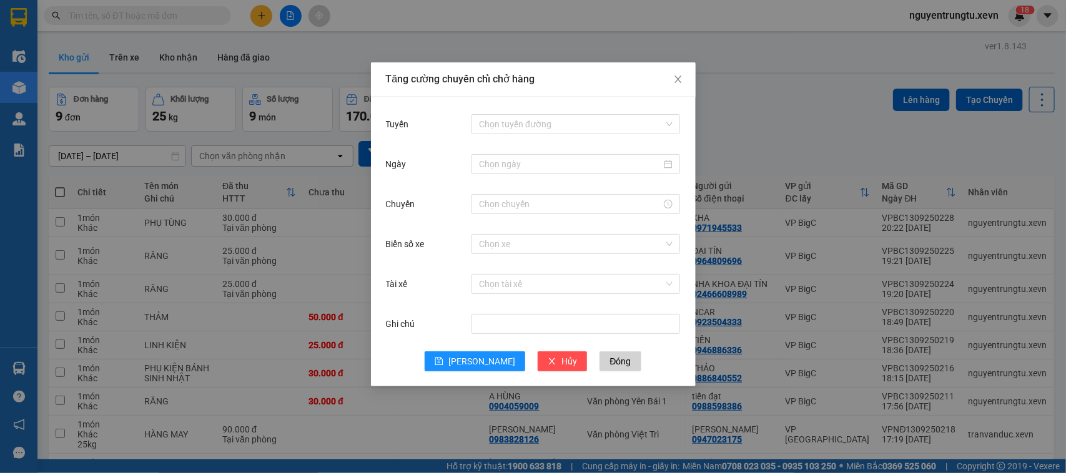
click at [297, 92] on div "Tăng cường chuyến chỉ chở hàng Tuyến Chọn tuyến đường Ngày Chuyến Biển số xe Ch…" at bounding box center [533, 236] width 1066 height 473
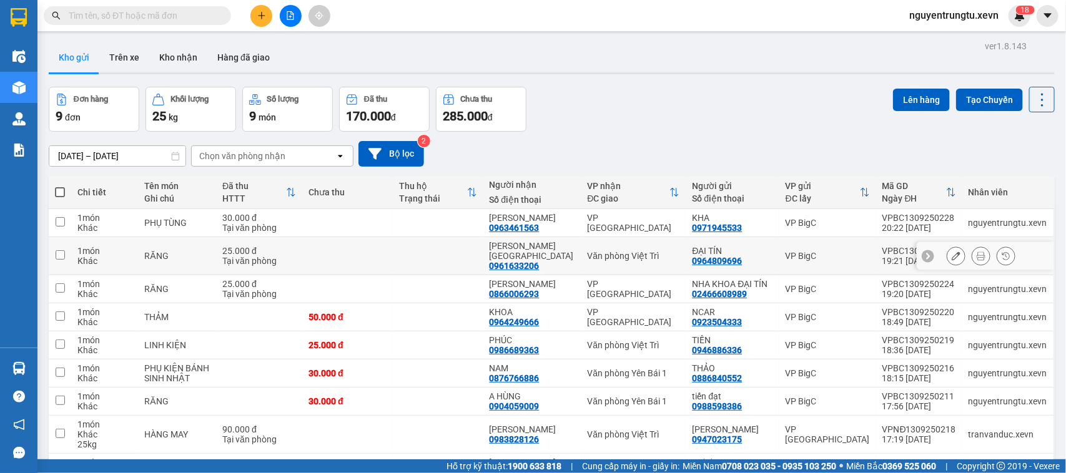
scroll to position [66, 0]
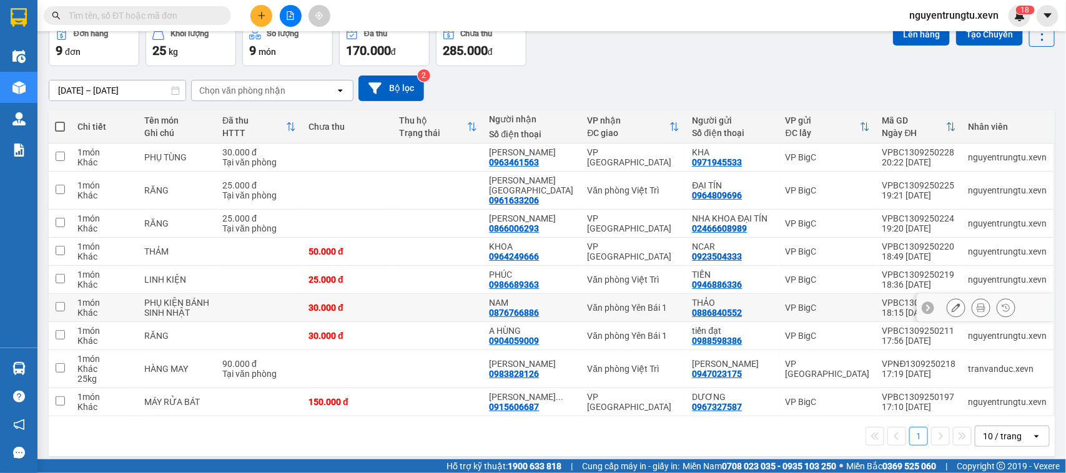
click at [410, 302] on td at bounding box center [438, 308] width 91 height 28
checkbox input "true"
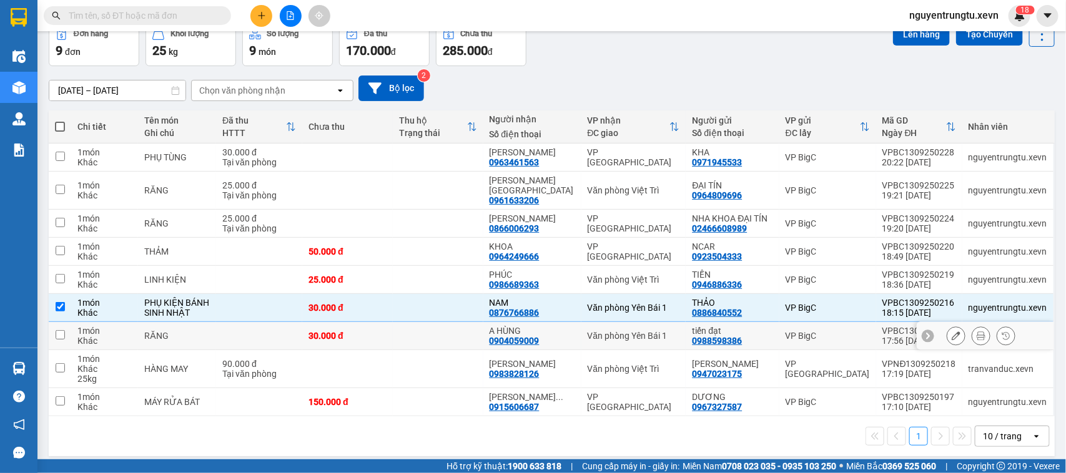
click at [407, 325] on td at bounding box center [438, 336] width 91 height 28
checkbox input "true"
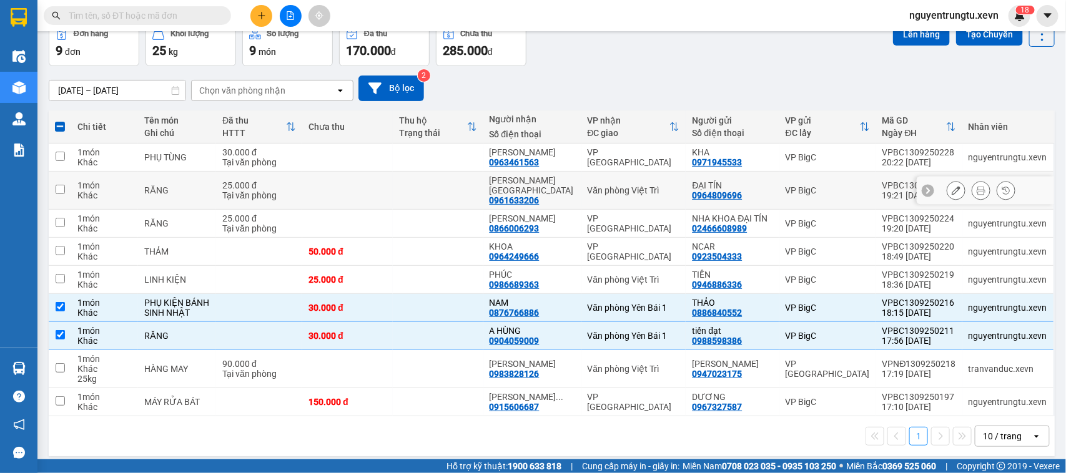
scroll to position [0, 0]
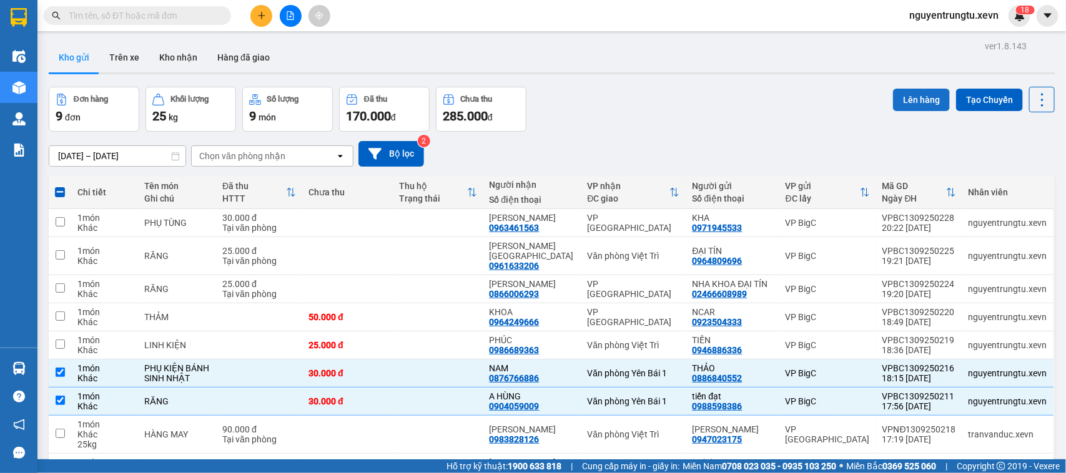
click at [901, 104] on button "Lên hàng" at bounding box center [921, 100] width 57 height 22
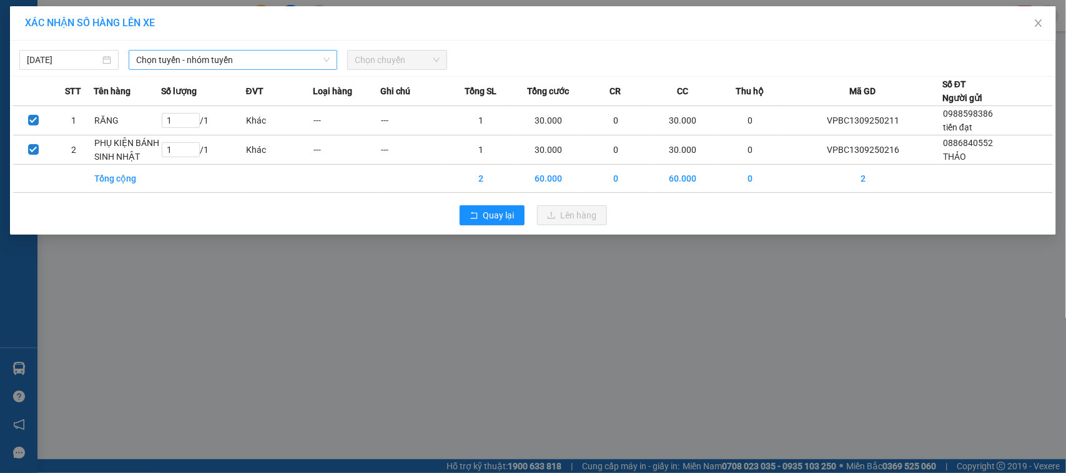
click at [278, 58] on span "Chọn tuyến - nhóm tuyến" at bounding box center [233, 60] width 194 height 19
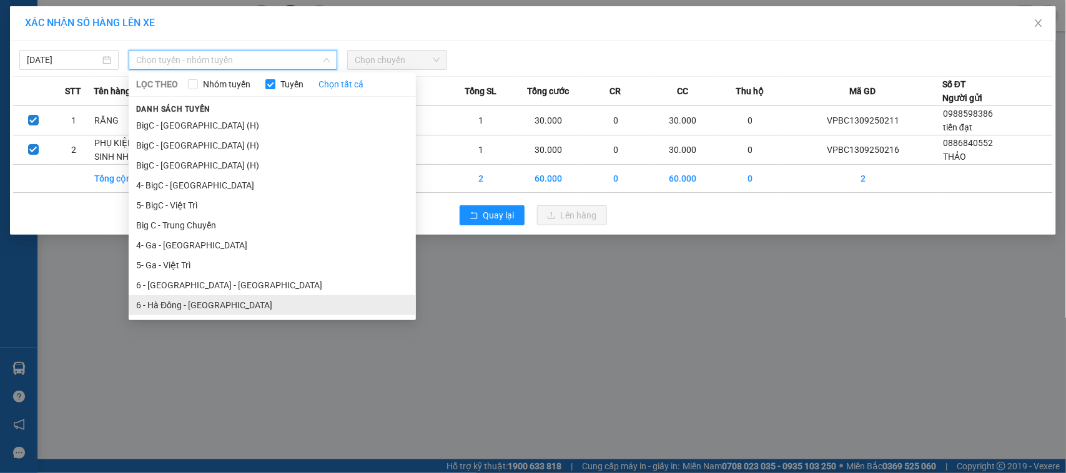
click at [179, 303] on li "6 - Hà Đông - [GEOGRAPHIC_DATA]" at bounding box center [272, 305] width 287 height 20
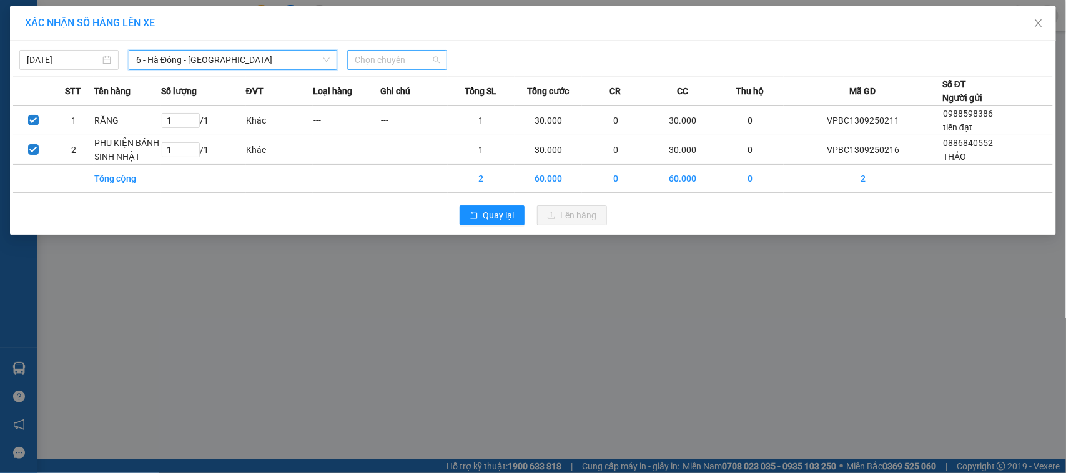
click at [372, 63] on span "Chọn chuyến" at bounding box center [397, 60] width 84 height 19
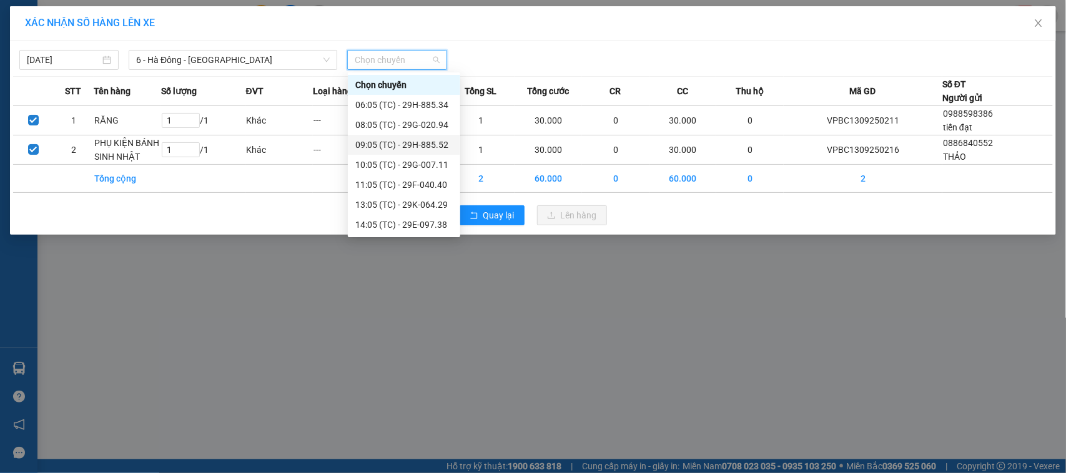
scroll to position [60, 0]
click at [42, 60] on input "[DATE]" at bounding box center [63, 60] width 73 height 14
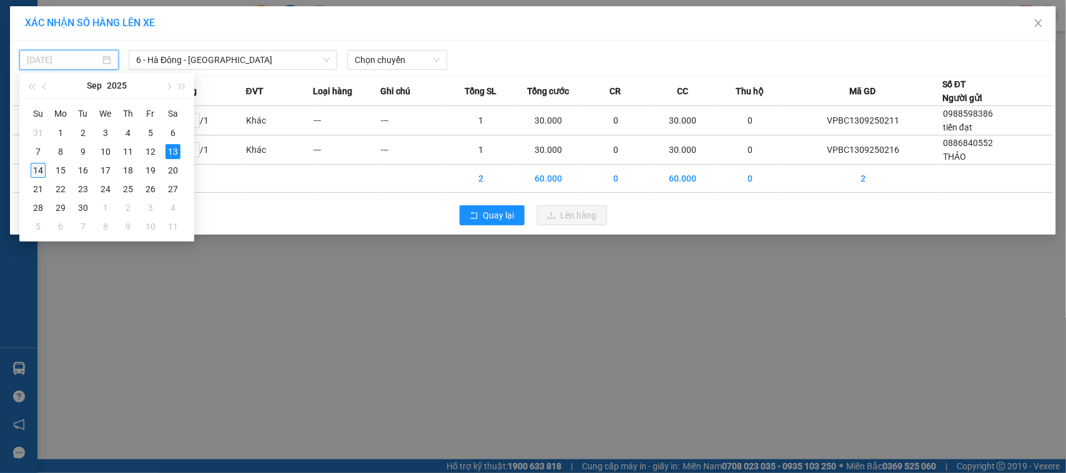
drag, startPoint x: 36, startPoint y: 169, endPoint x: 214, endPoint y: 132, distance: 181.1
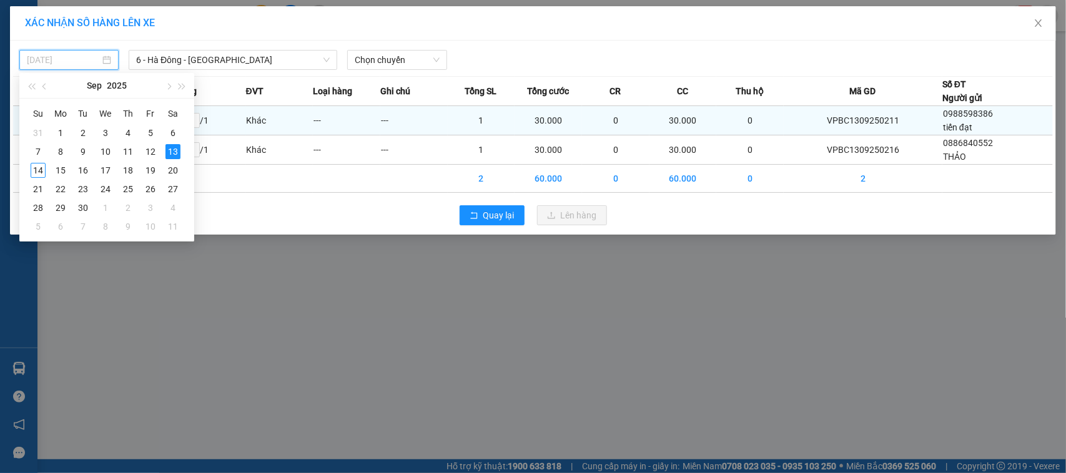
click at [37, 169] on div "14" at bounding box center [38, 170] width 15 height 15
type input "[DATE]"
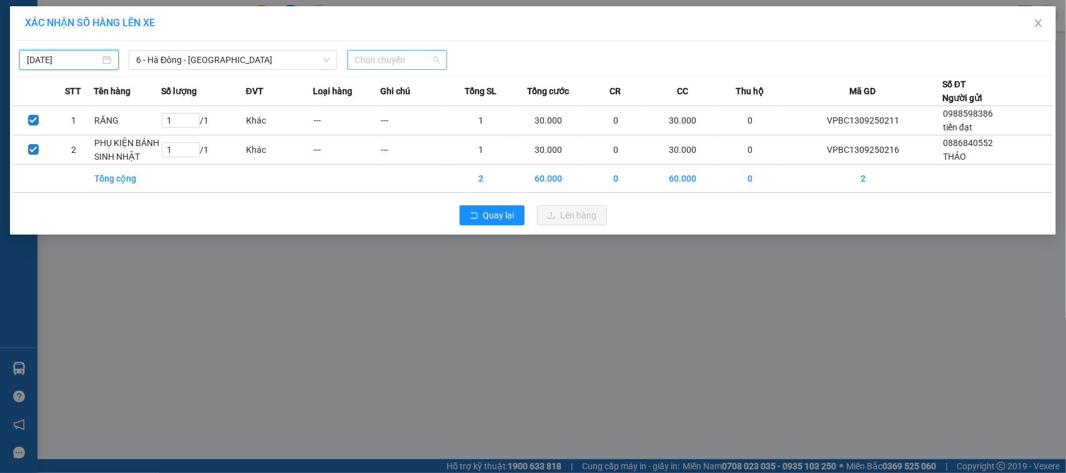
click at [355, 64] on span "Chọn chuyến" at bounding box center [397, 60] width 84 height 19
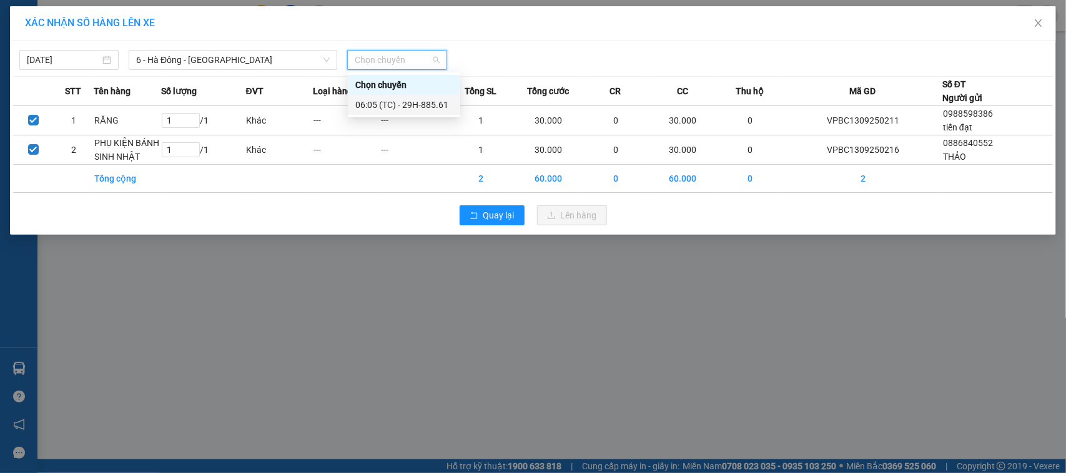
click at [392, 111] on div "06:05 (TC) - 29H-885.61" at bounding box center [403, 105] width 97 height 14
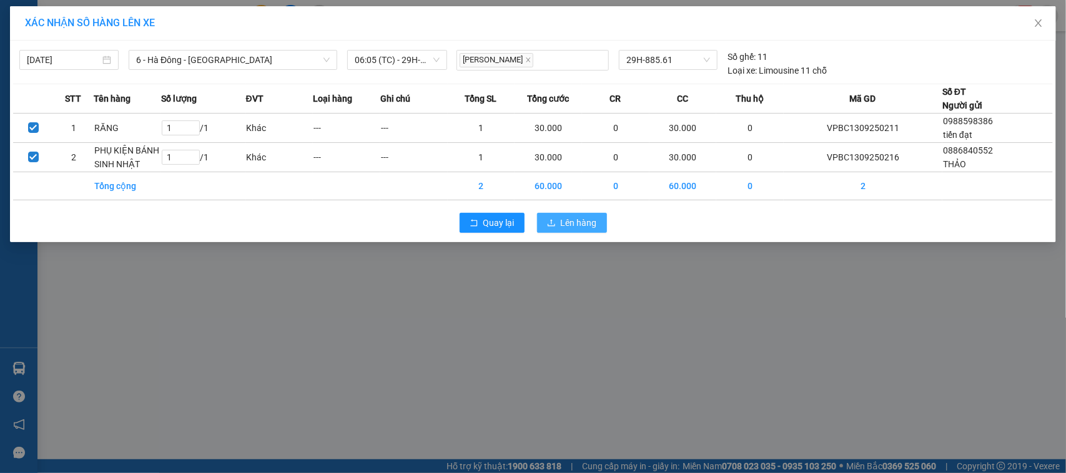
click at [576, 222] on span "Lên hàng" at bounding box center [579, 223] width 36 height 14
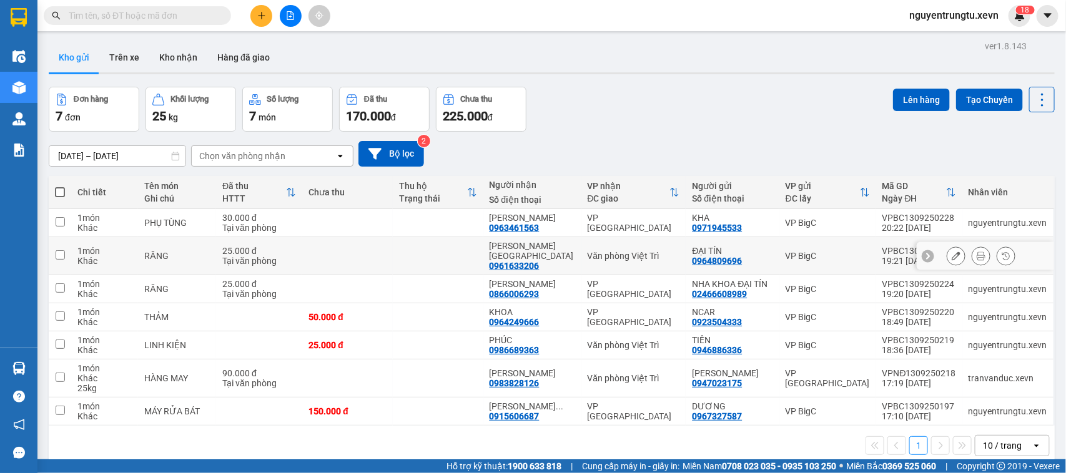
click at [457, 257] on td at bounding box center [438, 256] width 91 height 38
checkbox input "true"
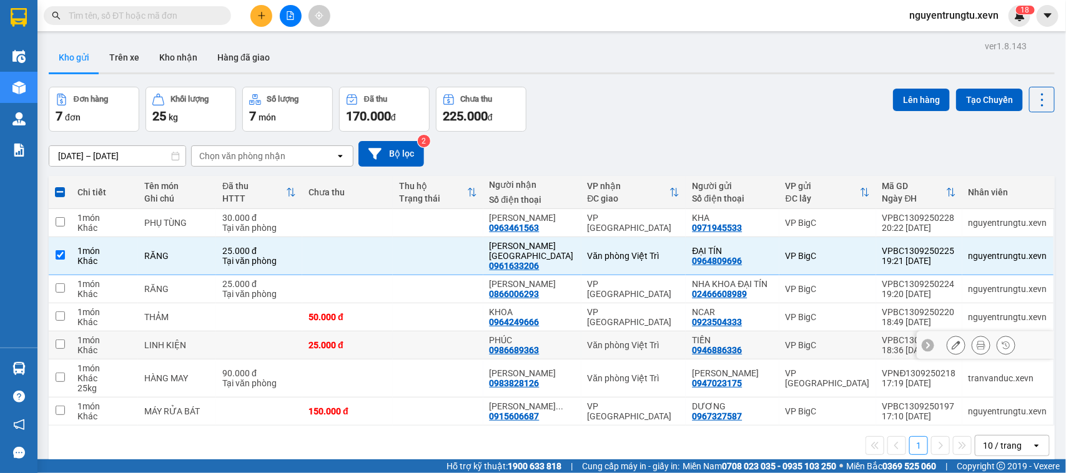
click at [468, 333] on td at bounding box center [438, 346] width 91 height 28
checkbox input "true"
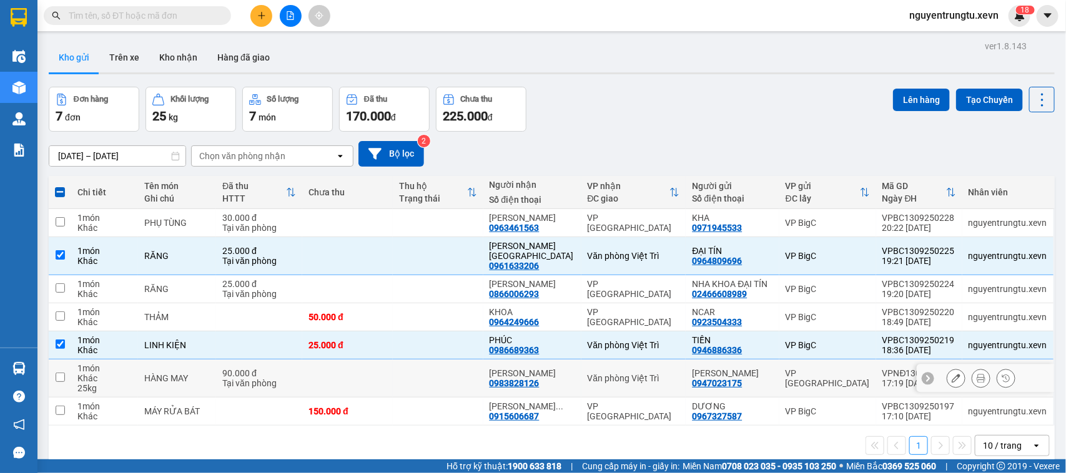
click at [462, 370] on td at bounding box center [438, 379] width 91 height 38
checkbox input "true"
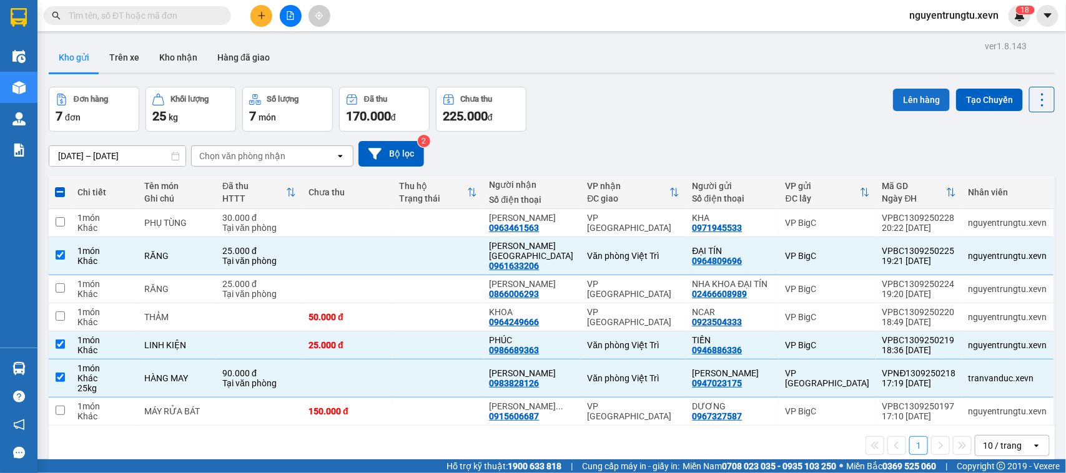
click at [919, 89] on button "Lên hàng" at bounding box center [921, 100] width 57 height 22
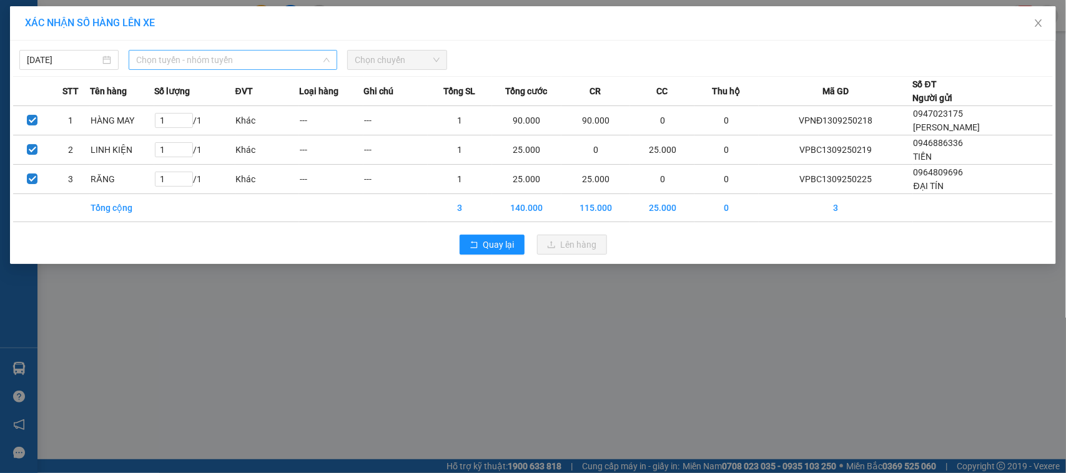
click at [199, 64] on span "Chọn tuyến - nhóm tuyến" at bounding box center [233, 60] width 194 height 19
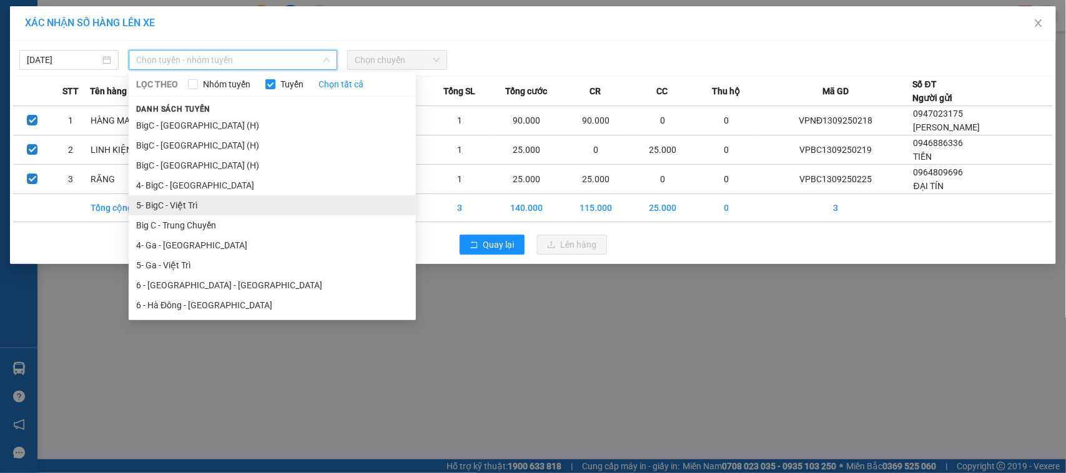
click at [189, 207] on li "5- BigC - Việt Trì" at bounding box center [272, 205] width 287 height 20
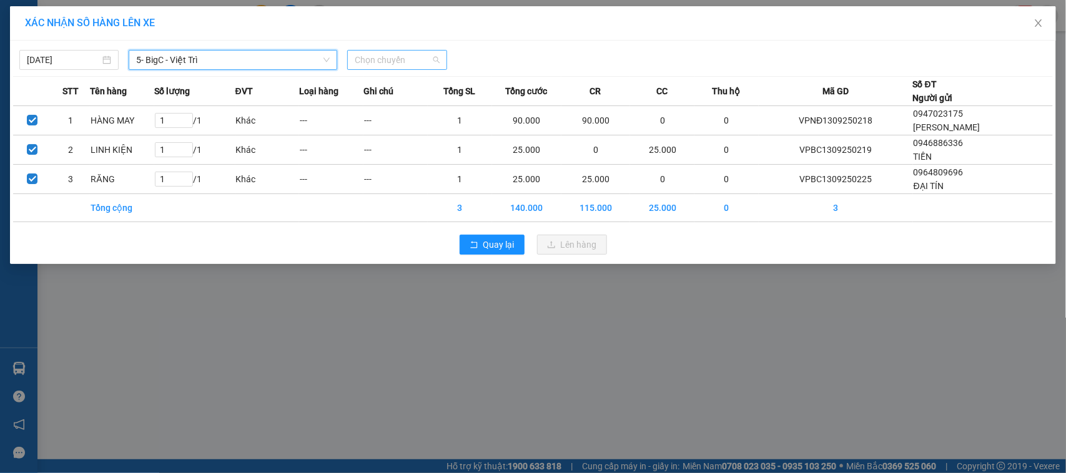
click at [409, 55] on span "Chọn chuyến" at bounding box center [397, 60] width 84 height 19
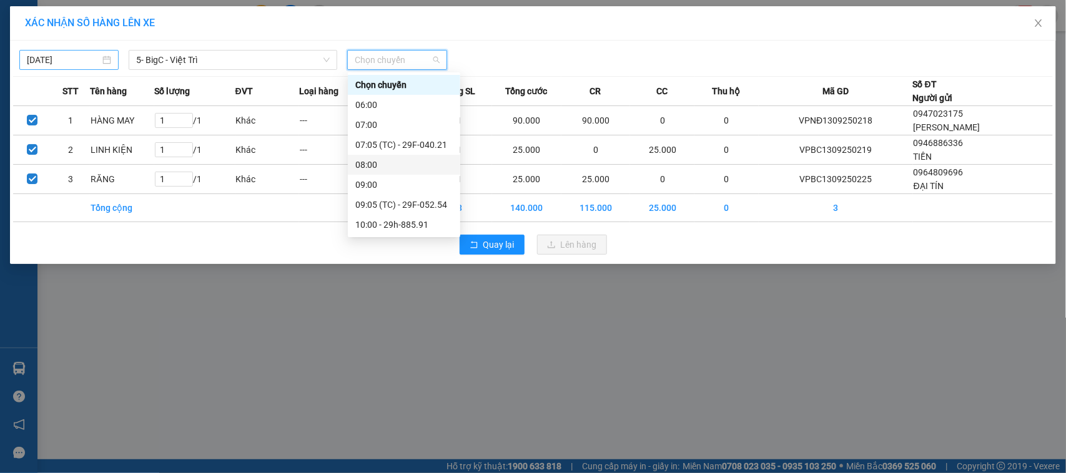
click at [72, 60] on input "[DATE]" at bounding box center [63, 60] width 73 height 14
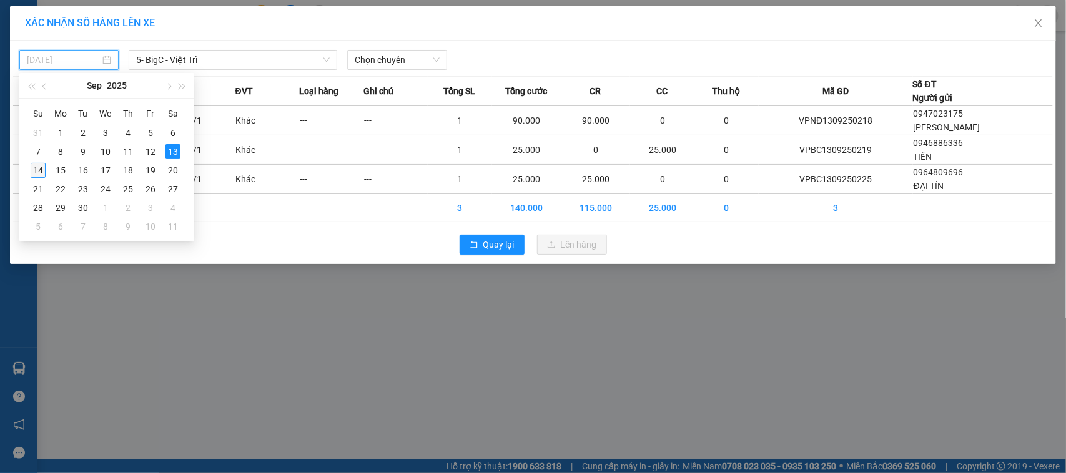
click at [36, 174] on div "14" at bounding box center [38, 170] width 15 height 15
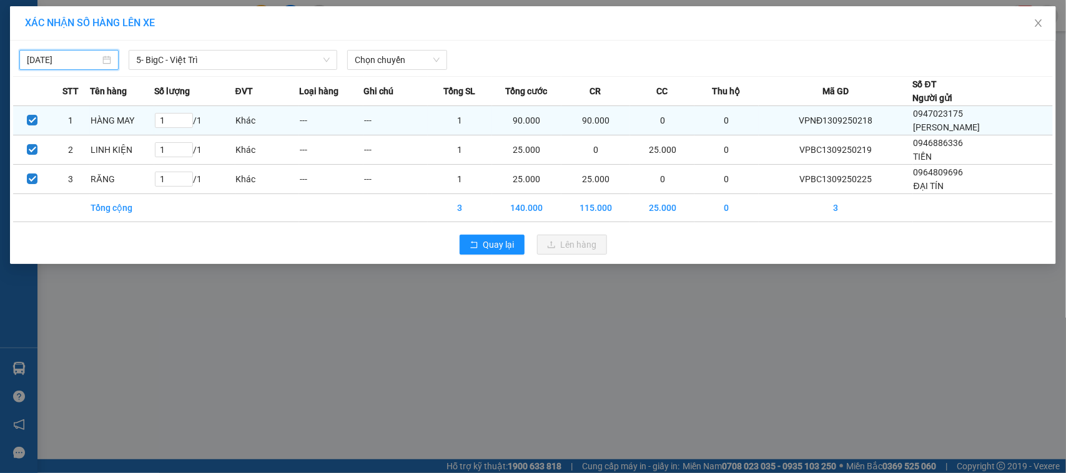
type input "[DATE]"
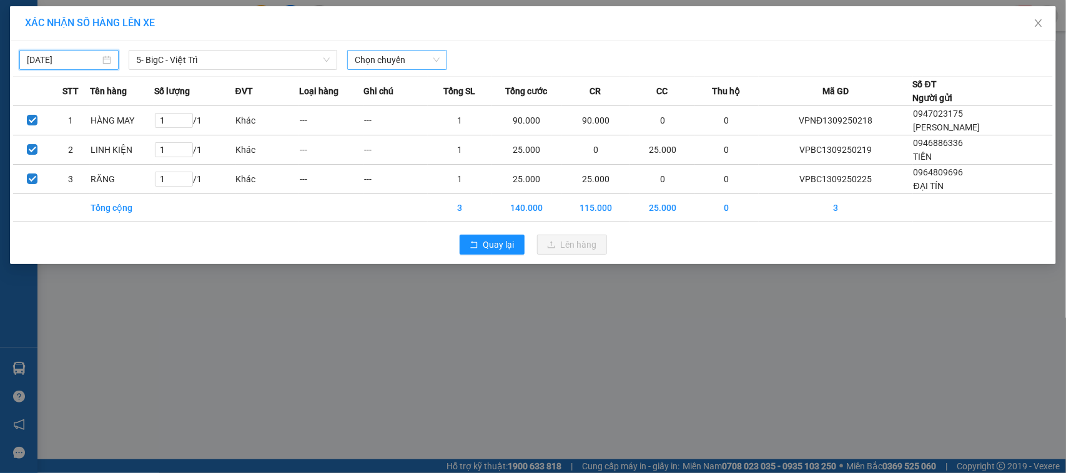
click at [397, 61] on span "Chọn chuyến" at bounding box center [397, 60] width 84 height 19
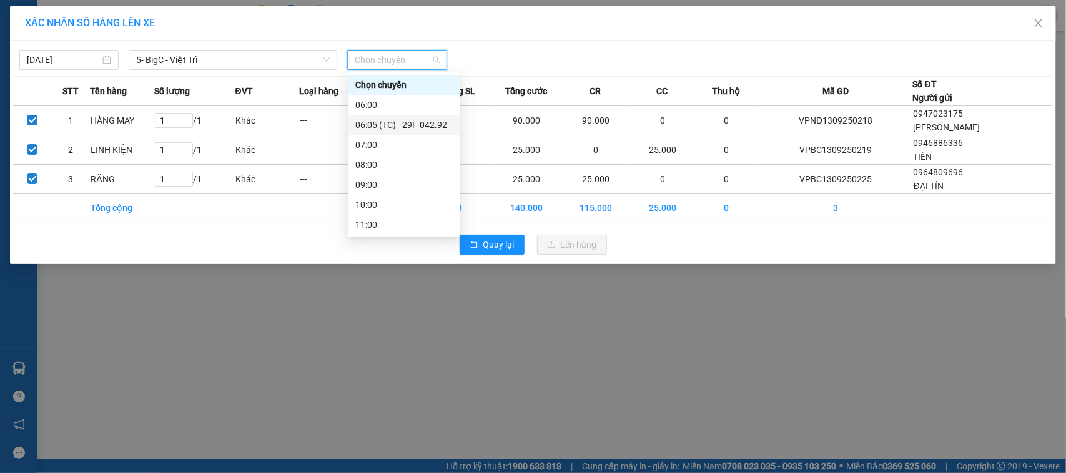
click at [389, 120] on div "06:05 (TC) - 29F-042.92" at bounding box center [403, 125] width 97 height 14
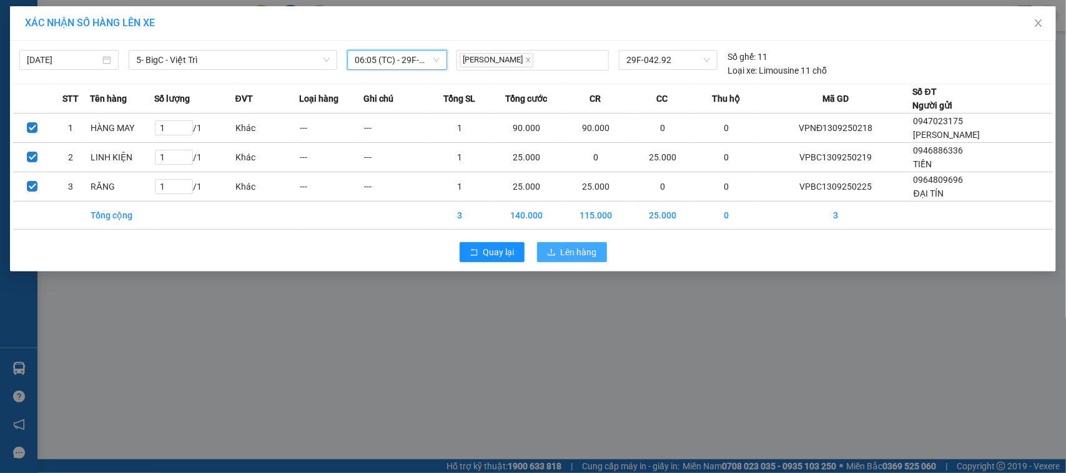
click at [585, 247] on span "Lên hàng" at bounding box center [579, 252] width 36 height 14
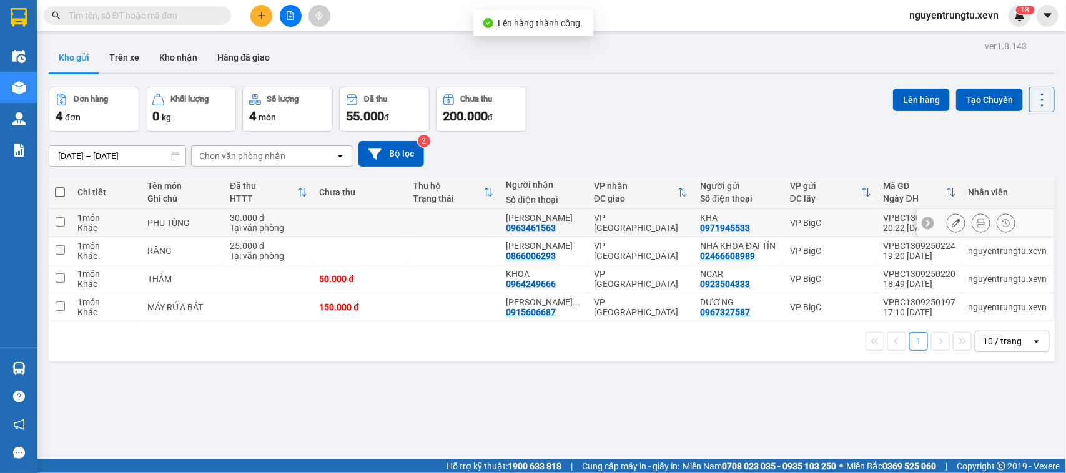
click at [437, 223] on td at bounding box center [453, 223] width 93 height 28
checkbox input "true"
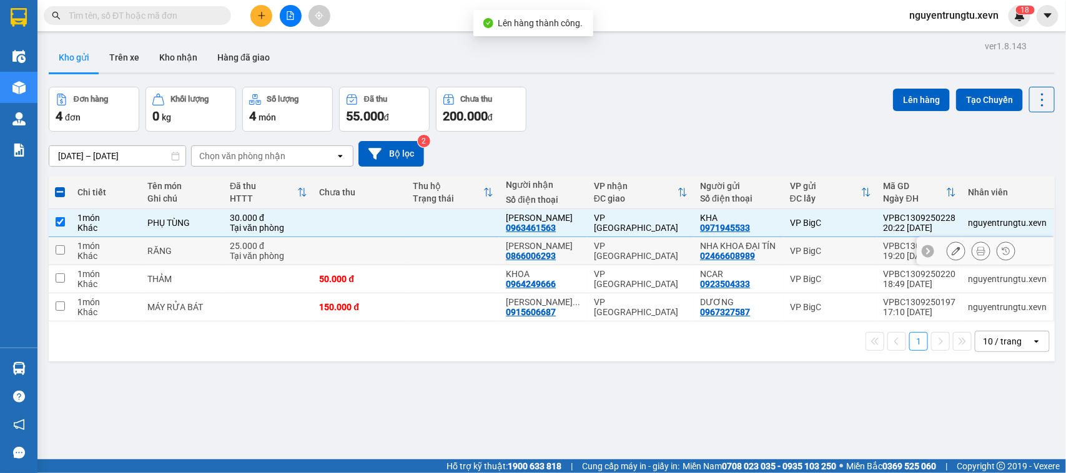
drag, startPoint x: 433, startPoint y: 248, endPoint x: 430, endPoint y: 273, distance: 25.2
click at [433, 250] on td at bounding box center [453, 251] width 93 height 28
checkbox input "true"
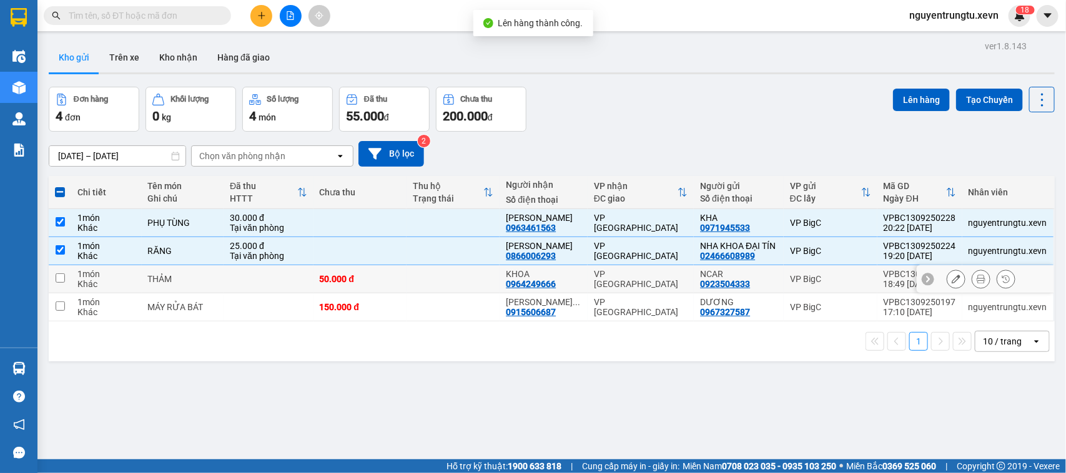
drag, startPoint x: 430, startPoint y: 273, endPoint x: 429, endPoint y: 299, distance: 25.6
click at [430, 280] on td at bounding box center [453, 279] width 93 height 28
checkbox input "true"
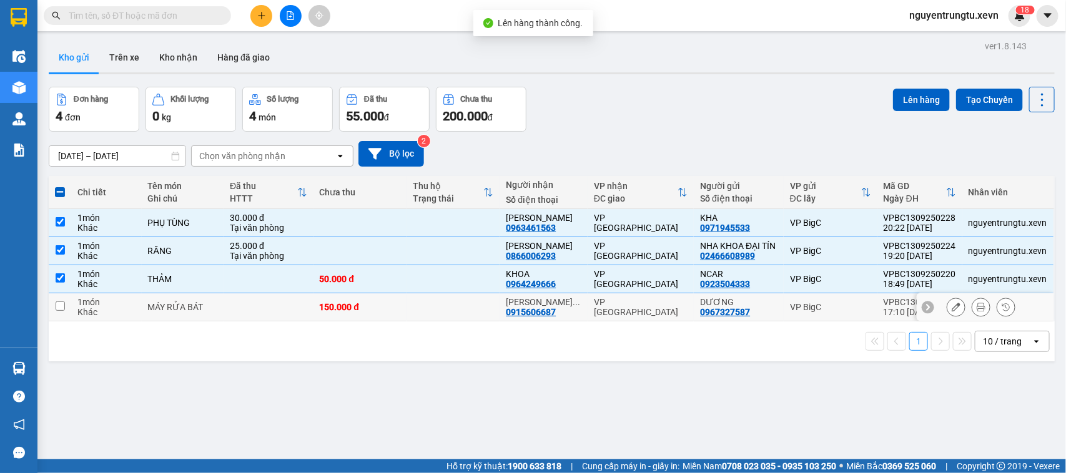
click at [429, 300] on td at bounding box center [453, 308] width 93 height 28
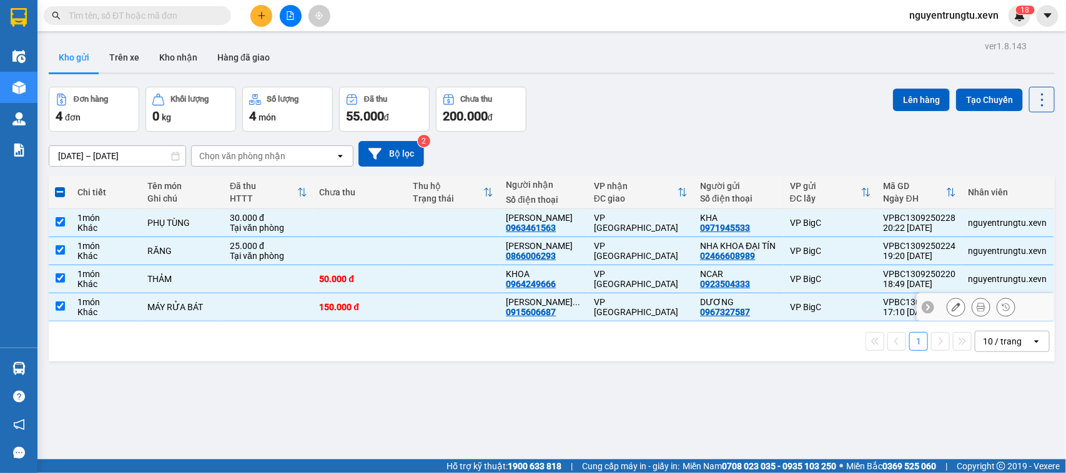
click at [429, 300] on td at bounding box center [453, 308] width 93 height 28
checkbox input "false"
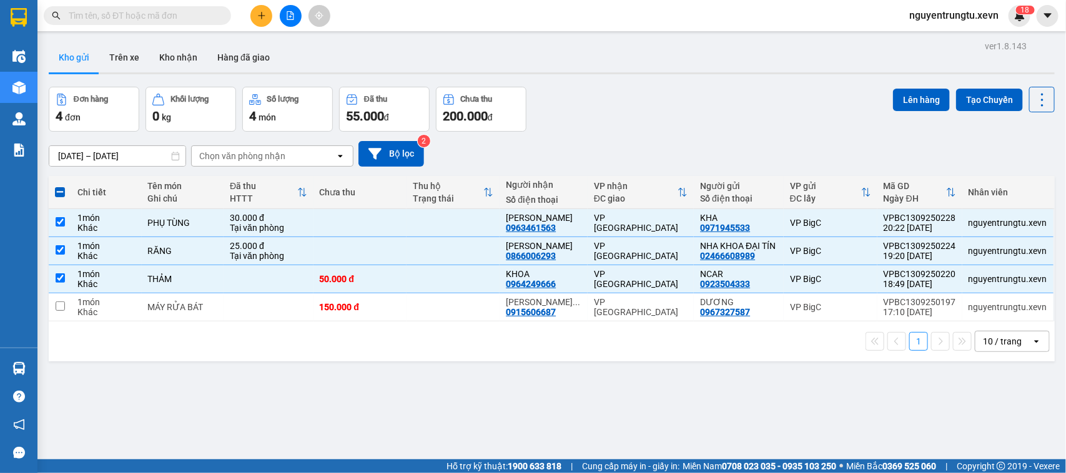
drag, startPoint x: 934, startPoint y: 76, endPoint x: 922, endPoint y: 86, distance: 15.1
click at [927, 77] on div "ver 1.8.143 Kho gửi Trên xe Kho nhận Hàng đã giao Đơn hàng 4 đơn Khối lượng 0 k…" at bounding box center [552, 273] width 1016 height 473
click at [916, 94] on button "Lên hàng" at bounding box center [921, 100] width 57 height 22
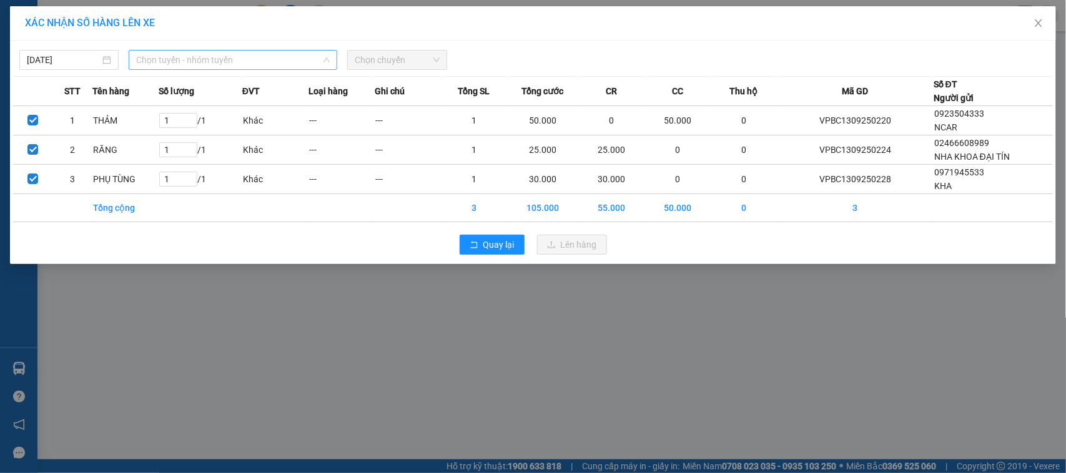
click at [214, 54] on span "Chọn tuyến - nhóm tuyến" at bounding box center [233, 60] width 194 height 19
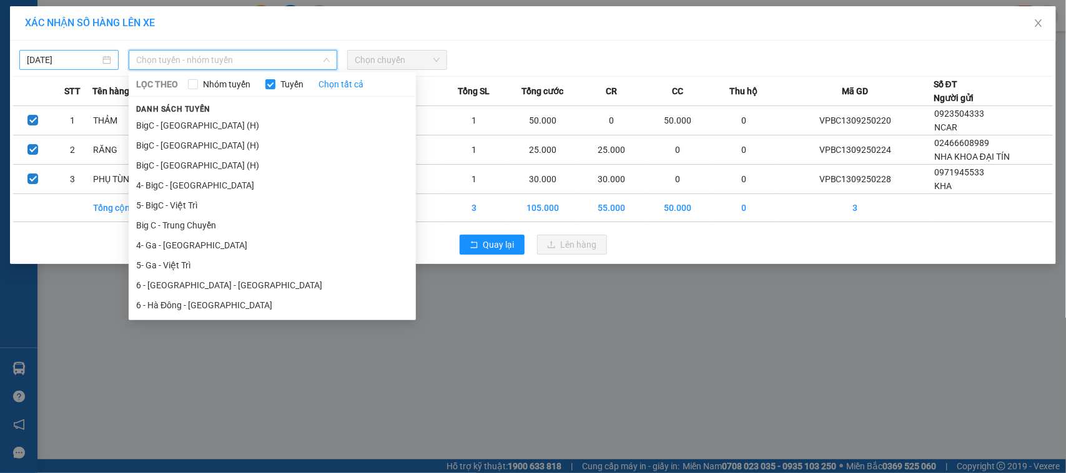
click at [61, 60] on input "[DATE]" at bounding box center [63, 60] width 73 height 14
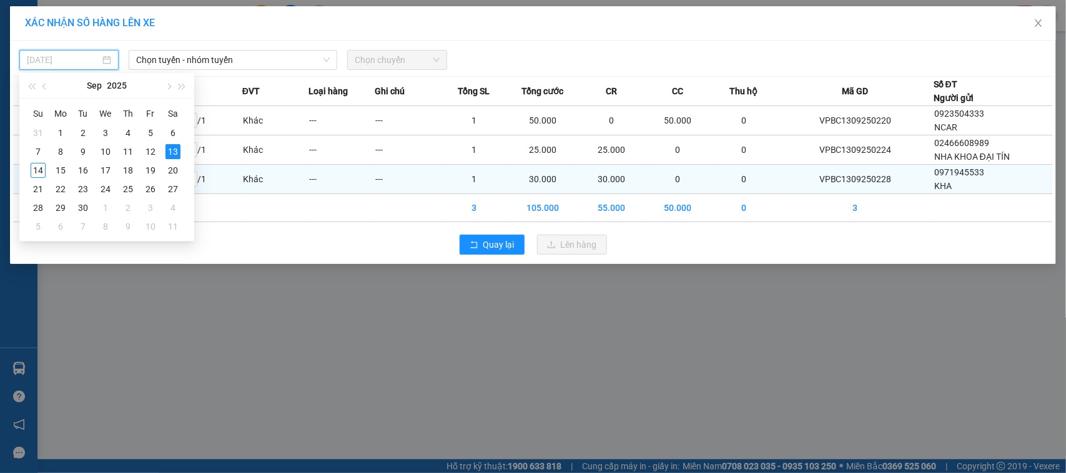
drag, startPoint x: 36, startPoint y: 174, endPoint x: 41, endPoint y: 165, distance: 9.5
click at [36, 173] on div "14" at bounding box center [38, 170] width 15 height 15
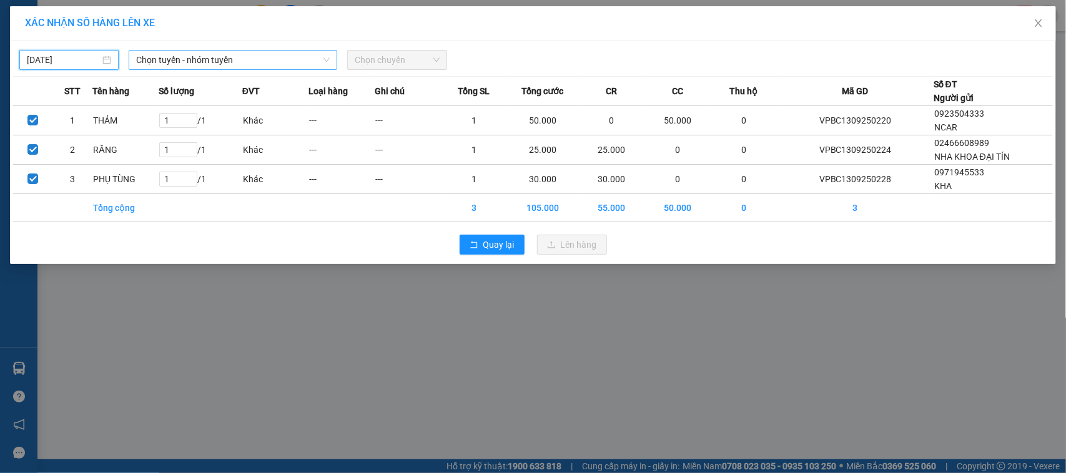
click at [217, 55] on span "Chọn tuyến - nhóm tuyến" at bounding box center [233, 60] width 194 height 19
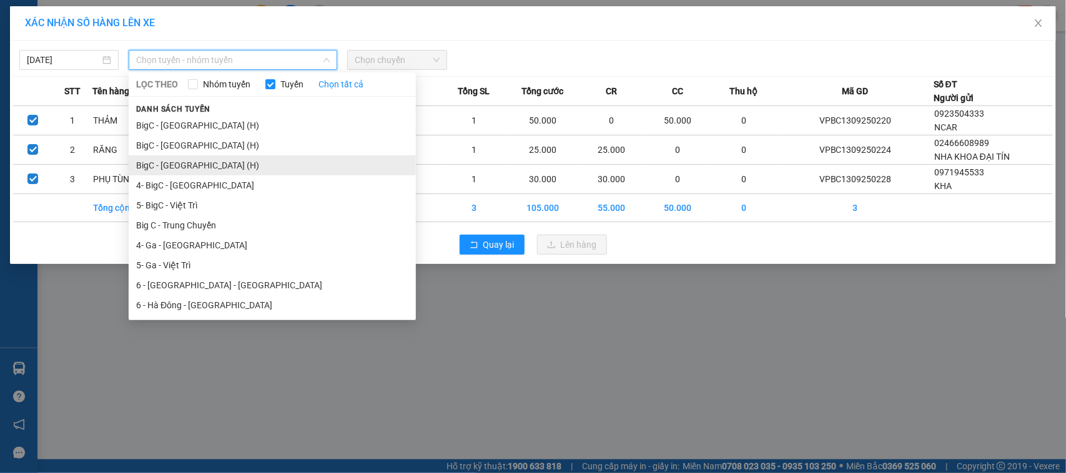
click at [191, 161] on li "BigC - [GEOGRAPHIC_DATA] (H)" at bounding box center [272, 165] width 287 height 20
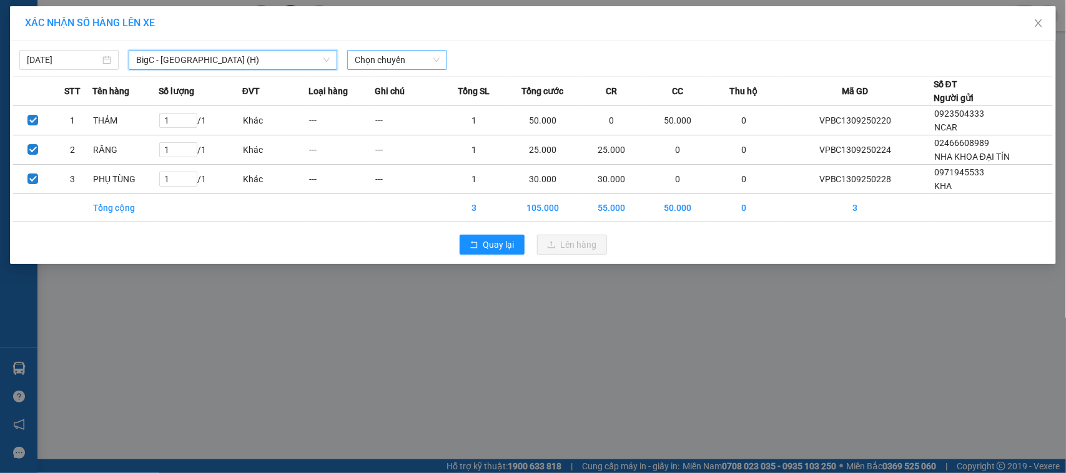
click at [389, 66] on span "Chọn chuyến" at bounding box center [397, 60] width 84 height 19
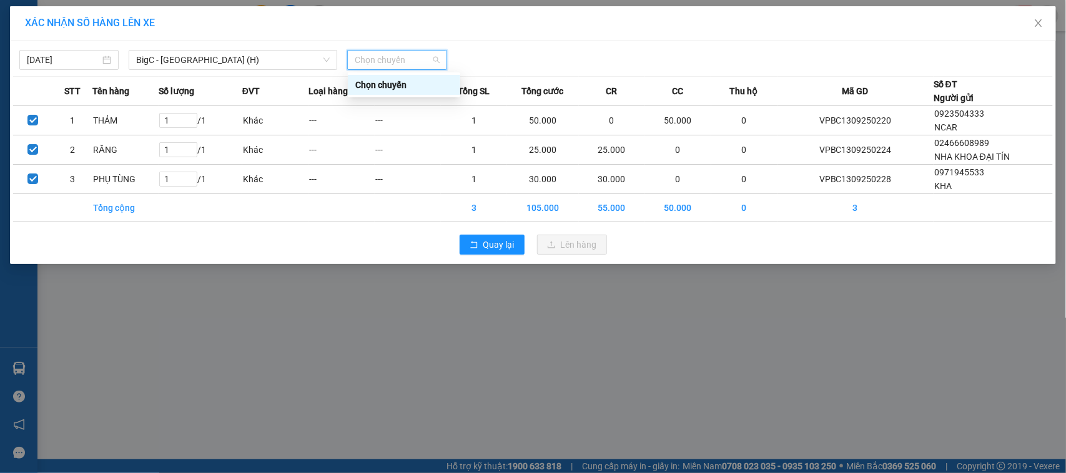
click at [407, 83] on div "Chọn chuyến" at bounding box center [403, 85] width 97 height 14
click at [355, 50] on div "Chọn chuyến" at bounding box center [396, 60] width 99 height 20
click at [55, 44] on div "[DATE] BigC - [GEOGRAPHIC_DATA] (H) LỌC THEO Nhóm tuyến Tuyến Chọn tất cả Danh …" at bounding box center [533, 57] width 1040 height 26
click at [53, 53] on input "[DATE]" at bounding box center [63, 60] width 73 height 14
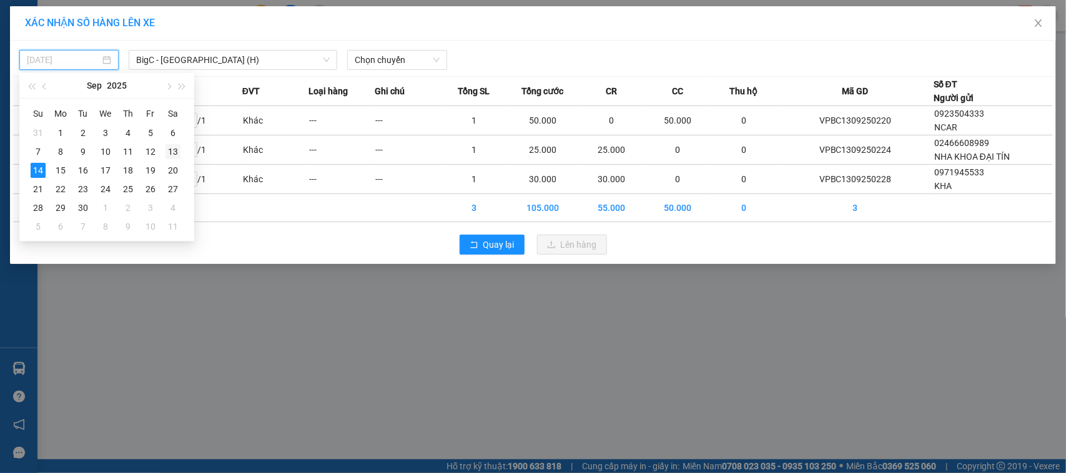
click at [172, 153] on div "13" at bounding box center [172, 151] width 15 height 15
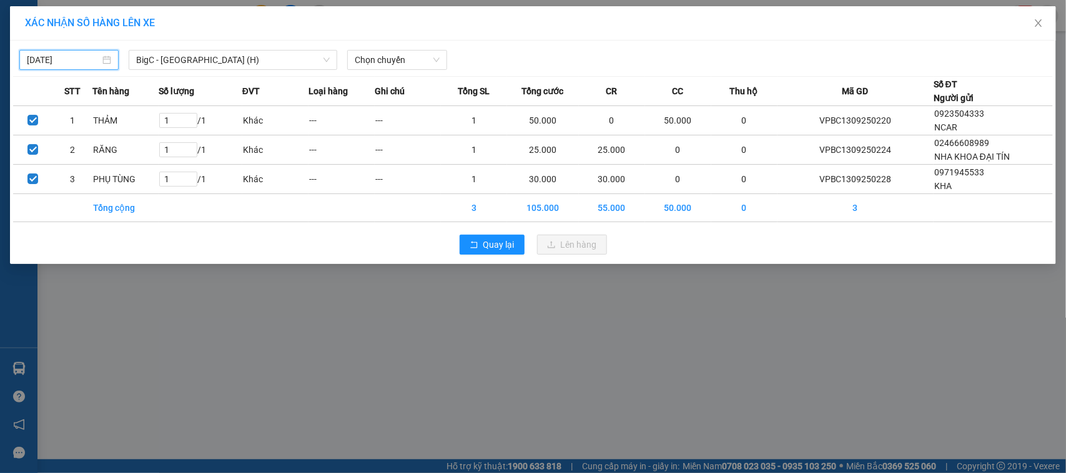
click at [66, 51] on div "[DATE]" at bounding box center [68, 60] width 99 height 20
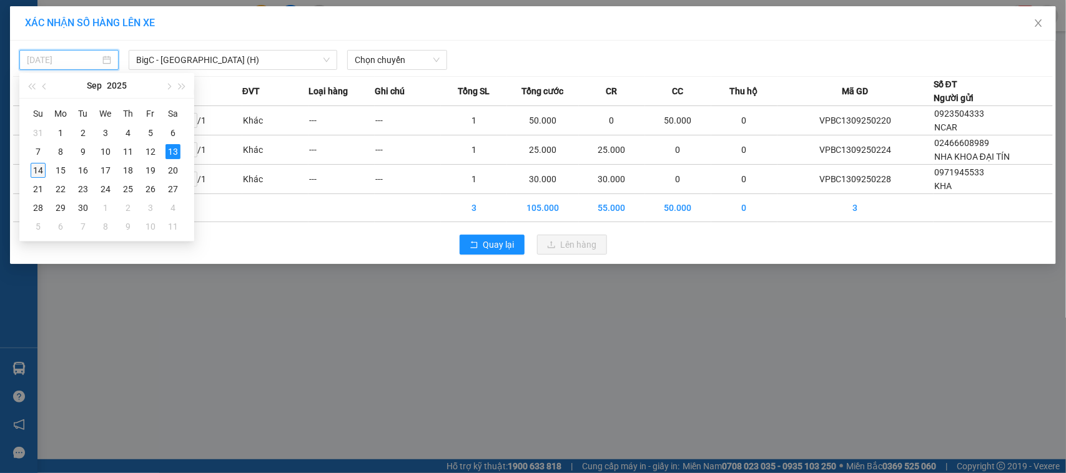
click at [38, 175] on div "14" at bounding box center [38, 170] width 15 height 15
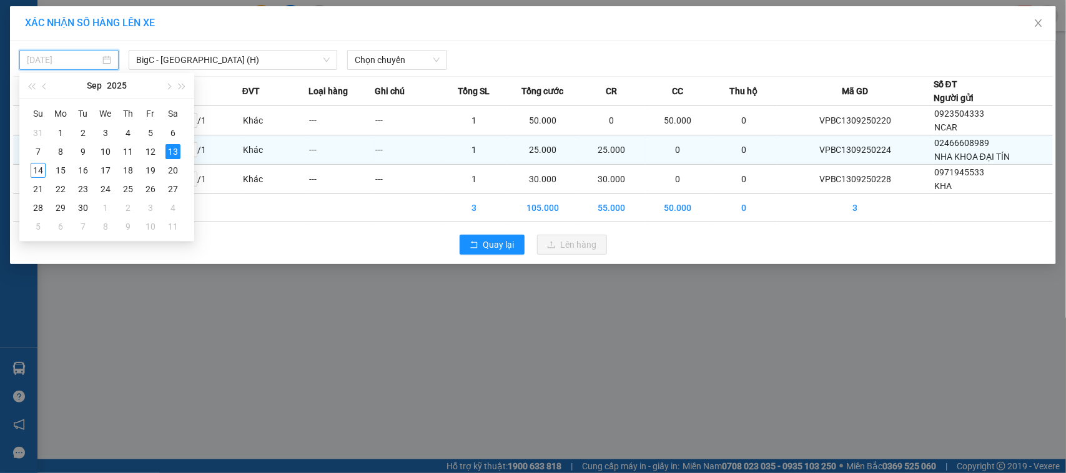
type input "[DATE]"
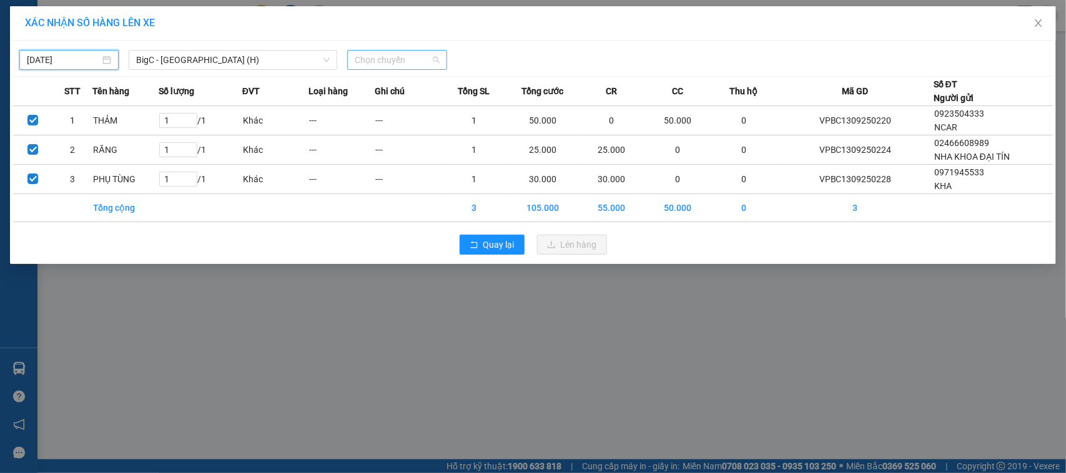
click at [363, 66] on span "Chọn chuyến" at bounding box center [397, 60] width 84 height 19
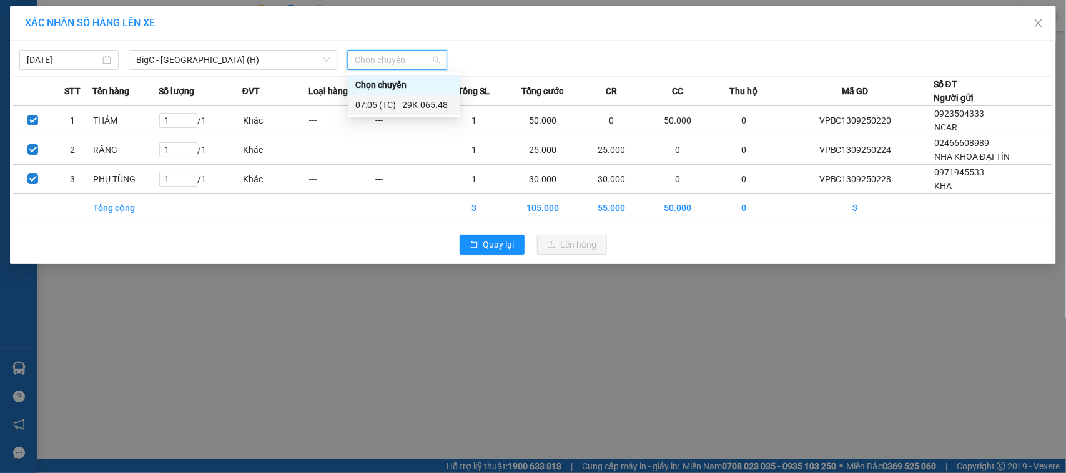
click at [375, 111] on div "07:05 (TC) - 29K-065.48" at bounding box center [403, 105] width 97 height 14
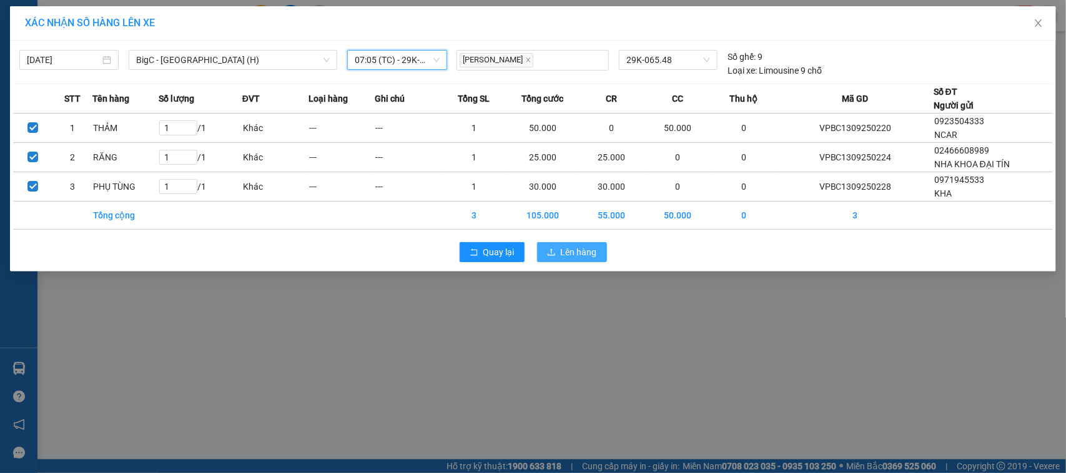
click at [565, 250] on span "Lên hàng" at bounding box center [579, 252] width 36 height 14
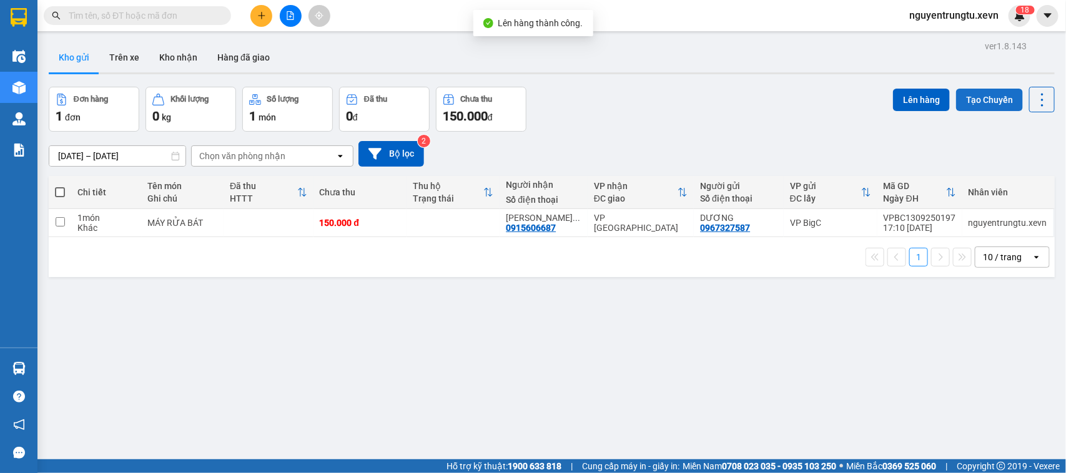
click at [990, 101] on button "Tạo Chuyến" at bounding box center [989, 100] width 67 height 22
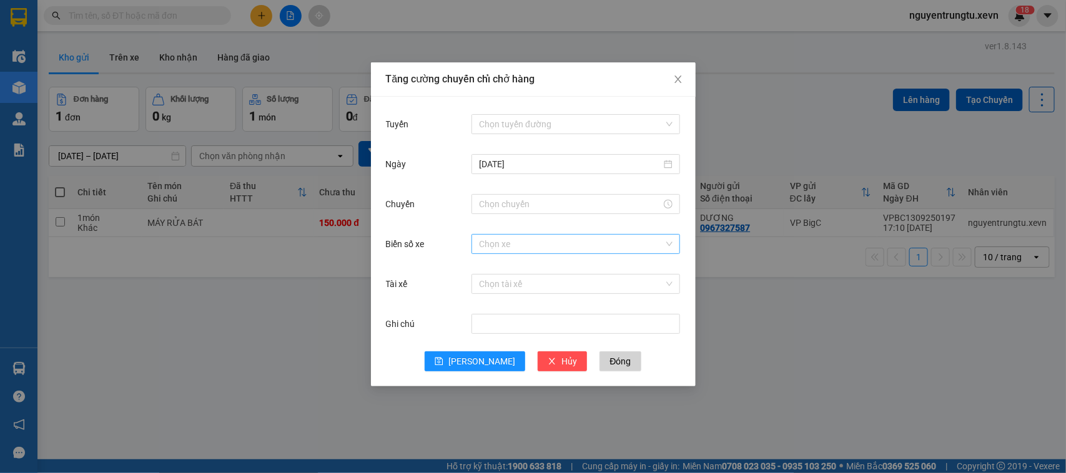
click at [485, 247] on input "Biển số xe" at bounding box center [571, 244] width 185 height 19
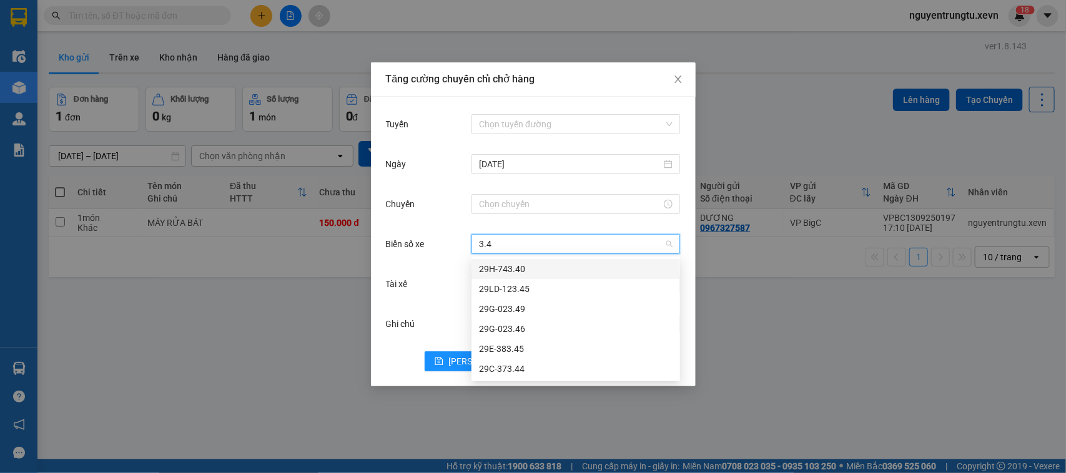
type input "3.40"
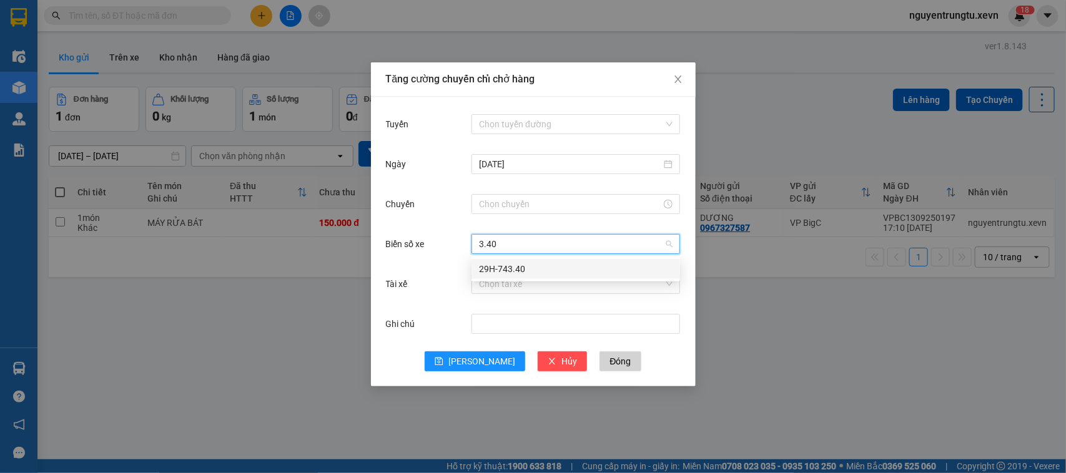
drag, startPoint x: 498, startPoint y: 269, endPoint x: 507, endPoint y: 282, distance: 16.3
click at [500, 269] on div "29H-743.40" at bounding box center [576, 269] width 194 height 14
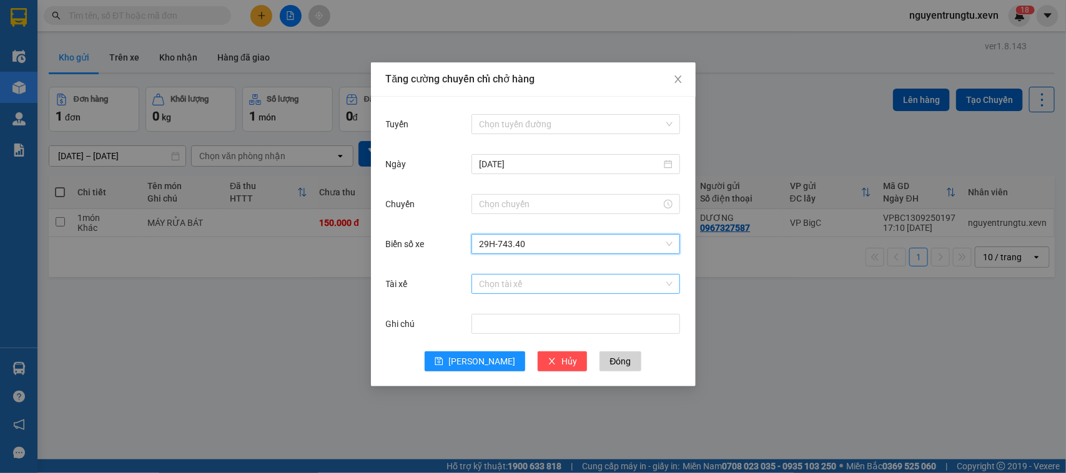
click at [508, 286] on input "Tài xế" at bounding box center [571, 284] width 185 height 19
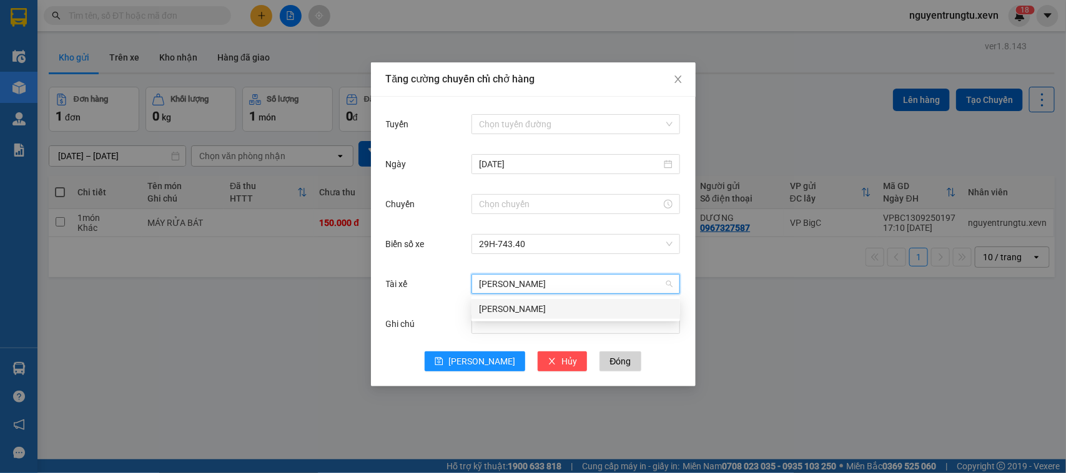
type input "[PERSON_NAME]"
click at [507, 307] on div "[PERSON_NAME]" at bounding box center [576, 309] width 194 height 14
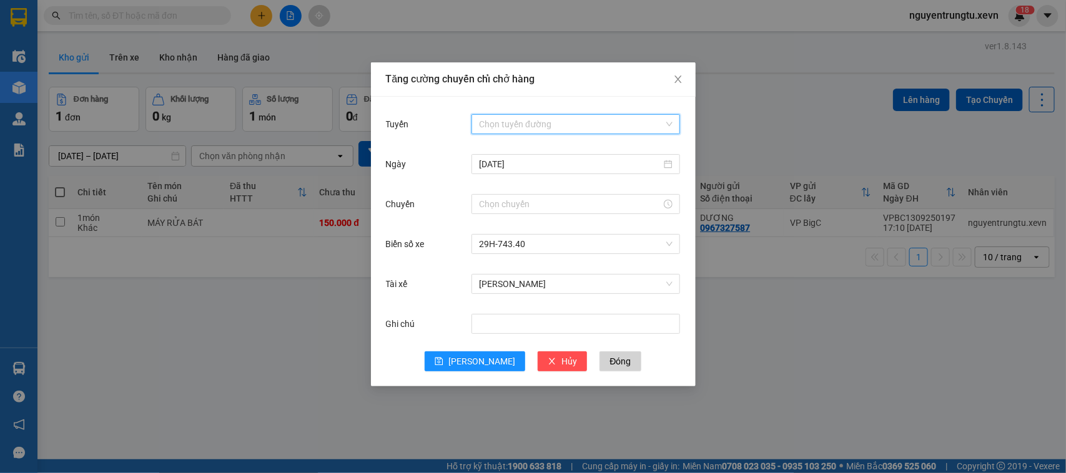
click at [526, 122] on input "Tuyến" at bounding box center [571, 124] width 185 height 19
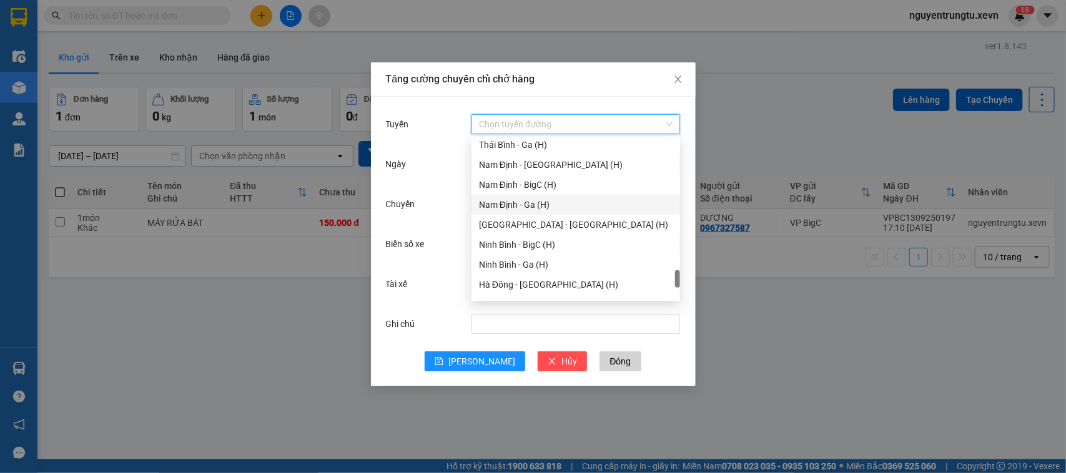
scroll to position [1638, 0]
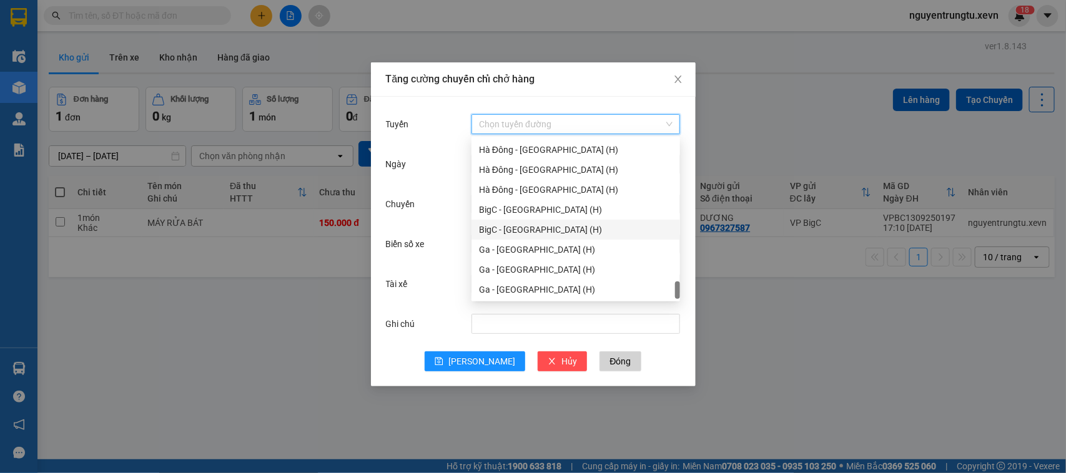
click at [530, 229] on div "BigC - [GEOGRAPHIC_DATA] (H)" at bounding box center [576, 230] width 194 height 14
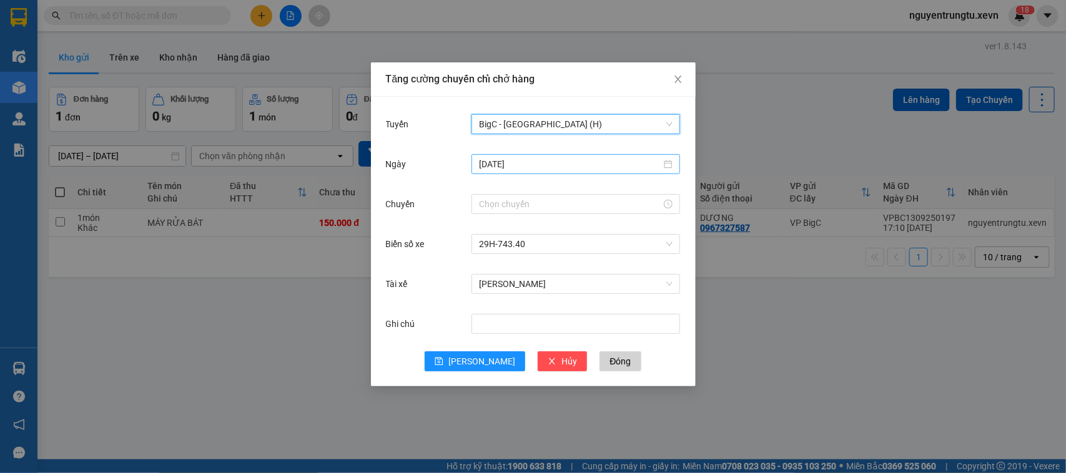
click at [548, 167] on input "[DATE]" at bounding box center [570, 164] width 182 height 14
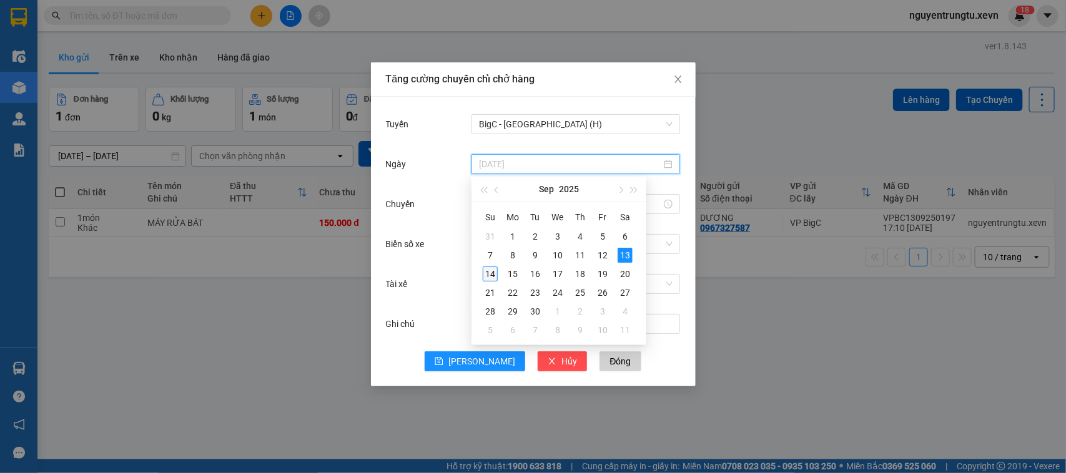
type input "[DATE]"
click at [485, 275] on div "14" at bounding box center [490, 274] width 15 height 15
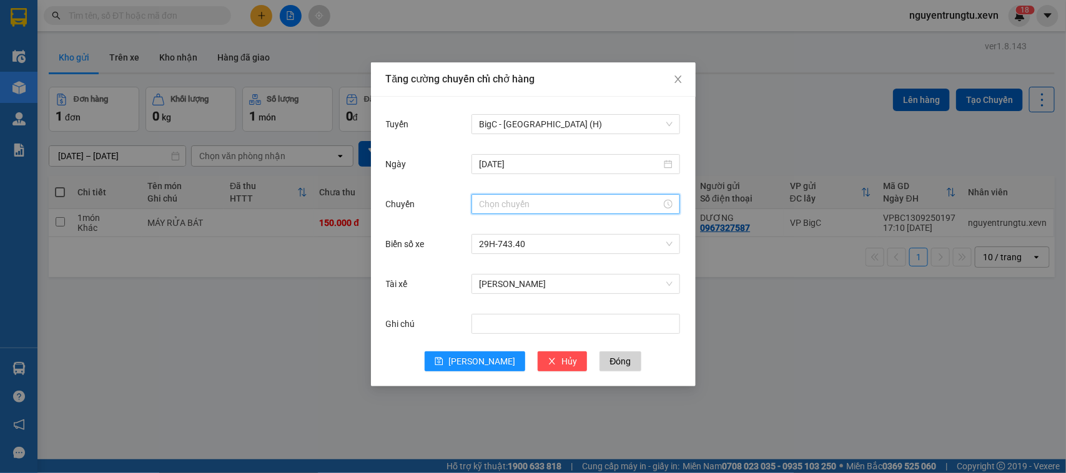
click at [509, 199] on input "Chuyến" at bounding box center [570, 204] width 182 height 14
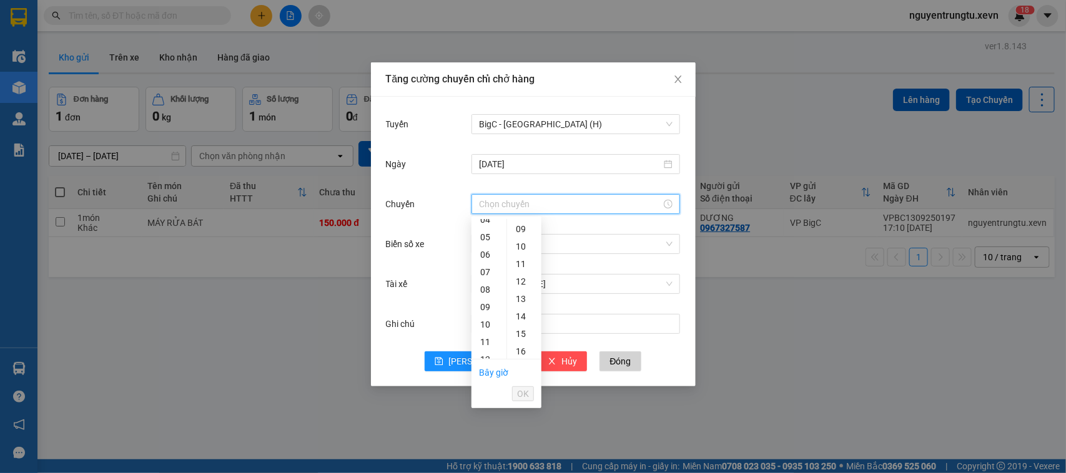
scroll to position [156, 0]
click at [485, 284] on div "12" at bounding box center [488, 281] width 35 height 17
click at [520, 281] on div "30" at bounding box center [524, 283] width 34 height 17
type input "12:30"
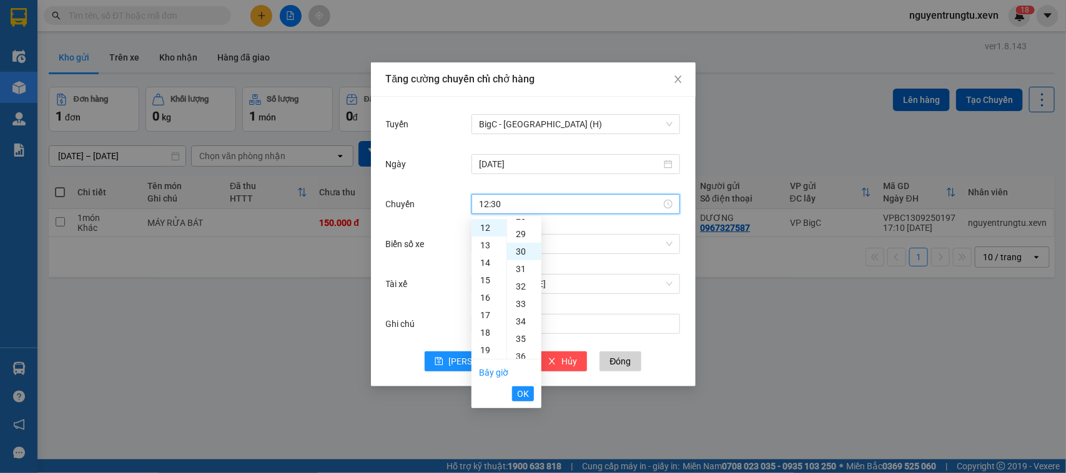
scroll to position [525, 0]
click at [516, 395] on button "OK" at bounding box center [523, 394] width 22 height 15
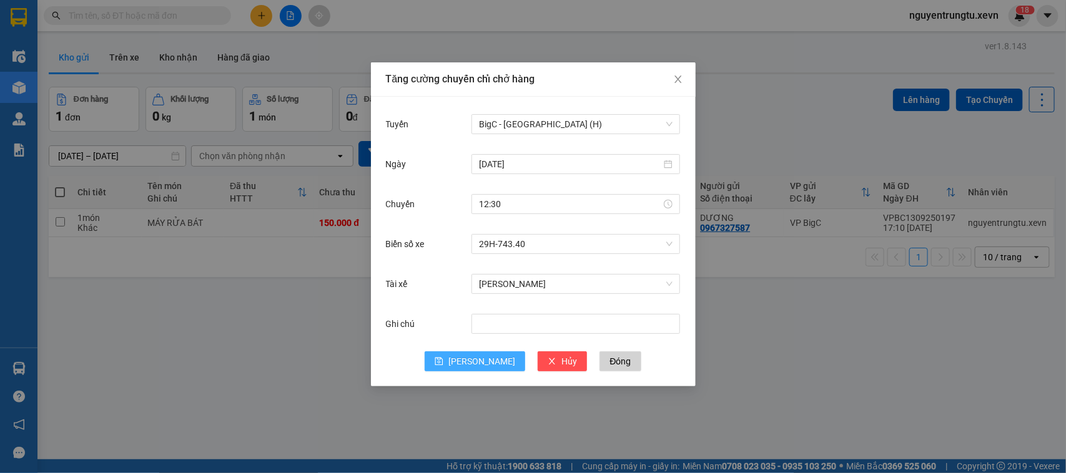
click at [479, 360] on span "[PERSON_NAME]" at bounding box center [481, 362] width 67 height 14
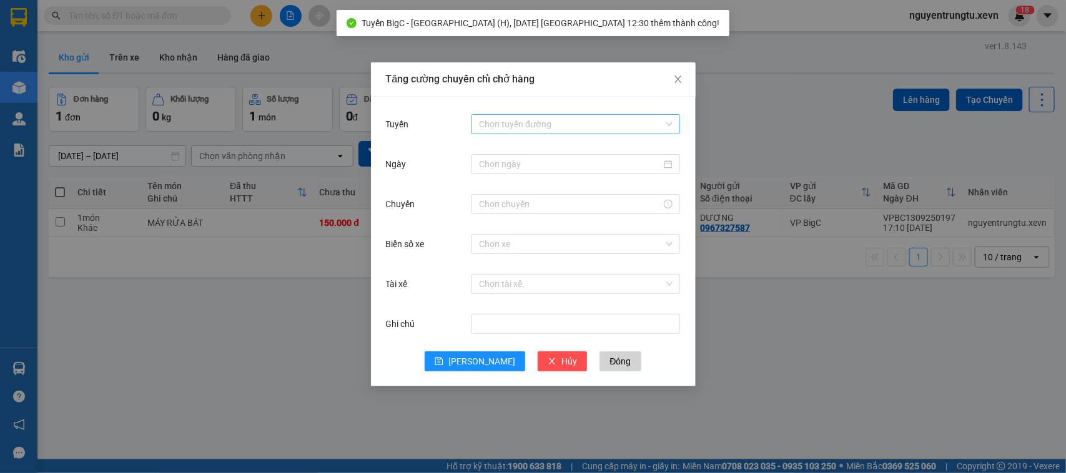
click at [538, 119] on input "Tuyến" at bounding box center [571, 124] width 185 height 19
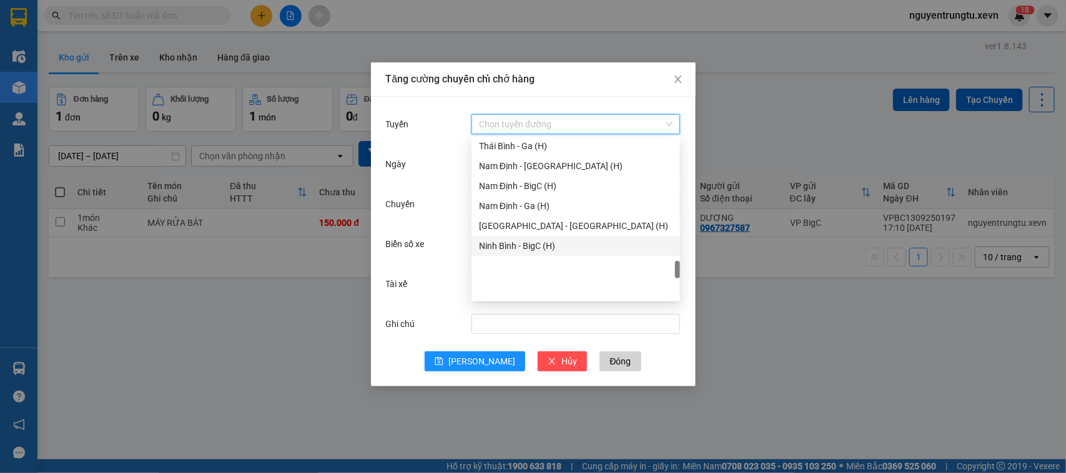
scroll to position [1404, 0]
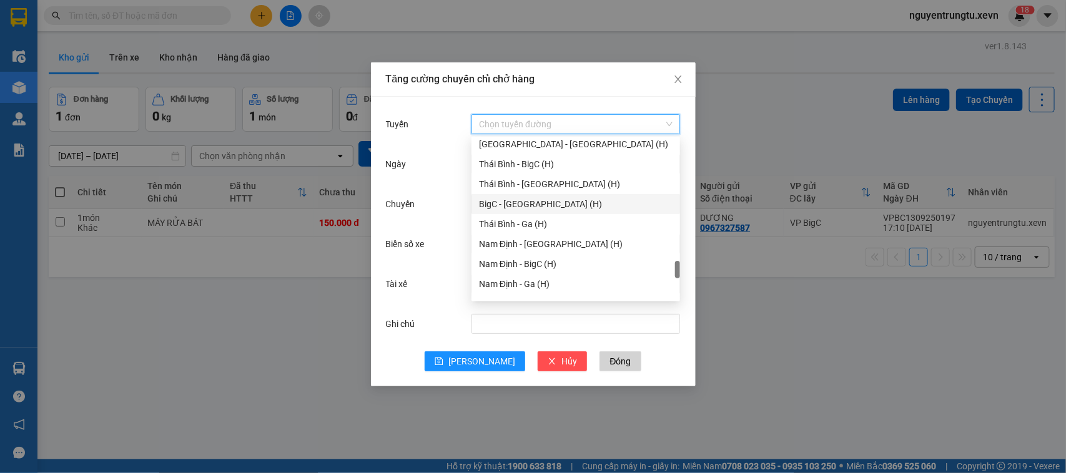
click at [506, 201] on div "BigC - [GEOGRAPHIC_DATA] (H)" at bounding box center [576, 204] width 194 height 14
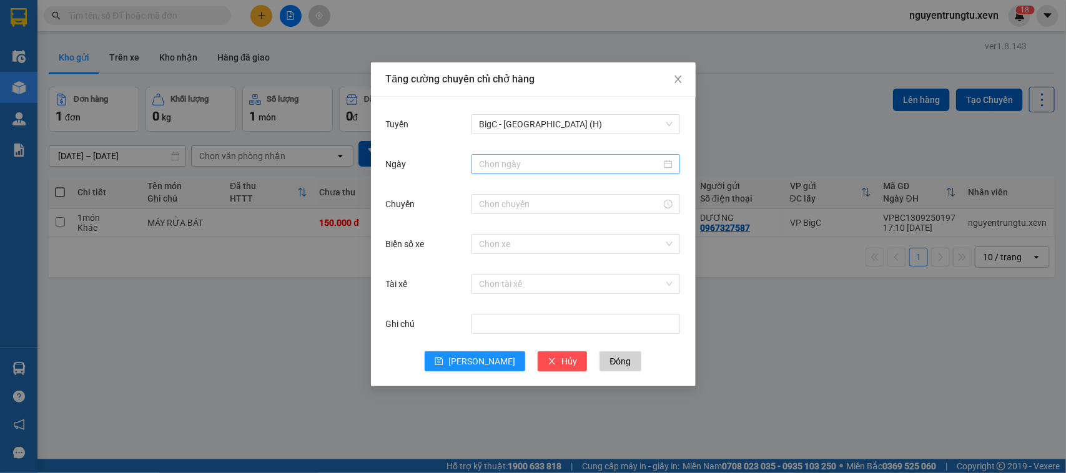
click at [520, 154] on div at bounding box center [575, 164] width 209 height 20
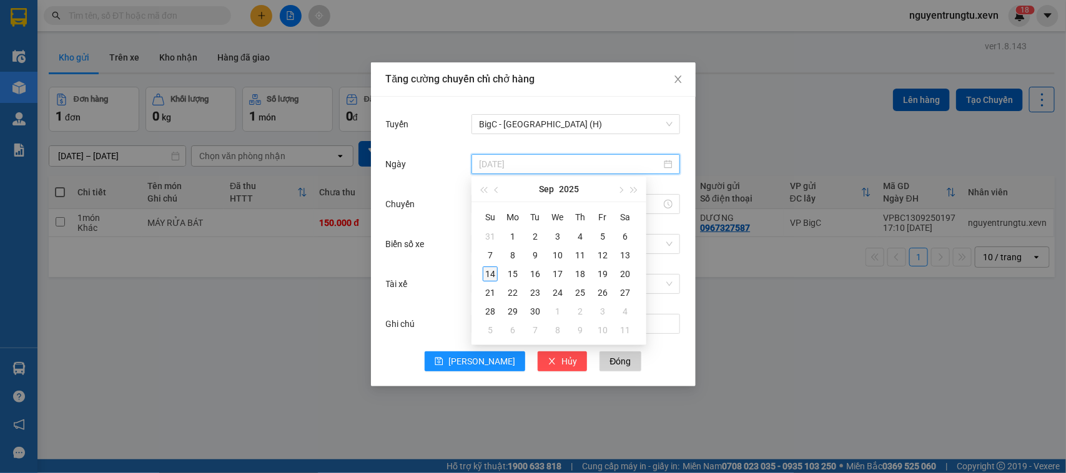
type input "[DATE]"
click at [491, 274] on div "14" at bounding box center [490, 274] width 15 height 15
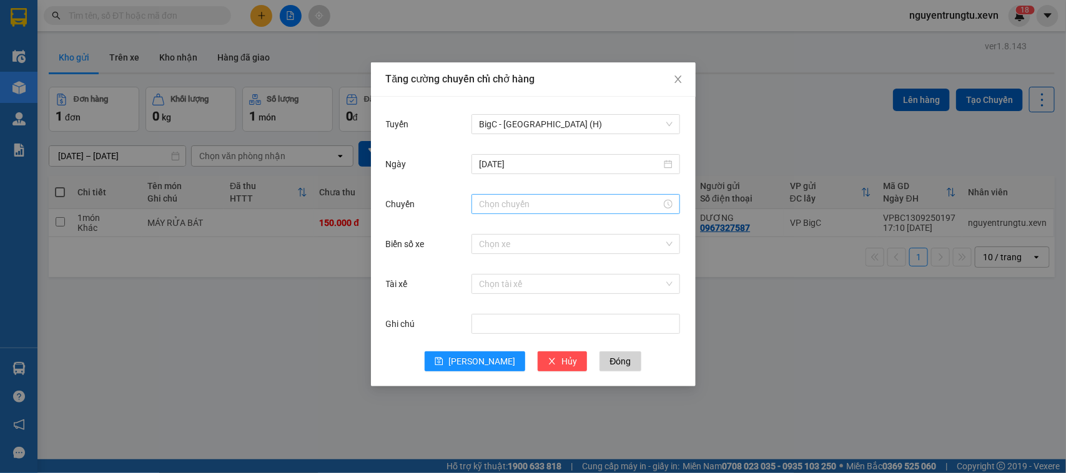
click at [505, 194] on div at bounding box center [575, 204] width 209 height 20
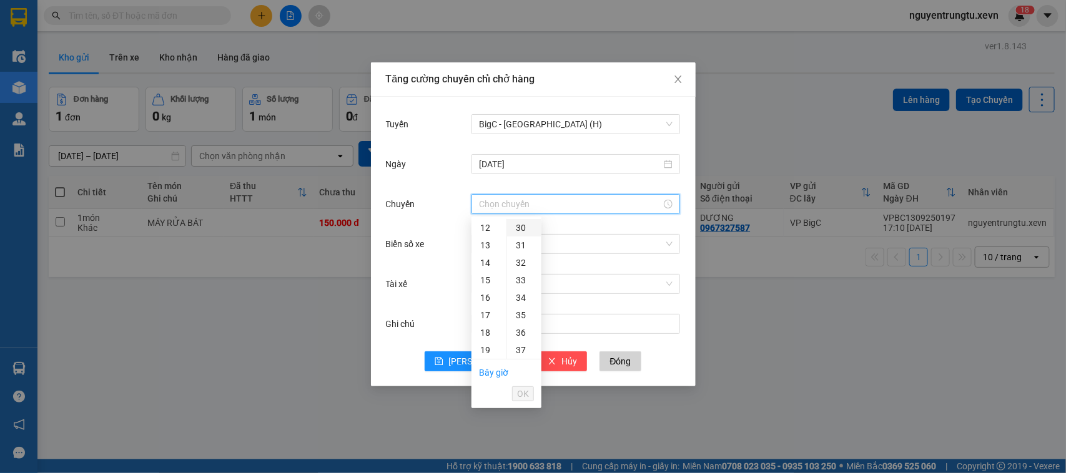
click at [520, 232] on div "30" at bounding box center [524, 227] width 34 height 17
click at [481, 281] on div "12" at bounding box center [488, 281] width 35 height 17
type input "12:30"
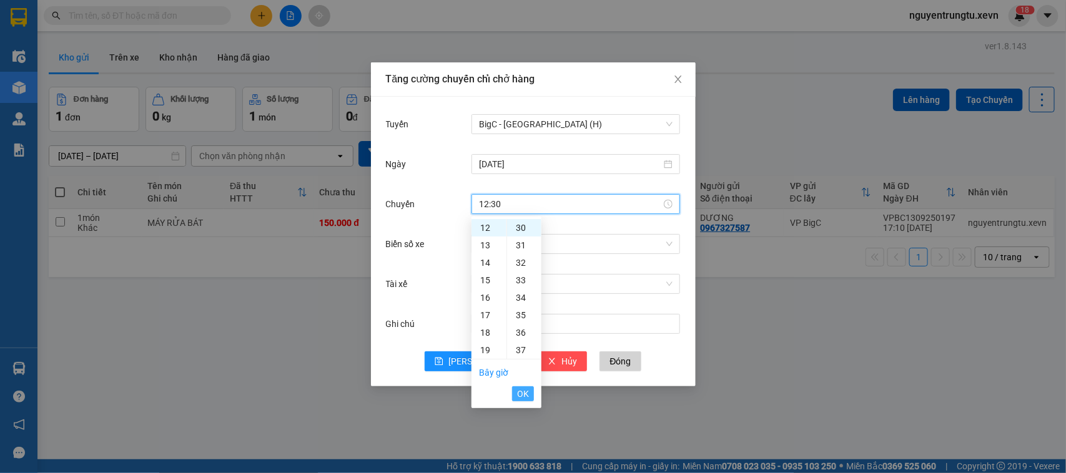
click at [525, 395] on span "OK" at bounding box center [523, 394] width 12 height 14
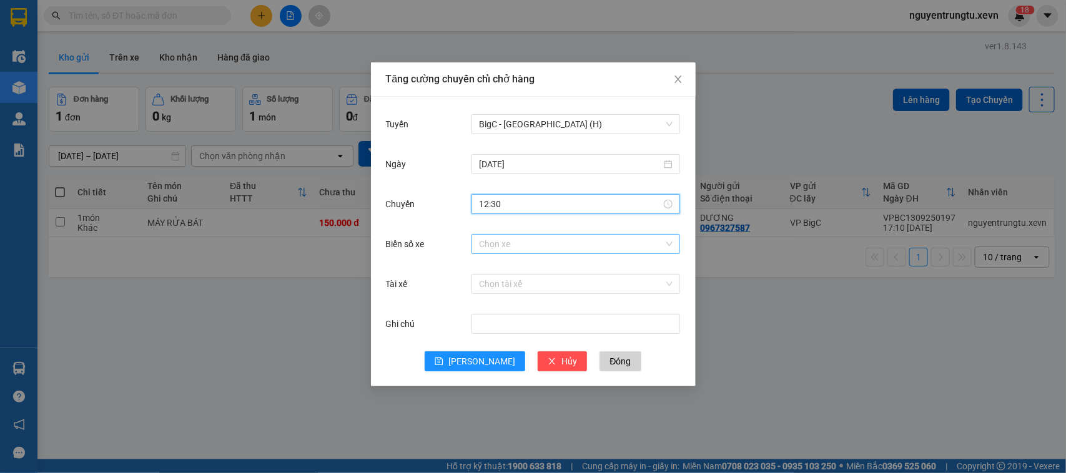
click at [506, 245] on input "Biển số xe" at bounding box center [571, 244] width 185 height 19
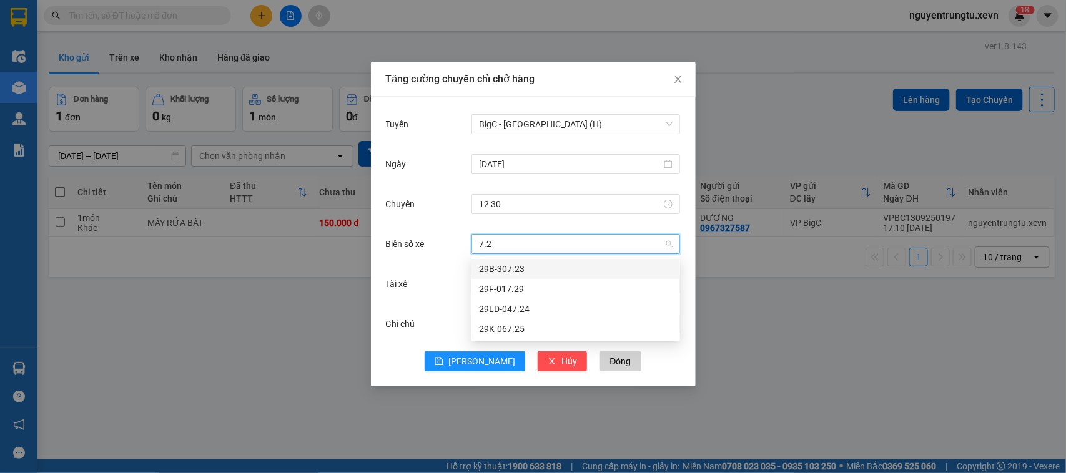
type input "7.25"
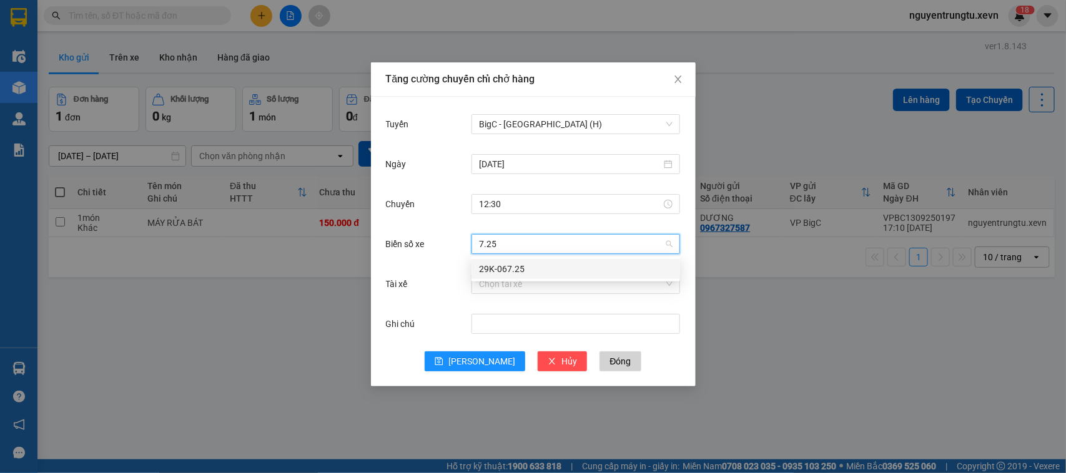
click at [521, 262] on div "29K-067.25" at bounding box center [576, 269] width 194 height 14
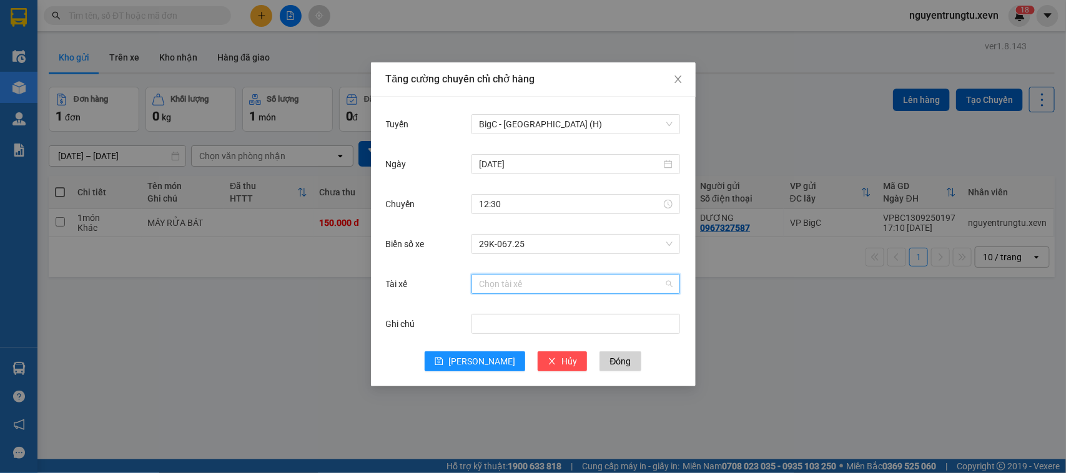
click at [515, 279] on input "Tài xế" at bounding box center [571, 284] width 185 height 19
type input "nhâm vă"
click at [523, 305] on div "Nhâm Văn Cương" at bounding box center [576, 309] width 194 height 14
click at [490, 363] on button "[PERSON_NAME]" at bounding box center [475, 362] width 101 height 20
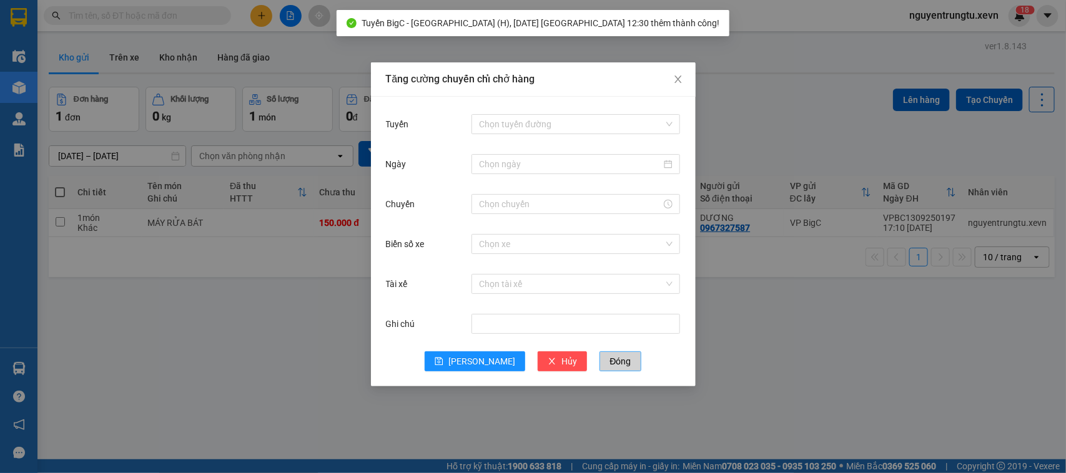
click at [600, 353] on button "Đóng" at bounding box center [620, 362] width 41 height 20
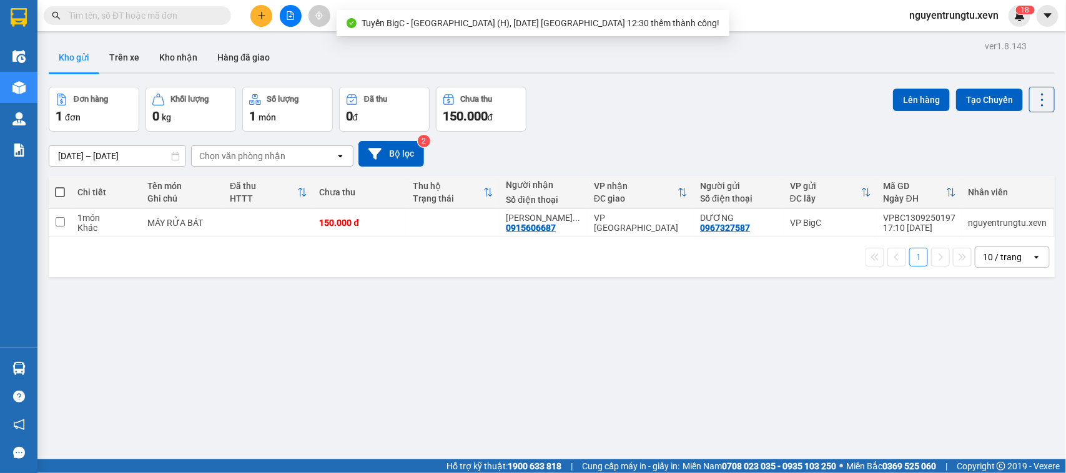
click at [335, 222] on div "150.000 đ" at bounding box center [360, 223] width 81 height 10
checkbox input "true"
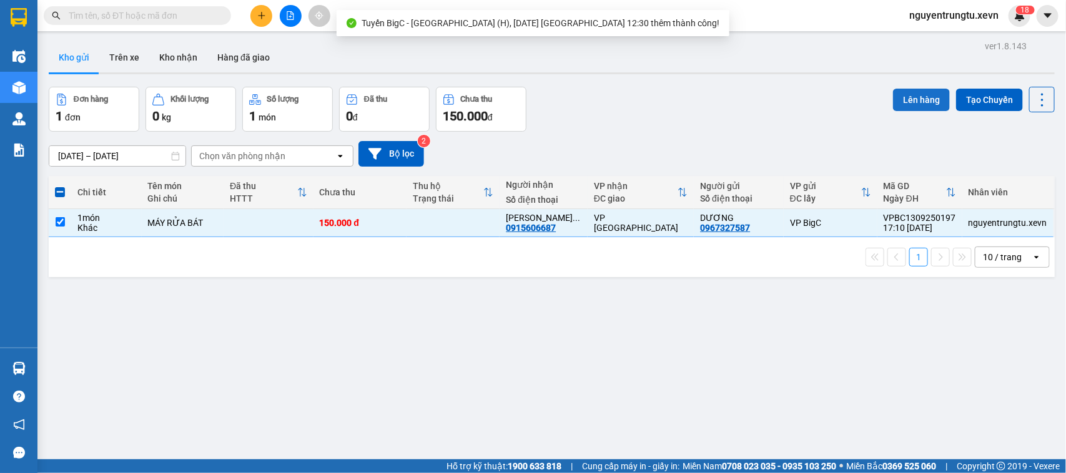
click at [895, 106] on button "Lên hàng" at bounding box center [921, 100] width 57 height 22
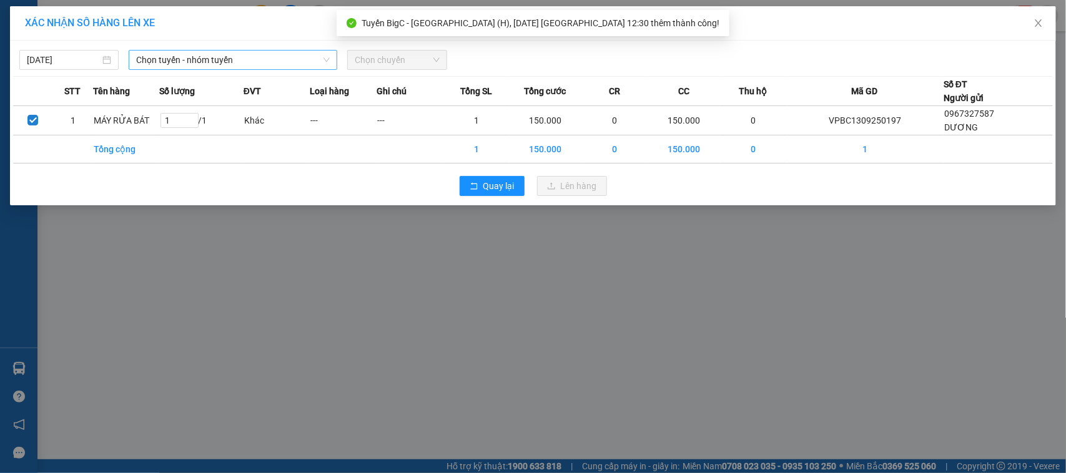
drag, startPoint x: 175, startPoint y: 54, endPoint x: 175, endPoint y: 67, distance: 12.5
click at [175, 57] on span "Chọn tuyến - nhóm tuyến" at bounding box center [233, 60] width 194 height 19
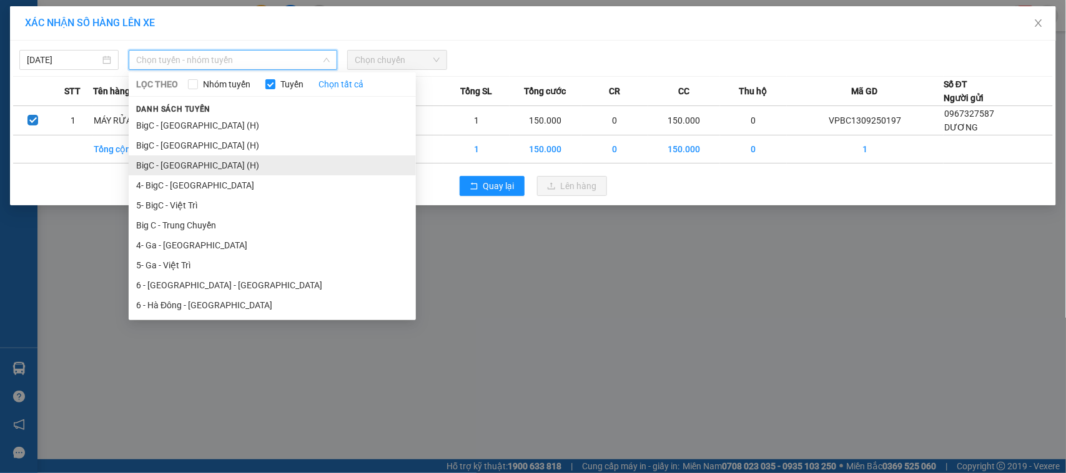
click at [175, 166] on li "BigC - [GEOGRAPHIC_DATA] (H)" at bounding box center [272, 165] width 287 height 20
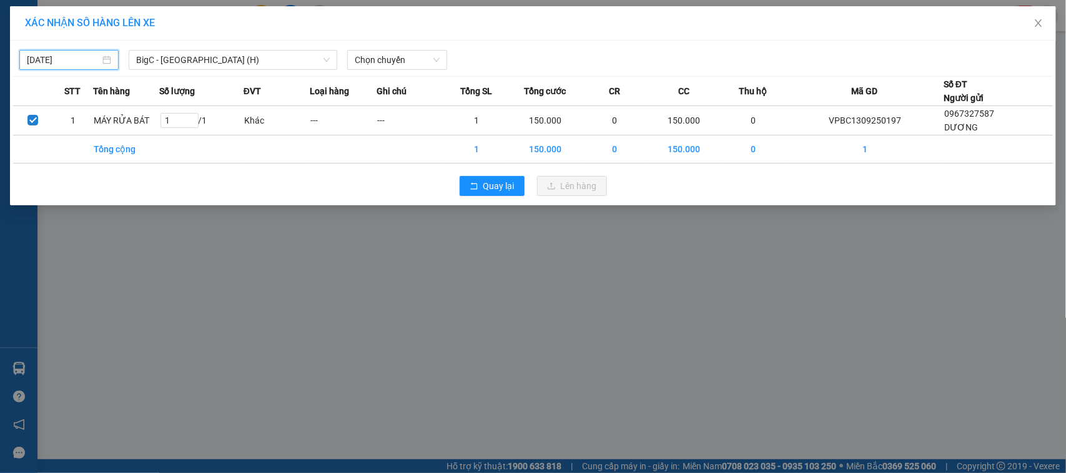
click at [58, 59] on input "[DATE]" at bounding box center [63, 60] width 73 height 14
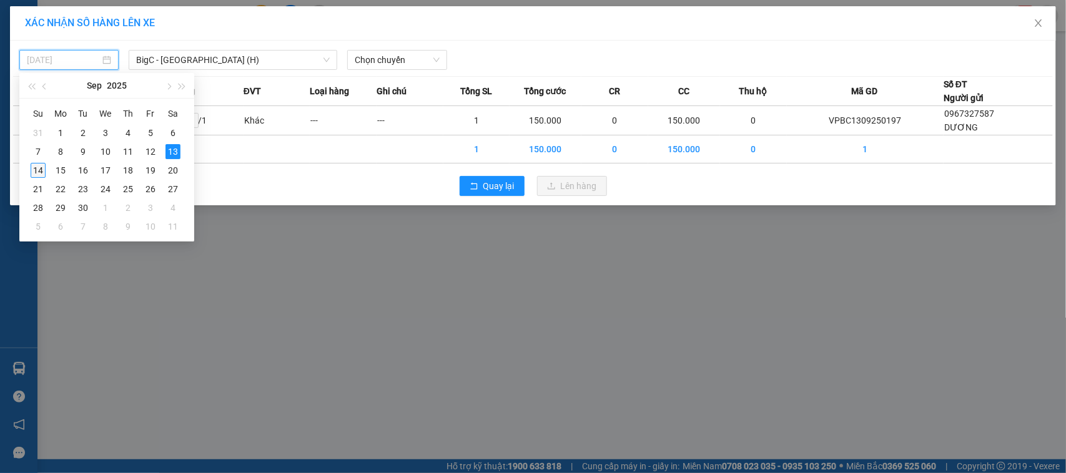
click at [39, 170] on div "14" at bounding box center [38, 170] width 15 height 15
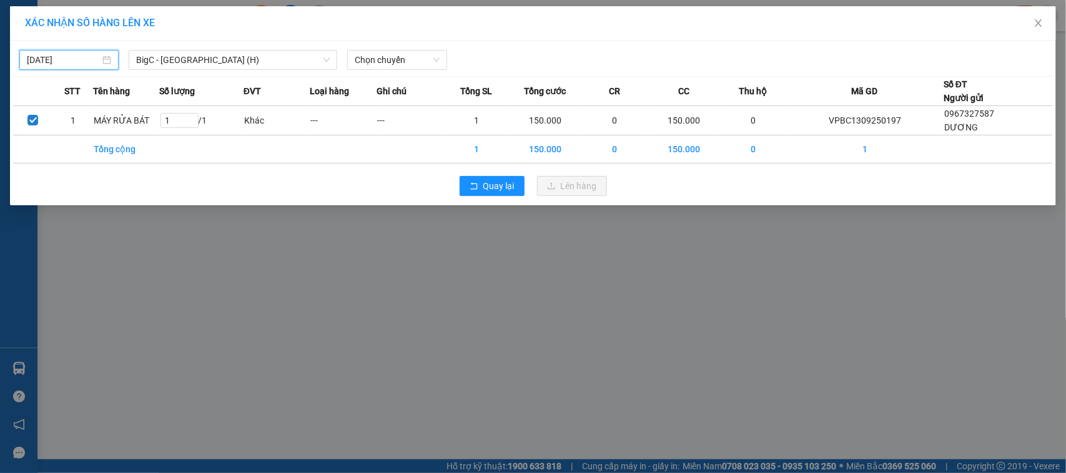
type input "[DATE]"
click at [397, 60] on span "Chọn chuyến" at bounding box center [397, 60] width 84 height 19
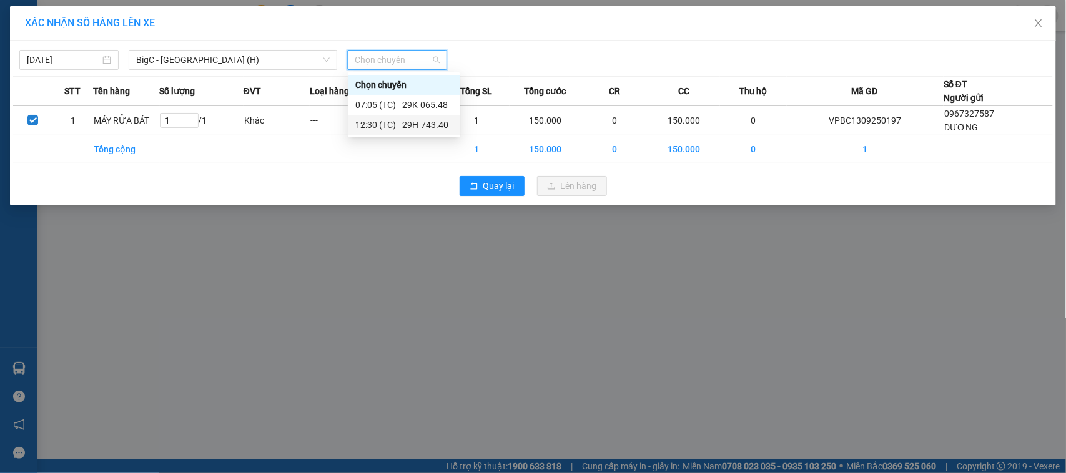
click at [391, 122] on div "12:30 (TC) - 29H-743.40" at bounding box center [403, 125] width 97 height 14
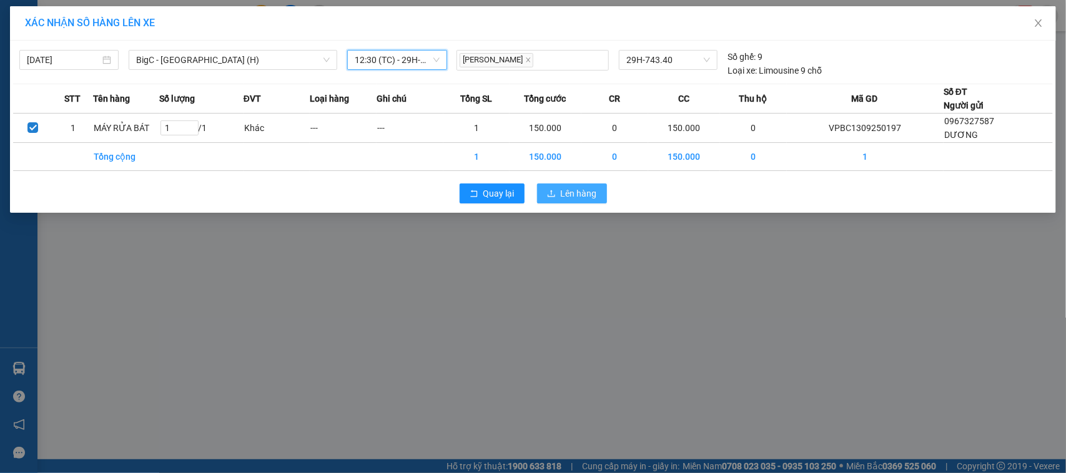
click at [588, 195] on span "Lên hàng" at bounding box center [579, 194] width 36 height 14
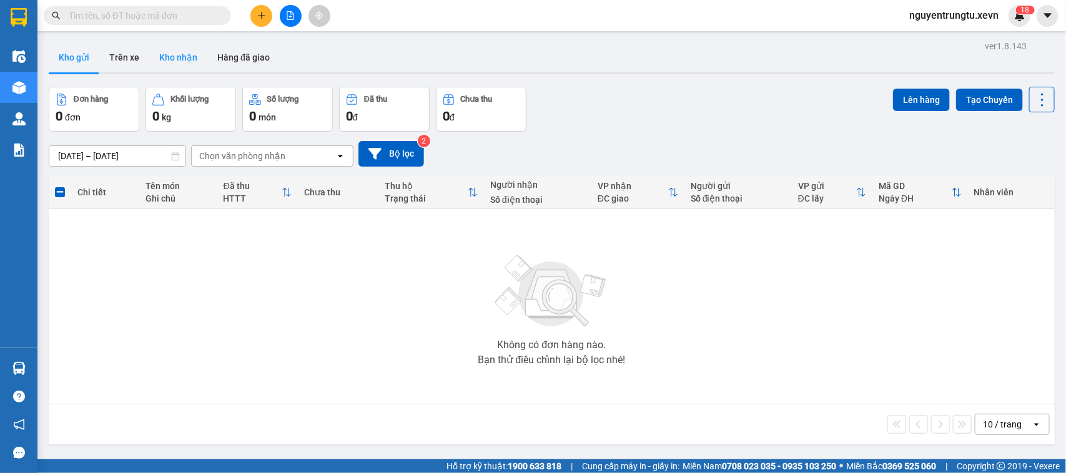
click at [178, 47] on button "Kho nhận" at bounding box center [178, 57] width 58 height 30
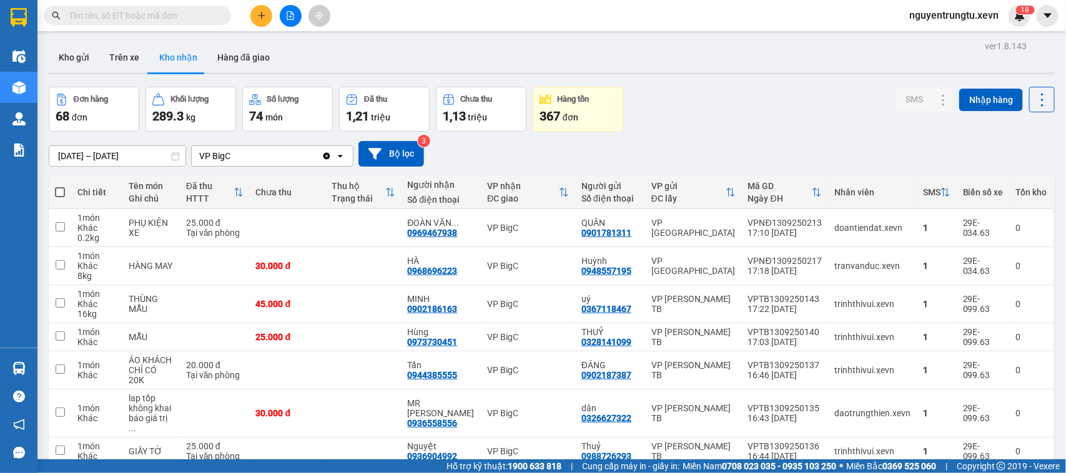
click at [134, 16] on input "text" at bounding box center [142, 16] width 147 height 14
paste input "VPNB1309250193"
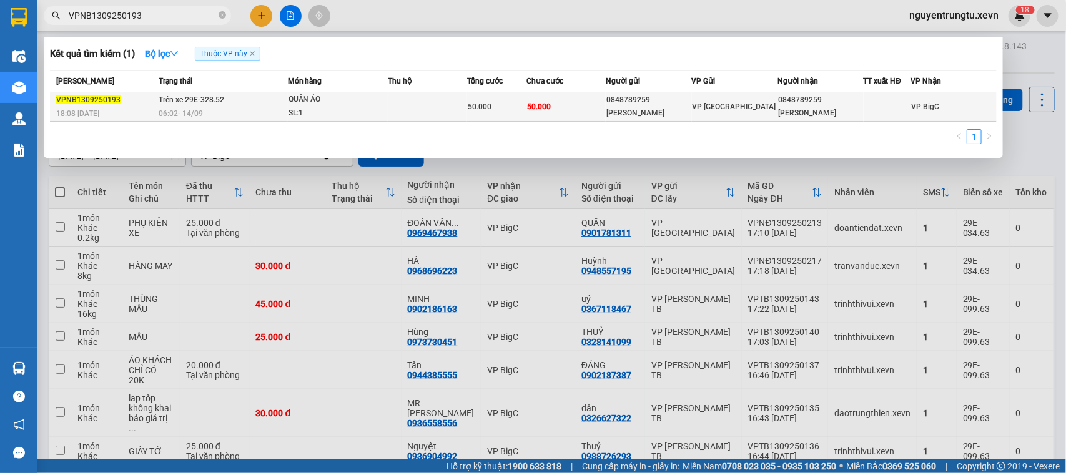
type input "VPNB1309250193"
click at [279, 116] on div "06:02 [DATE]" at bounding box center [223, 114] width 128 height 14
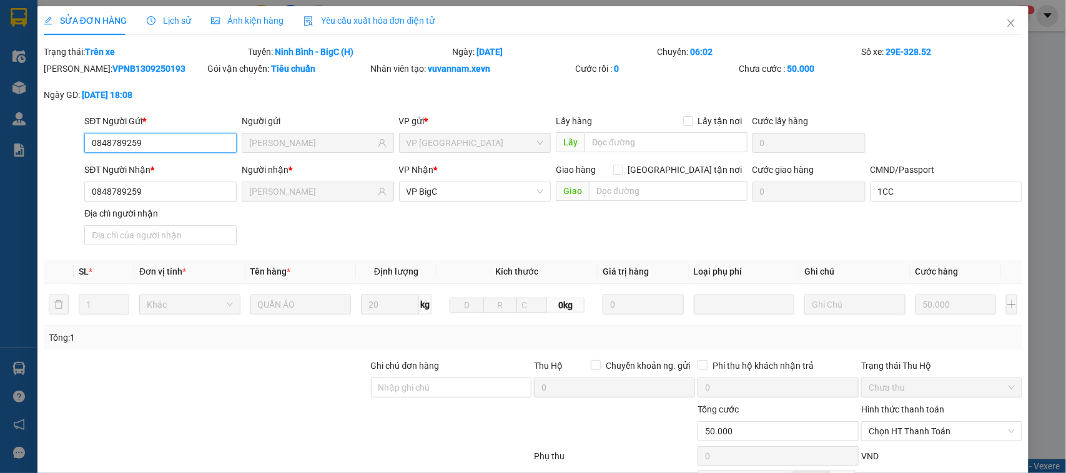
type input "0848789259"
type input "[PERSON_NAME]"
type input "0848789259"
type input "[PERSON_NAME]"
type input "1CC"
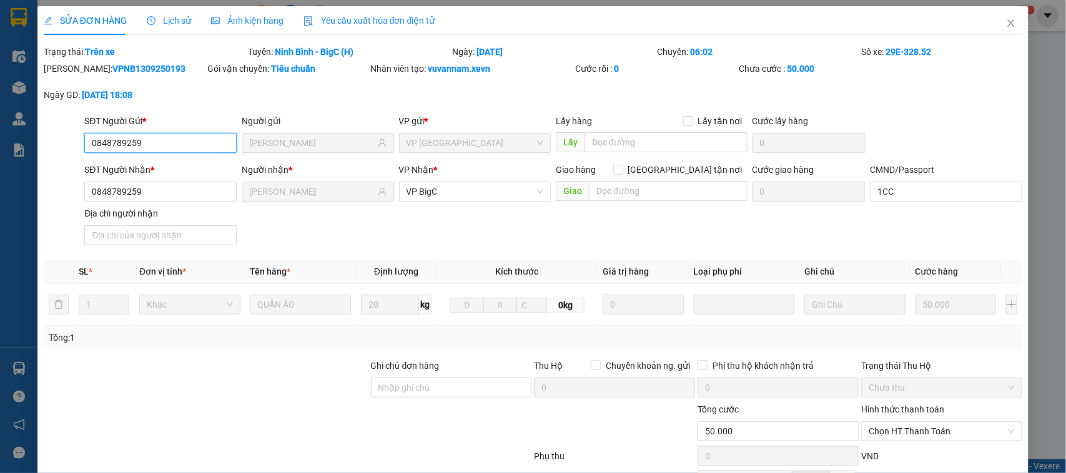
type input "50.000"
click at [1006, 27] on icon "close" at bounding box center [1011, 23] width 10 height 10
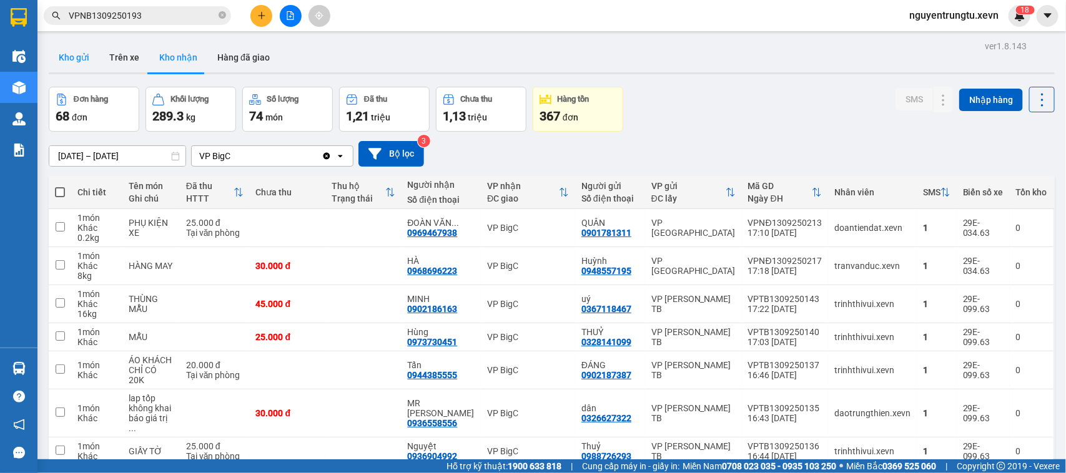
click at [74, 61] on button "Kho gửi" at bounding box center [74, 57] width 51 height 30
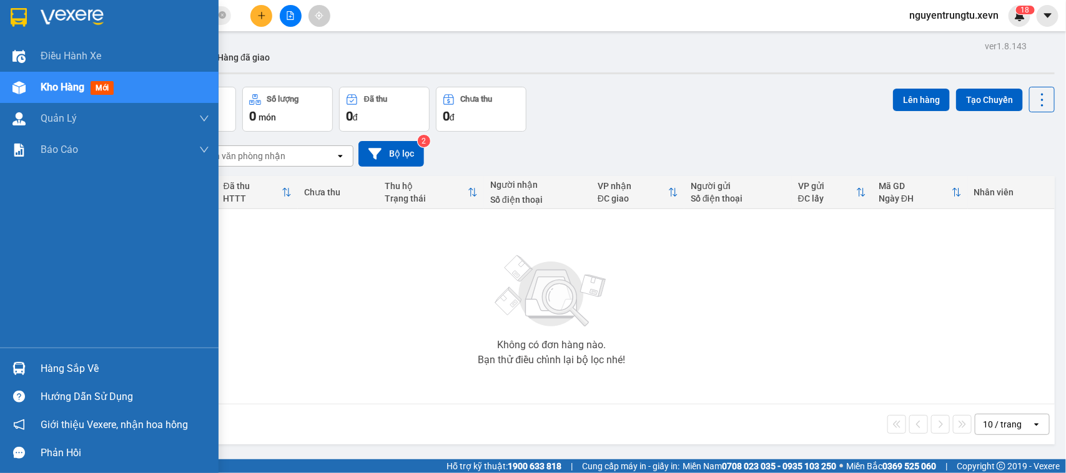
drag, startPoint x: 23, startPoint y: 369, endPoint x: 32, endPoint y: 365, distance: 9.5
click at [23, 370] on img at bounding box center [18, 368] width 13 height 13
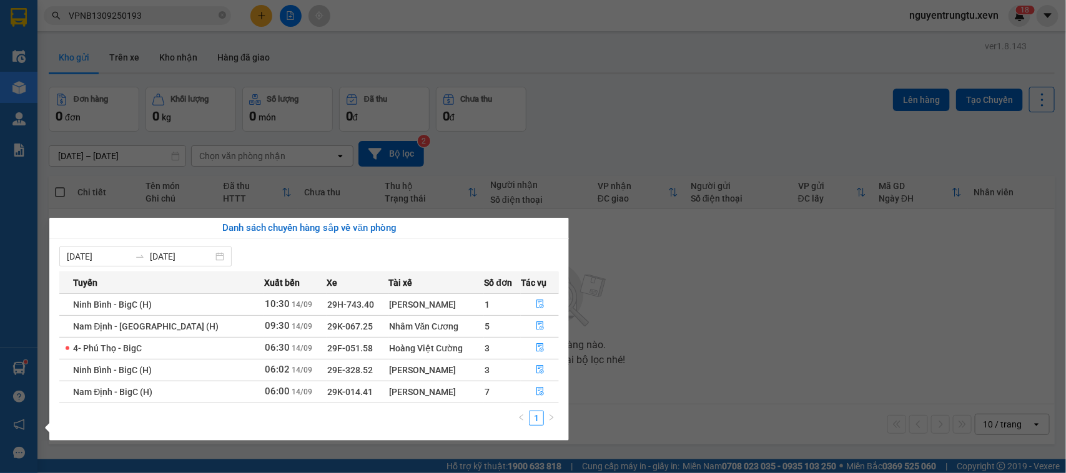
drag, startPoint x: 20, startPoint y: 54, endPoint x: 104, endPoint y: 35, distance: 85.9
click at [19, 54] on div "Điều hành xe Kho hàng mới Quản [PERSON_NAME] lý chuyến Quản lý giao nhận mới Qu…" at bounding box center [18, 236] width 37 height 473
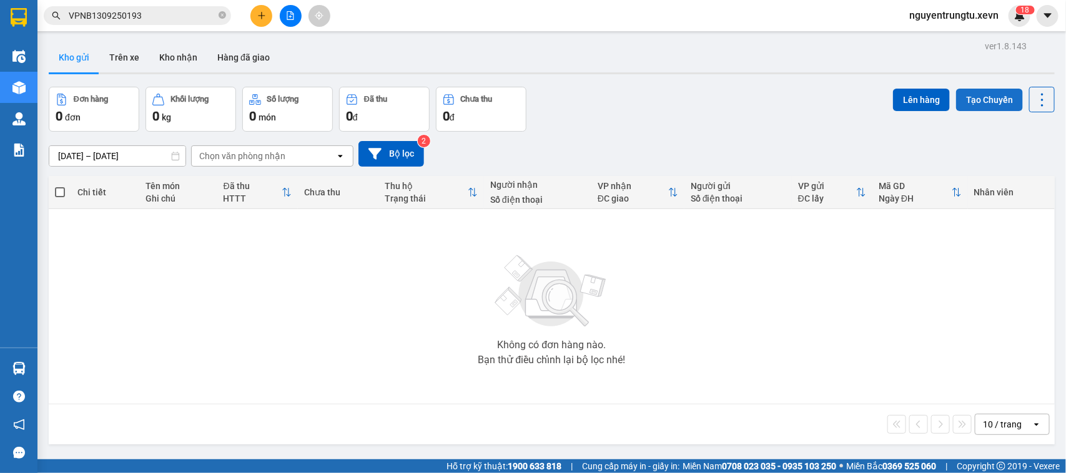
click at [985, 101] on button "Tạo Chuyến" at bounding box center [989, 100] width 67 height 22
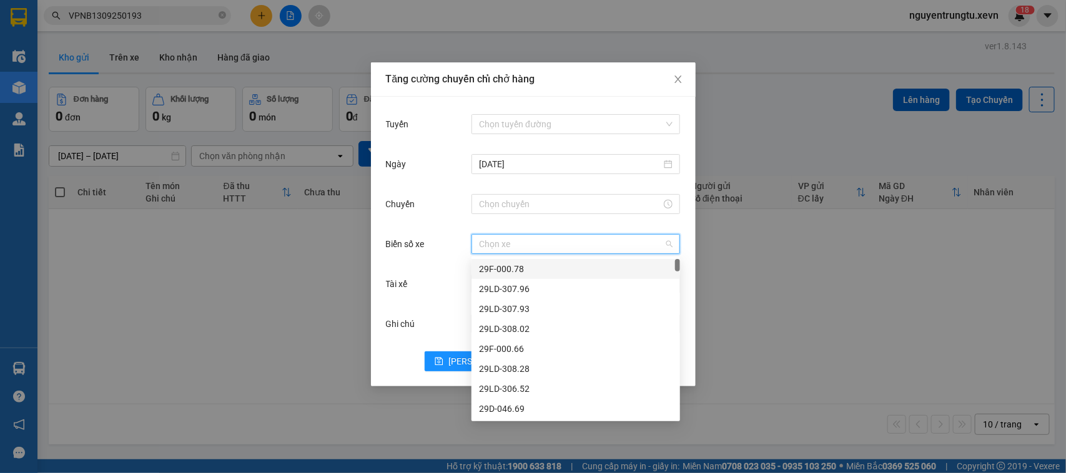
click at [501, 248] on input "Biển số xe" at bounding box center [571, 244] width 185 height 19
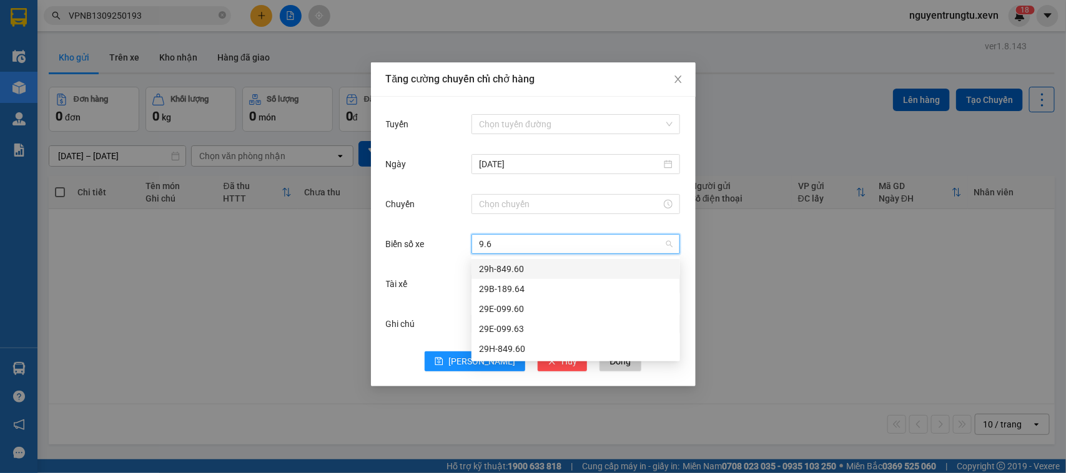
type input "9.60"
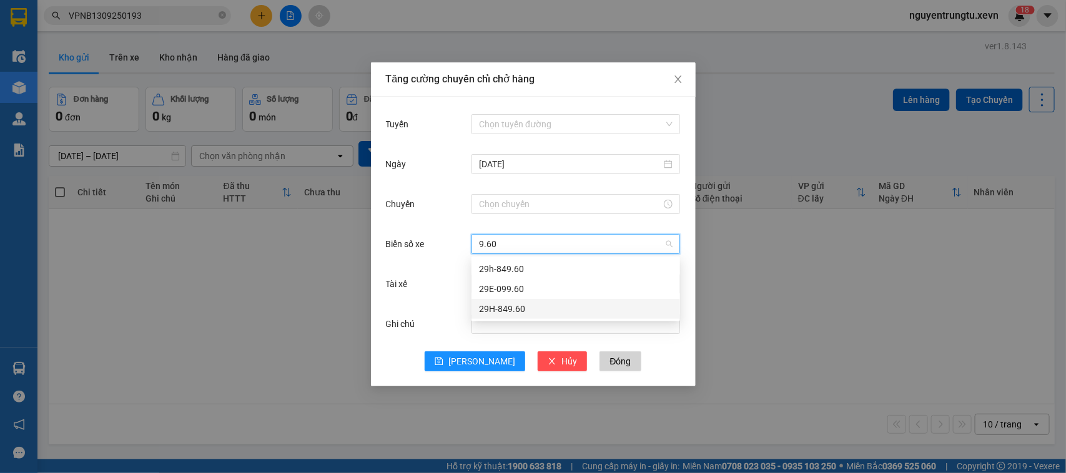
click at [534, 306] on div "29H-849.60" at bounding box center [576, 309] width 194 height 14
click at [518, 282] on input "Tài xế" at bounding box center [571, 284] width 185 height 19
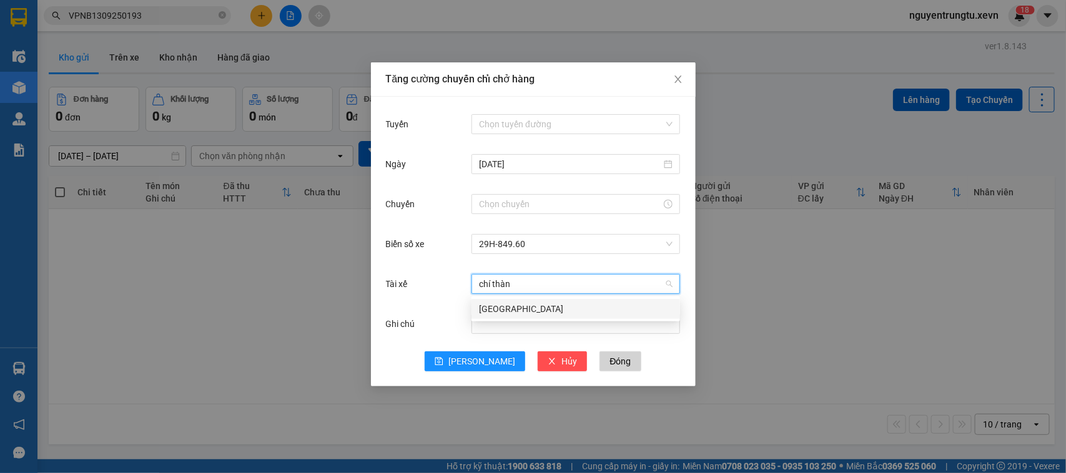
type input "chí thành"
click at [519, 304] on div "[GEOGRAPHIC_DATA]" at bounding box center [576, 309] width 194 height 14
click at [526, 120] on input "Tuyến" at bounding box center [571, 124] width 185 height 19
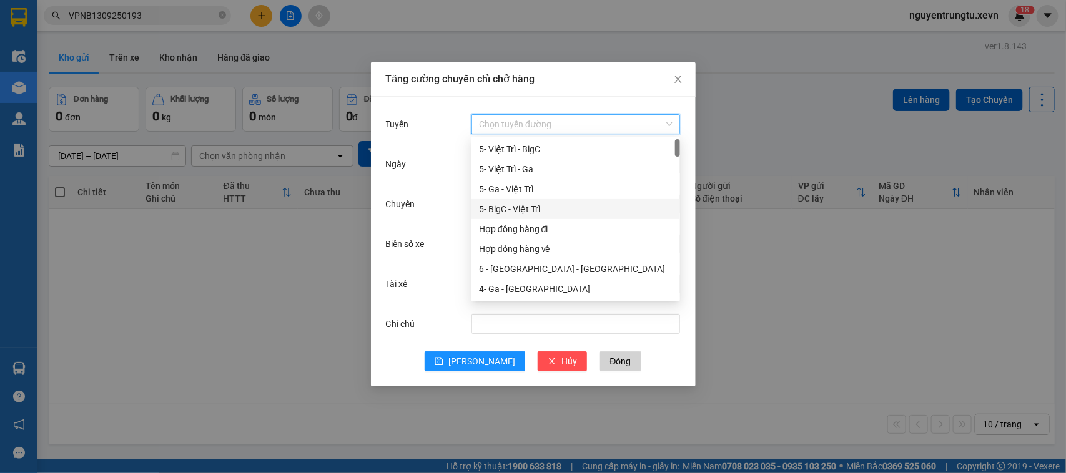
drag, startPoint x: 529, startPoint y: 181, endPoint x: 528, endPoint y: 207, distance: 25.6
click at [528, 207] on div "5- Việt Trì - BigC 5- Việt Trì - Ga 5- Ga - Việt Trì 5- BigC - Việt Trì Hợp đồn…" at bounding box center [575, 239] width 209 height 200
click at [528, 207] on div "5- BigC - Việt Trì" at bounding box center [576, 209] width 194 height 14
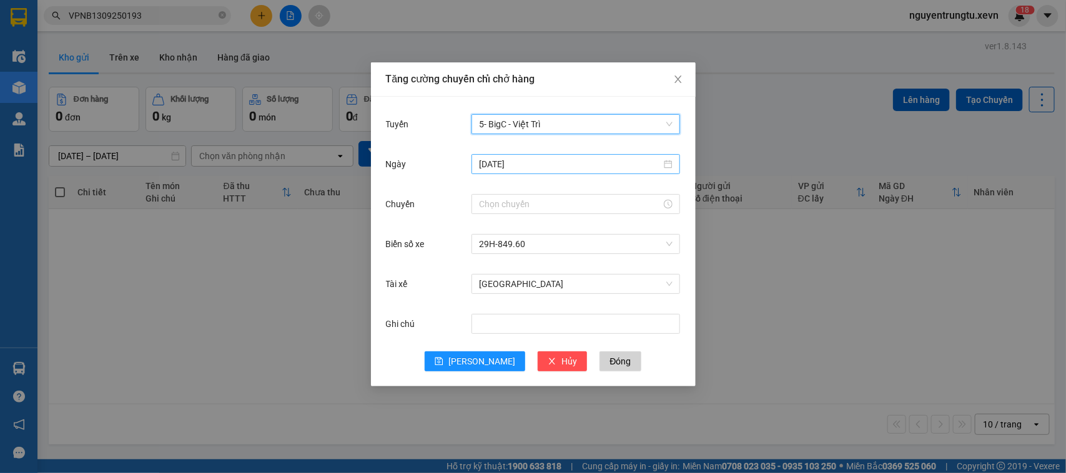
click at [513, 169] on input "[DATE]" at bounding box center [570, 164] width 182 height 14
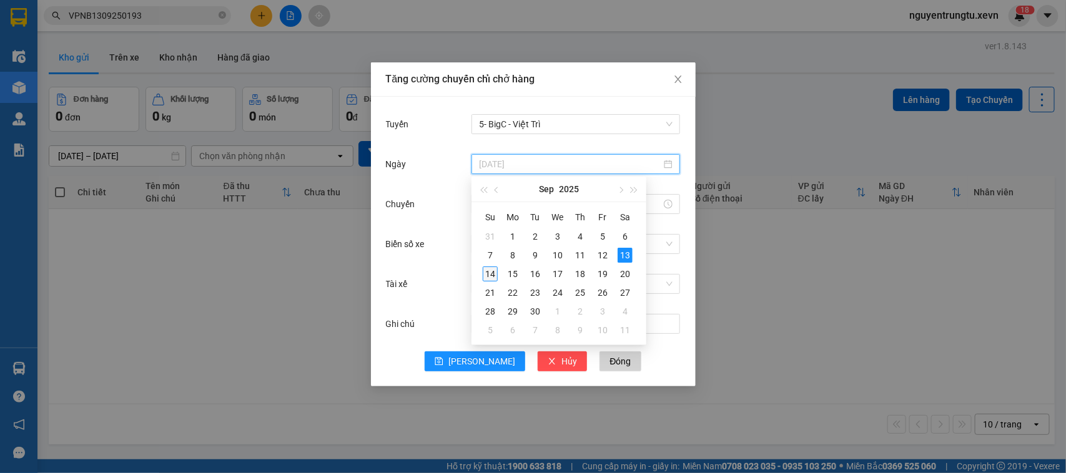
type input "[DATE]"
click at [491, 275] on div "14" at bounding box center [490, 274] width 15 height 15
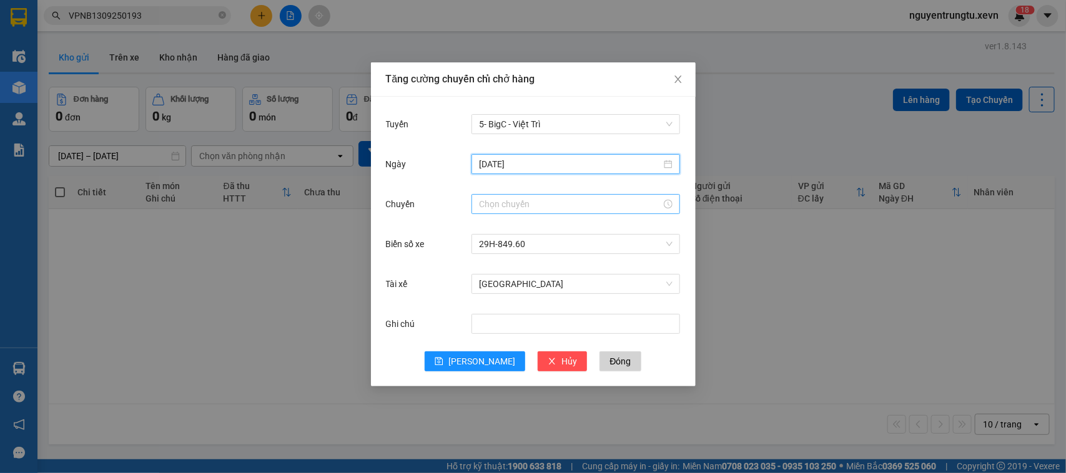
click at [493, 205] on input "Chuyến" at bounding box center [570, 204] width 182 height 14
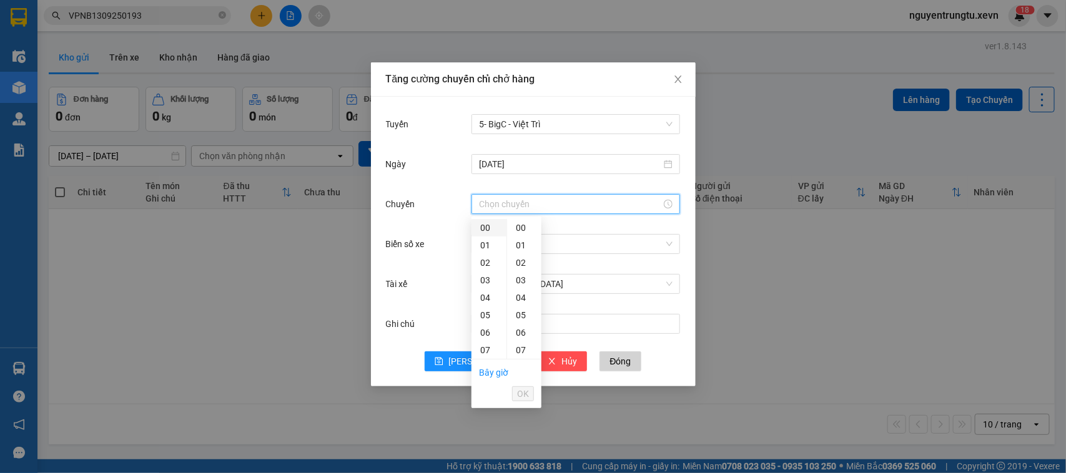
click at [484, 226] on div "00" at bounding box center [488, 227] width 35 height 17
click at [488, 250] on div "06" at bounding box center [488, 254] width 35 height 17
click at [523, 233] on div "05" at bounding box center [524, 237] width 34 height 17
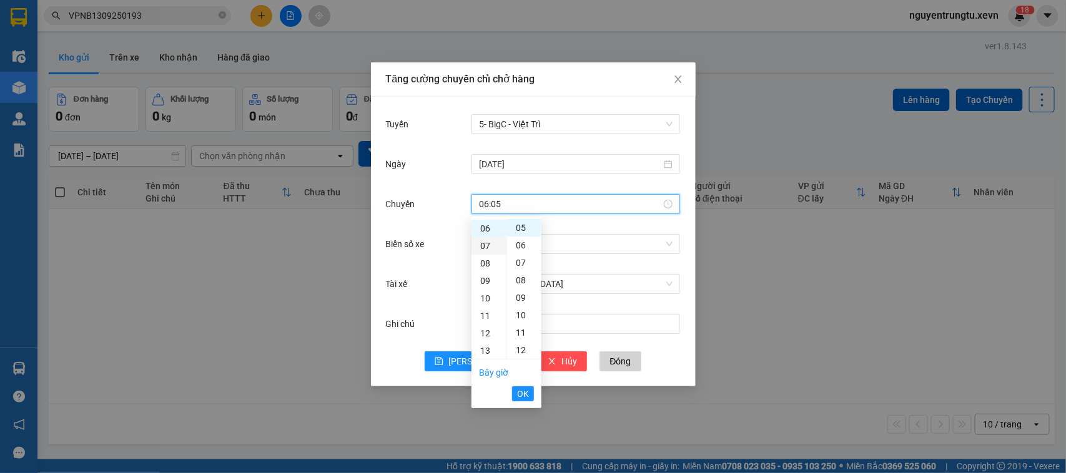
click at [483, 245] on div "07" at bounding box center [488, 245] width 35 height 17
type input "07:05"
click at [514, 398] on button "OK" at bounding box center [523, 394] width 22 height 15
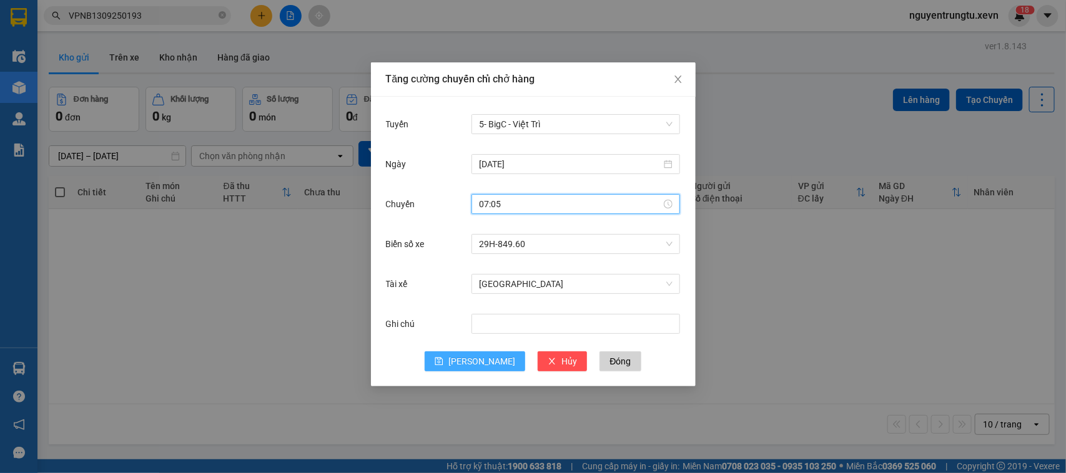
click at [457, 359] on button "[PERSON_NAME]" at bounding box center [475, 362] width 101 height 20
